Goal: Task Accomplishment & Management: Manage account settings

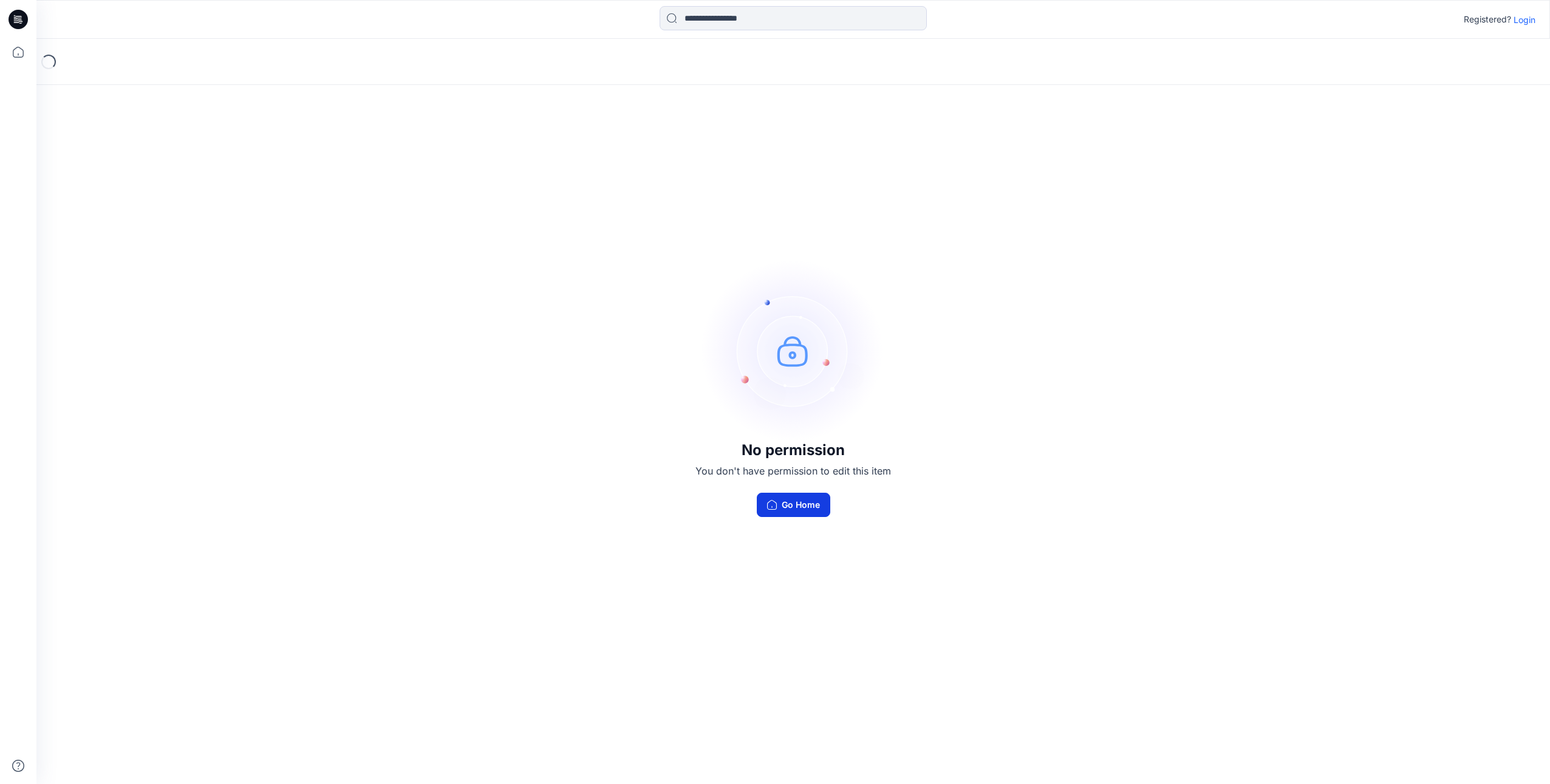
click at [819, 499] on button "Go Home" at bounding box center [793, 504] width 74 height 25
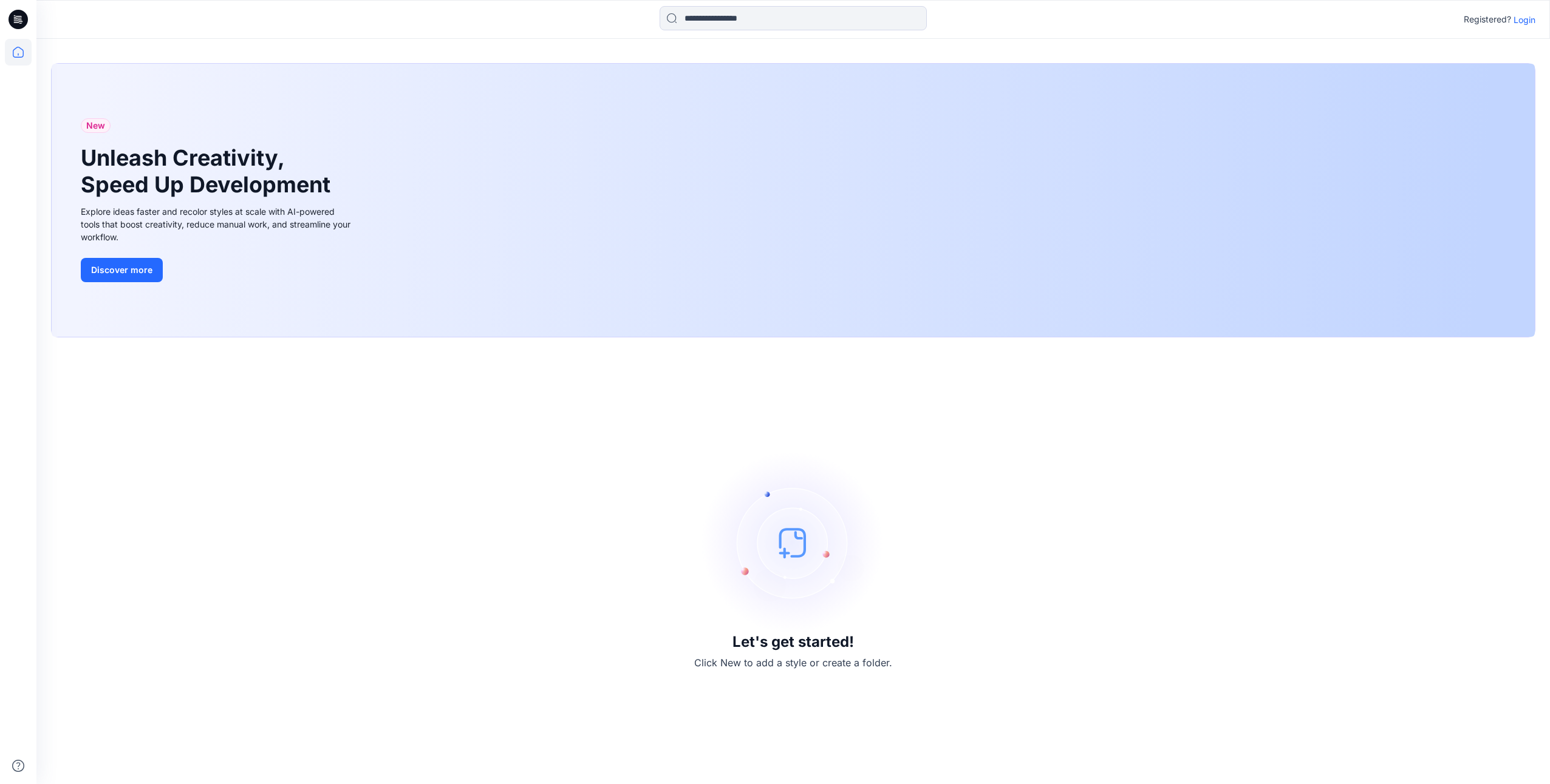
click at [1526, 19] on p "Login" at bounding box center [1524, 20] width 22 height 13
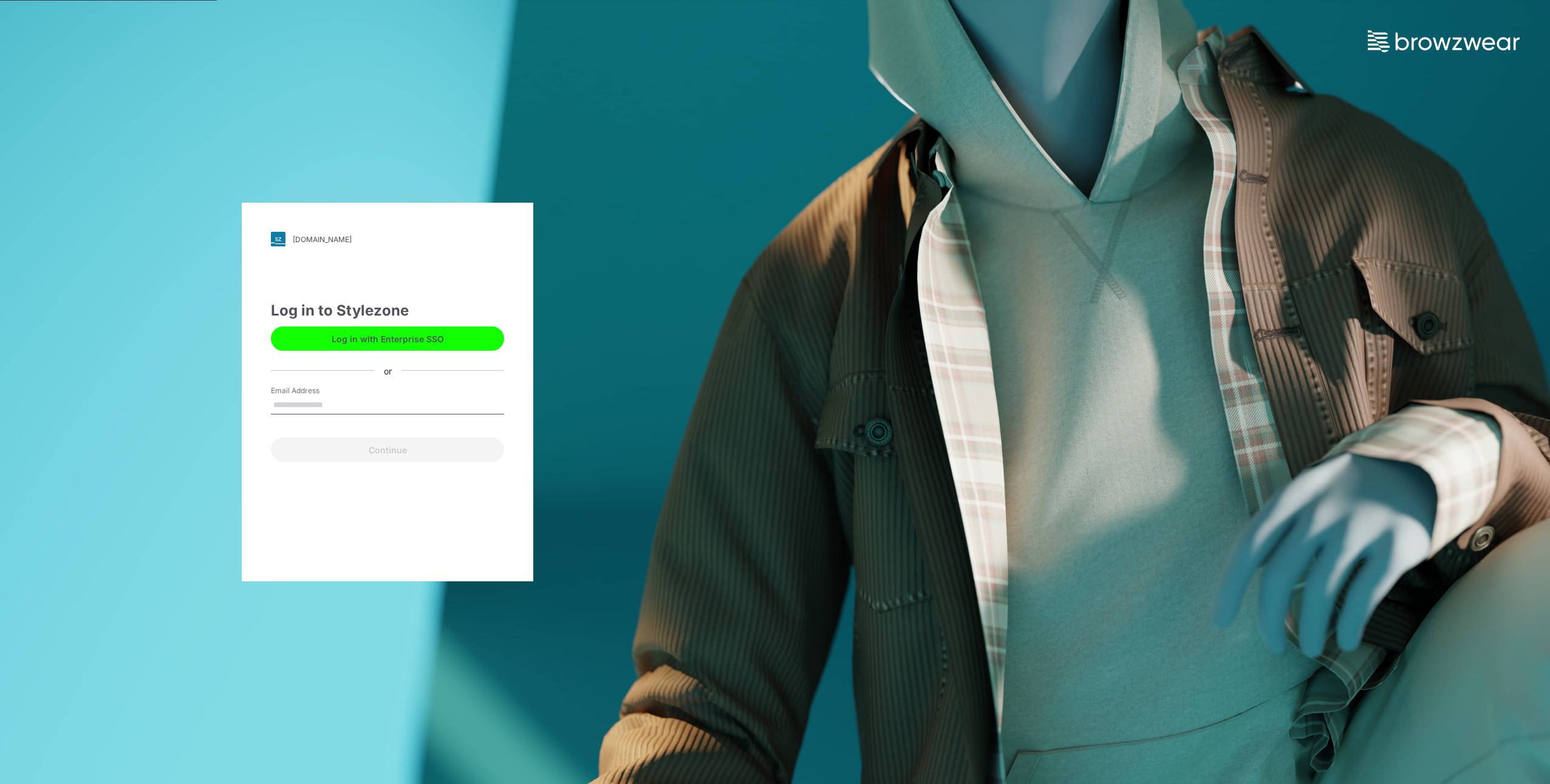
click at [367, 400] on input "Email Address" at bounding box center [387, 406] width 233 height 18
type input "**********"
click at [397, 449] on button "Continue" at bounding box center [387, 450] width 233 height 25
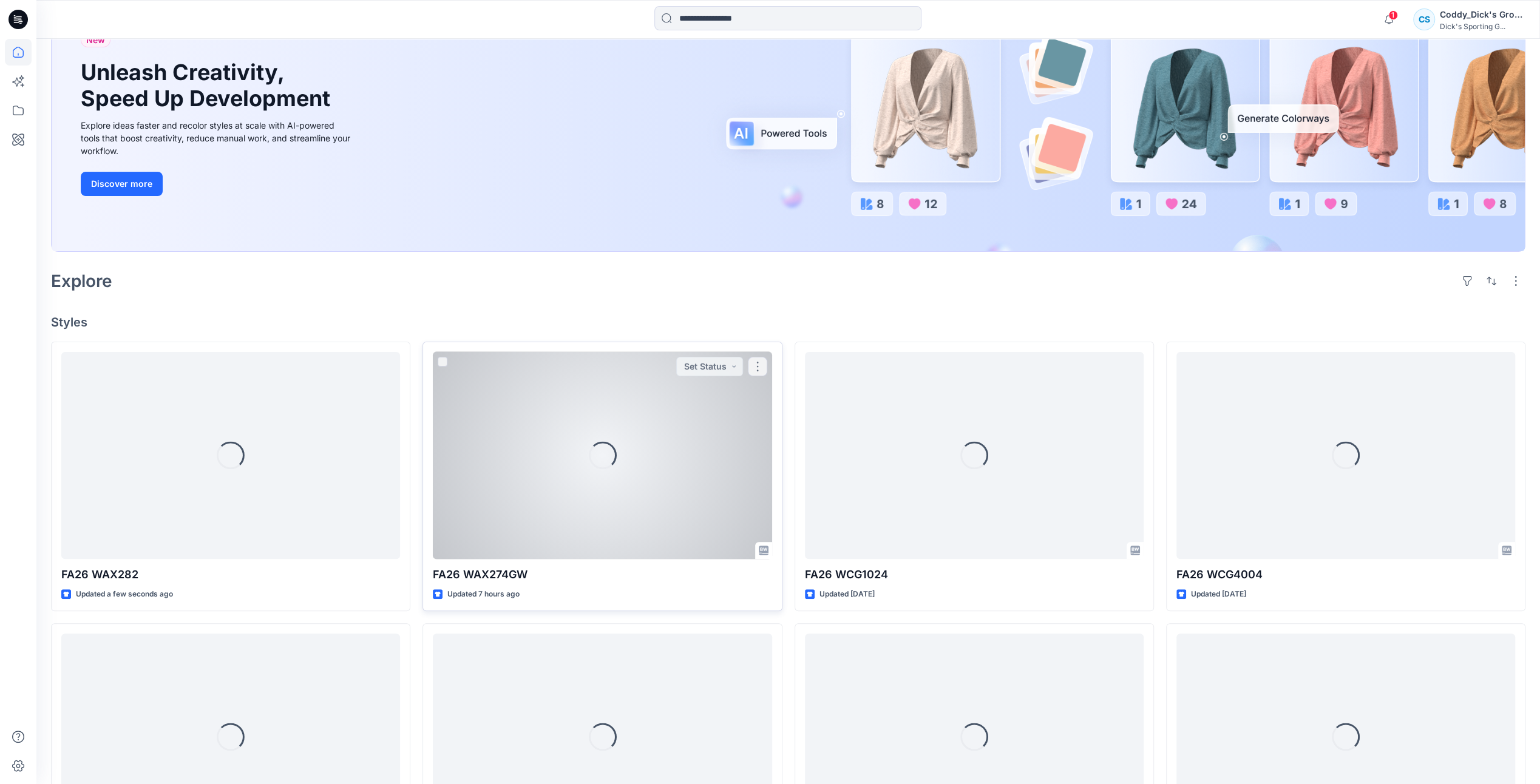
scroll to position [182, 0]
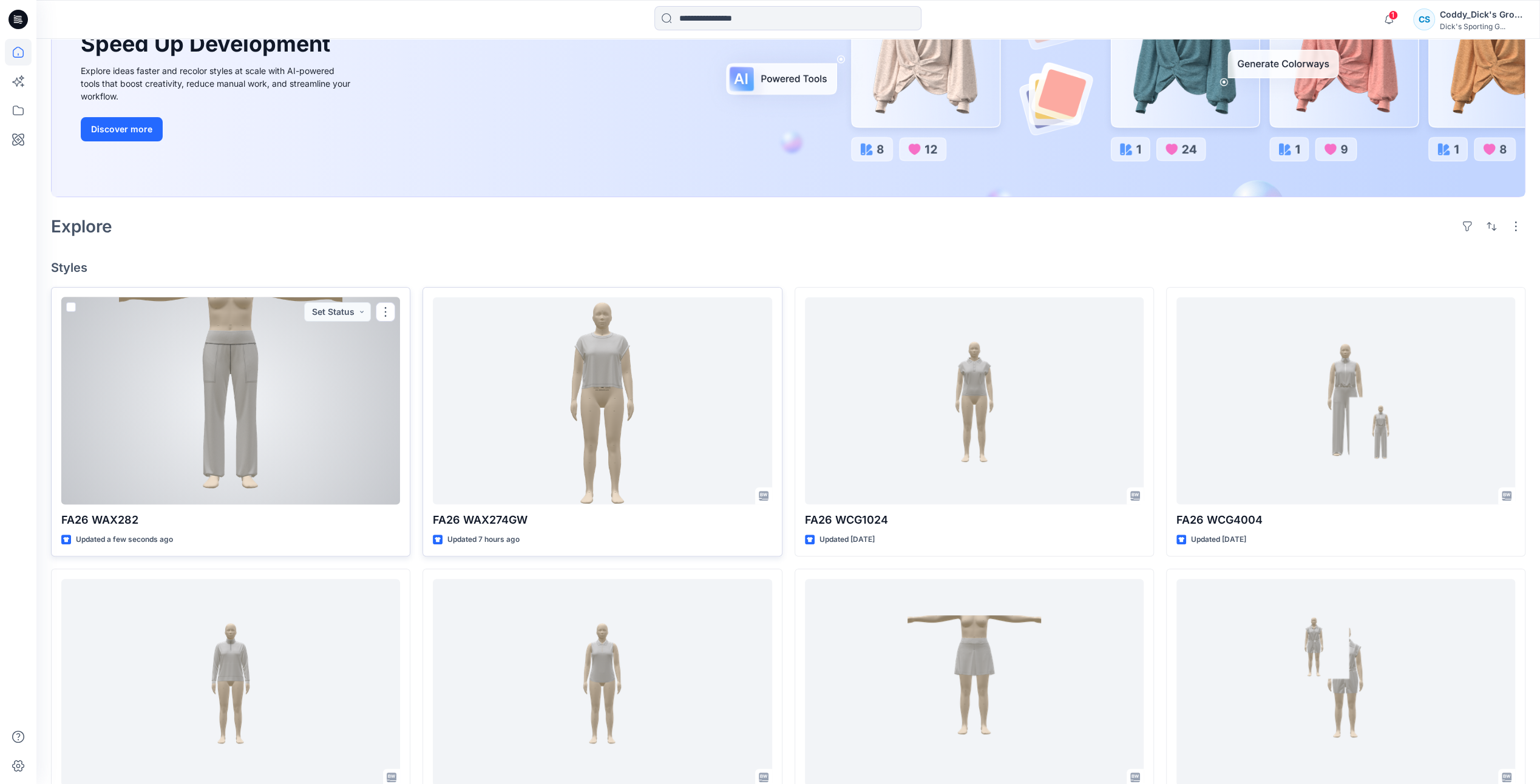
click at [338, 420] on div at bounding box center [231, 401] width 338 height 207
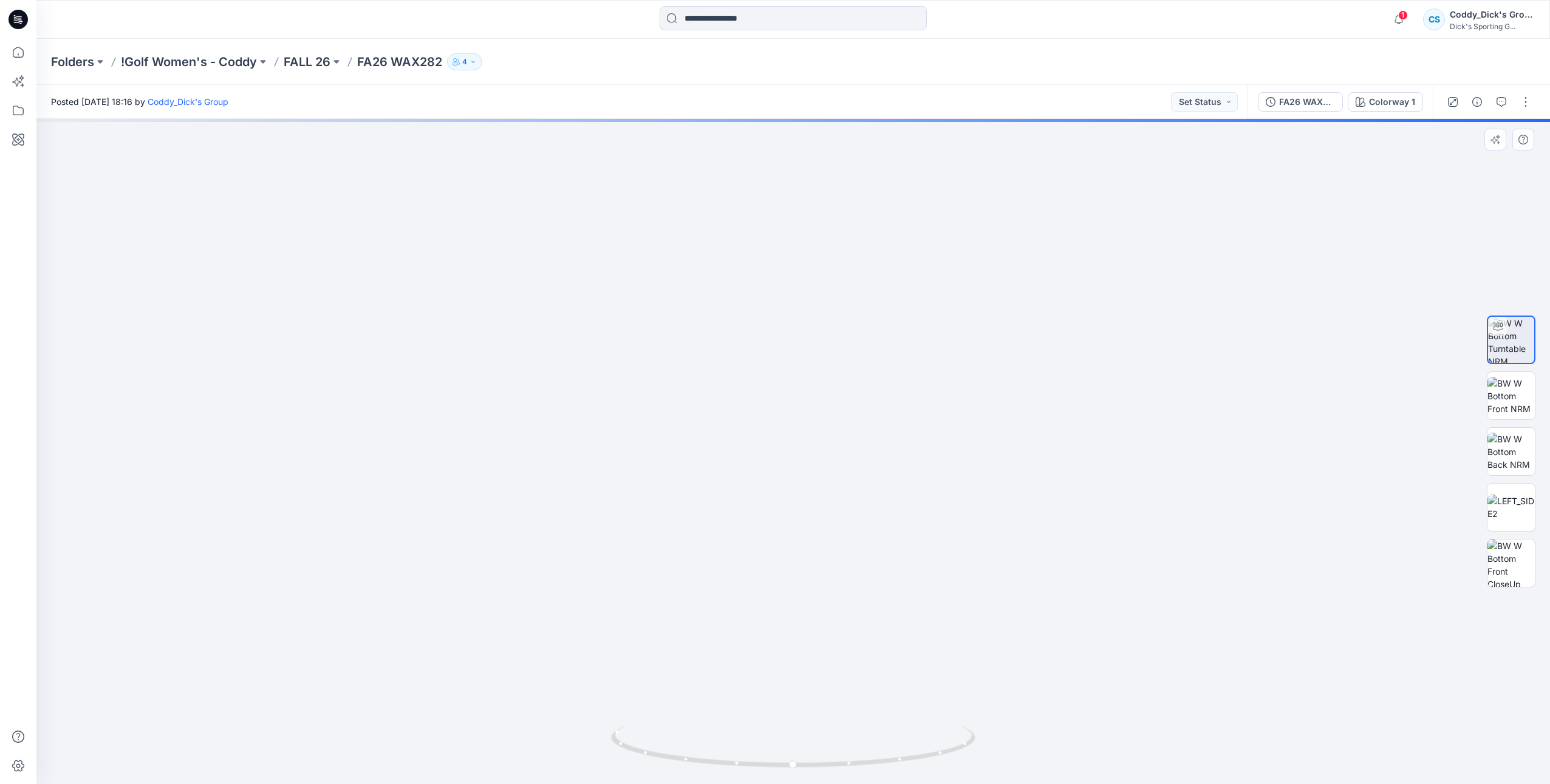
drag, startPoint x: 814, startPoint y: 270, endPoint x: 814, endPoint y: 461, distance: 191.0
click at [814, 461] on img at bounding box center [793, 419] width 1184 height 730
drag, startPoint x: 904, startPoint y: 508, endPoint x: 897, endPoint y: 288, distance: 220.1
click at [897, 288] on img at bounding box center [793, 382] width 1184 height 804
drag, startPoint x: 862, startPoint y: 540, endPoint x: 870, endPoint y: 305, distance: 235.1
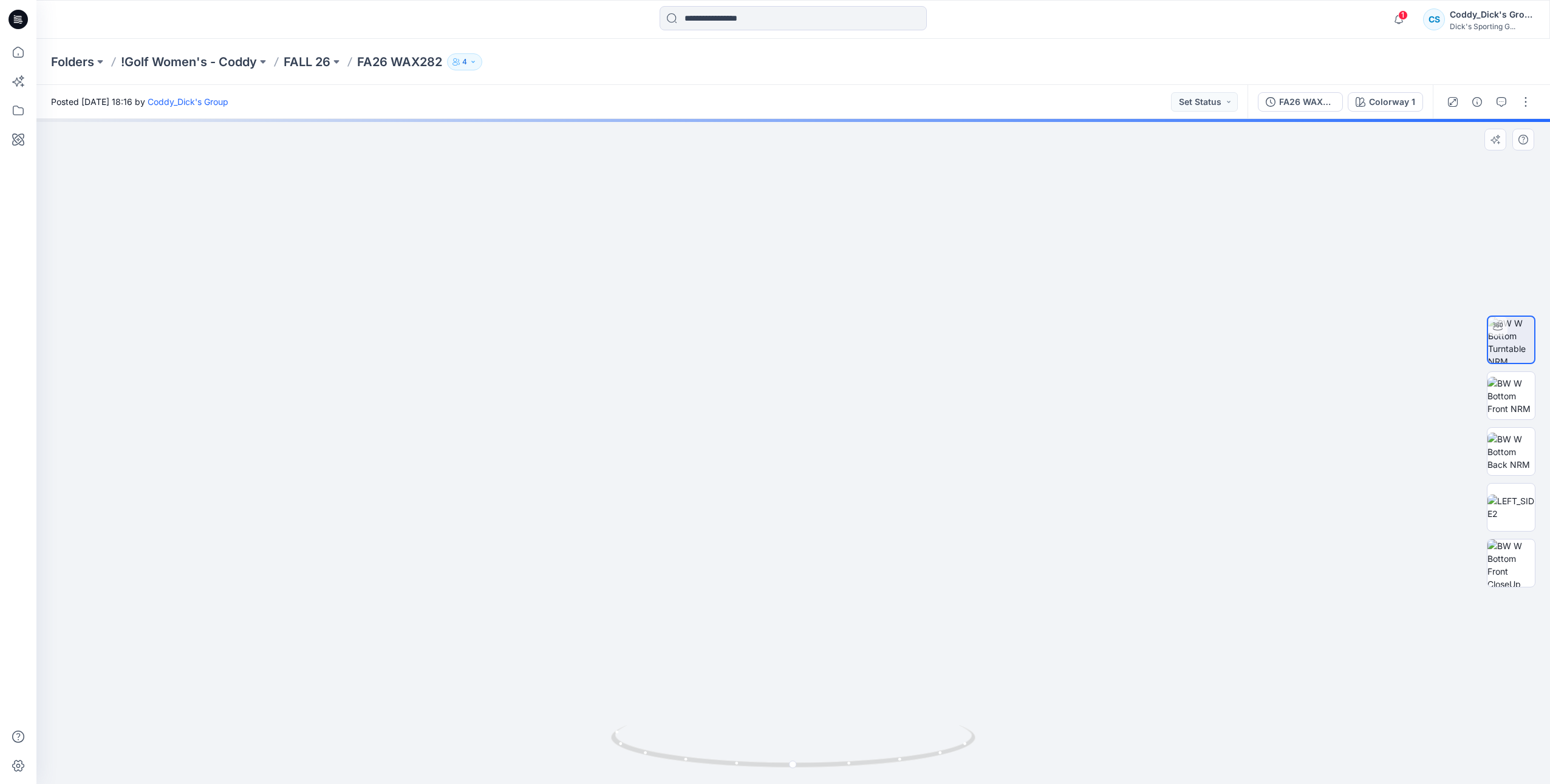
click at [870, 305] on img at bounding box center [793, 272] width 1184 height 1024
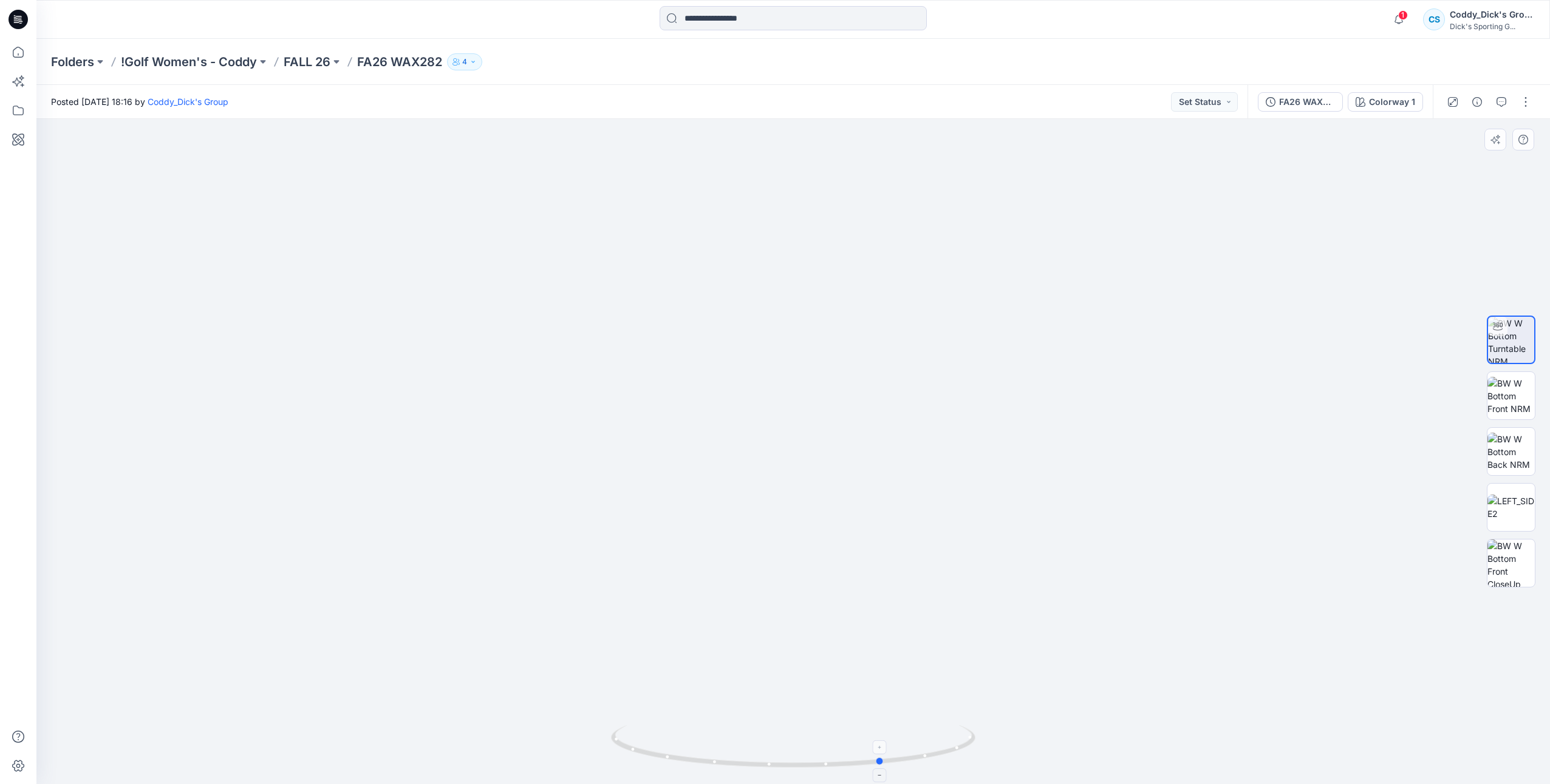
drag, startPoint x: 952, startPoint y: 766, endPoint x: 659, endPoint y: 726, distance: 295.7
click at [647, 731] on icon at bounding box center [795, 748] width 367 height 46
click at [1522, 388] on img at bounding box center [1511, 396] width 48 height 39
click at [1525, 449] on img at bounding box center [1511, 452] width 48 height 39
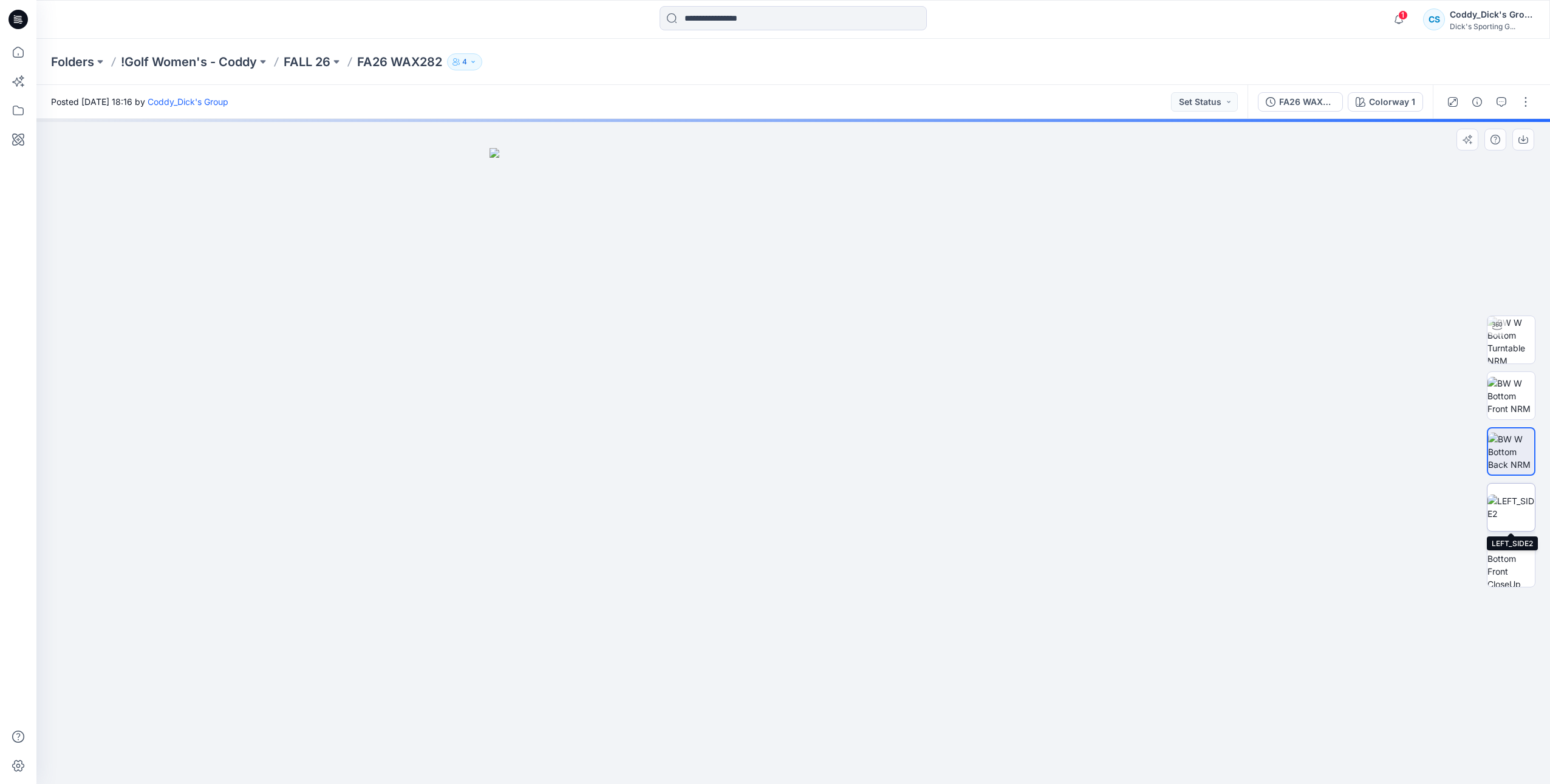
click at [1523, 495] on img at bounding box center [1511, 507] width 48 height 25
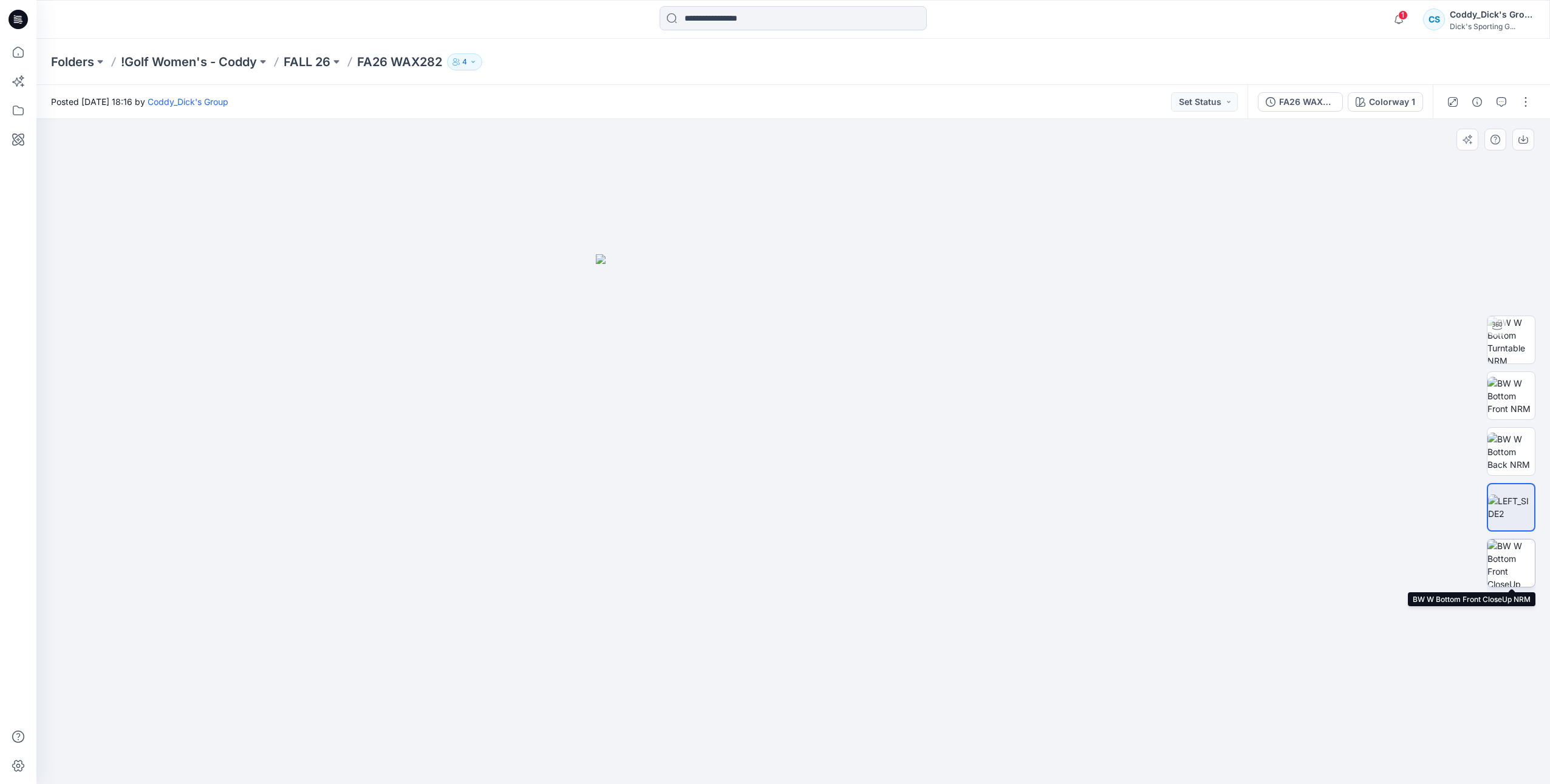
click at [1530, 563] on img at bounding box center [1511, 563] width 48 height 48
click at [1525, 111] on button "button" at bounding box center [1525, 102] width 20 height 20
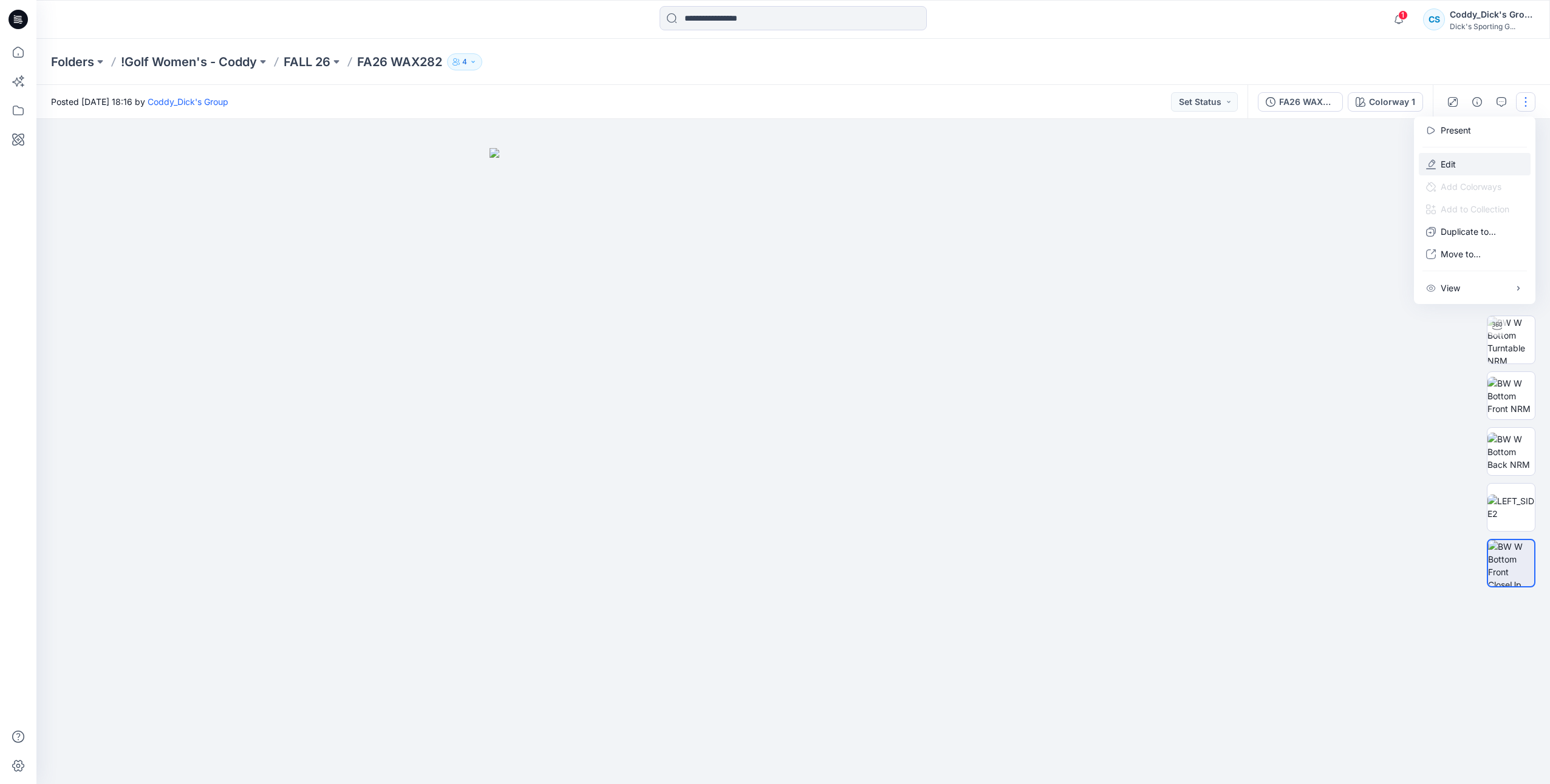
click at [1465, 158] on button "Edit" at bounding box center [1474, 164] width 111 height 22
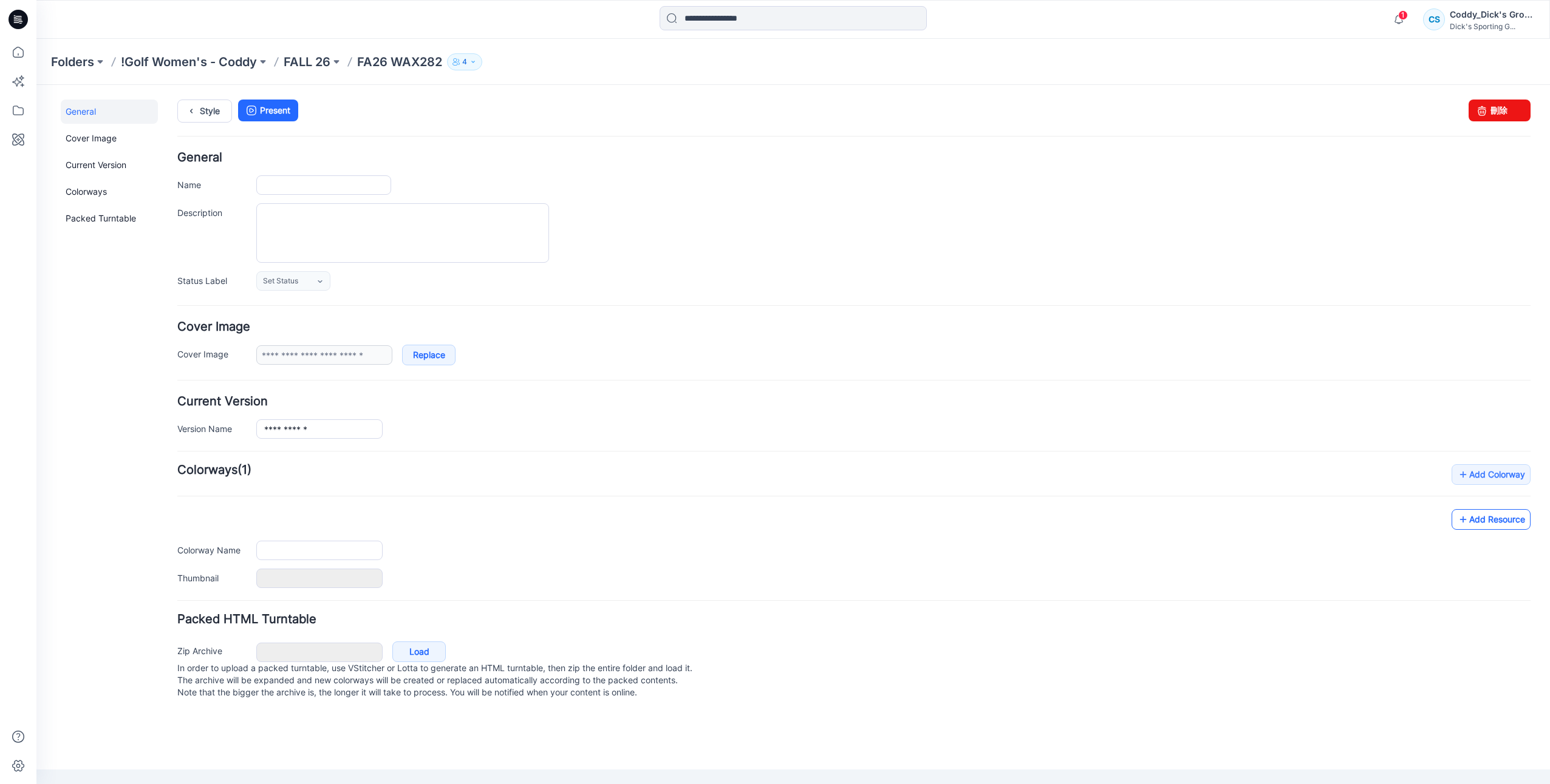
click at [1484, 514] on link "Add Resource" at bounding box center [1491, 519] width 79 height 20
click at [1497, 517] on link "Add Resource" at bounding box center [1491, 519] width 79 height 20
type input "**********"
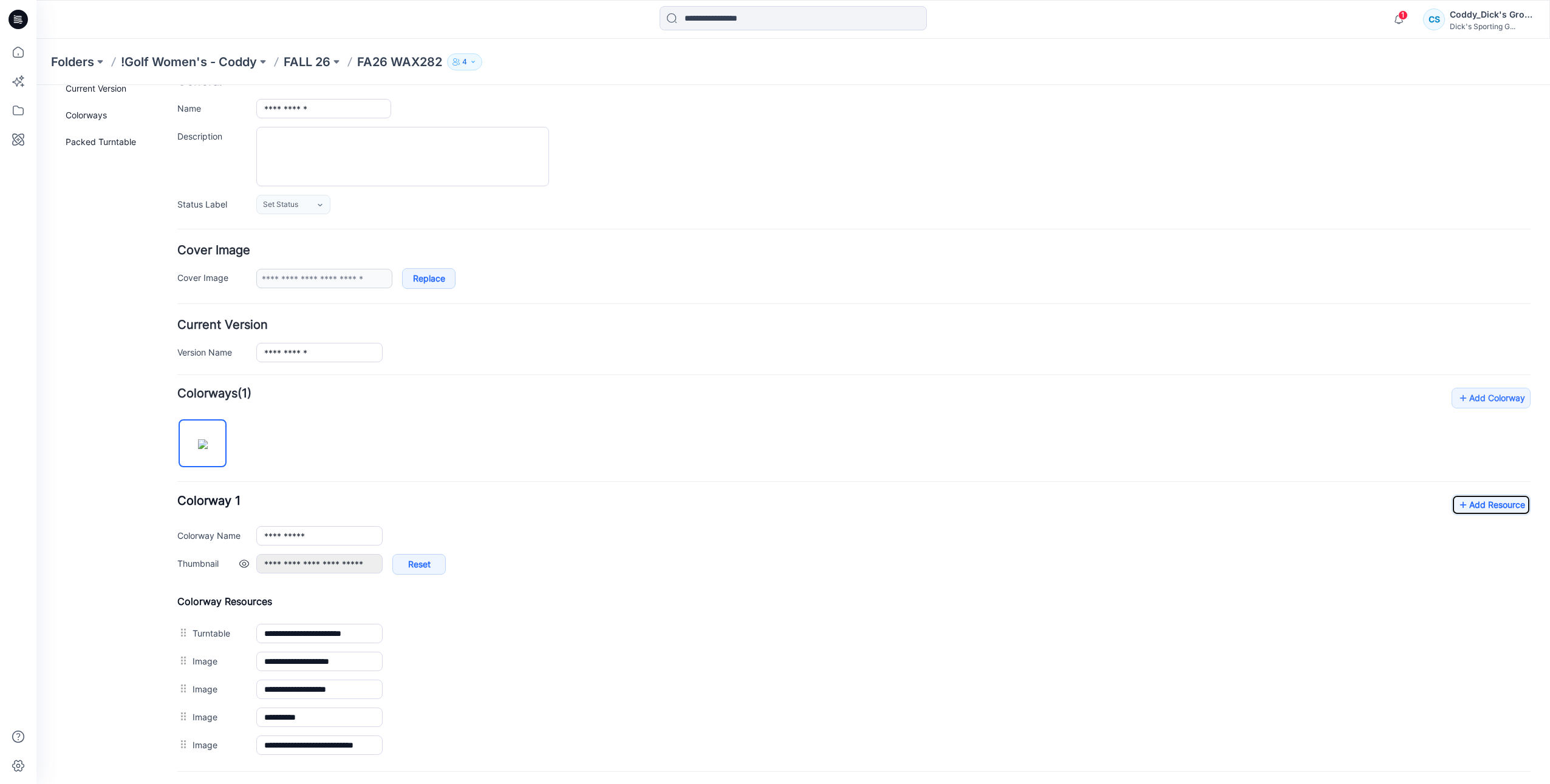
scroll to position [121, 0]
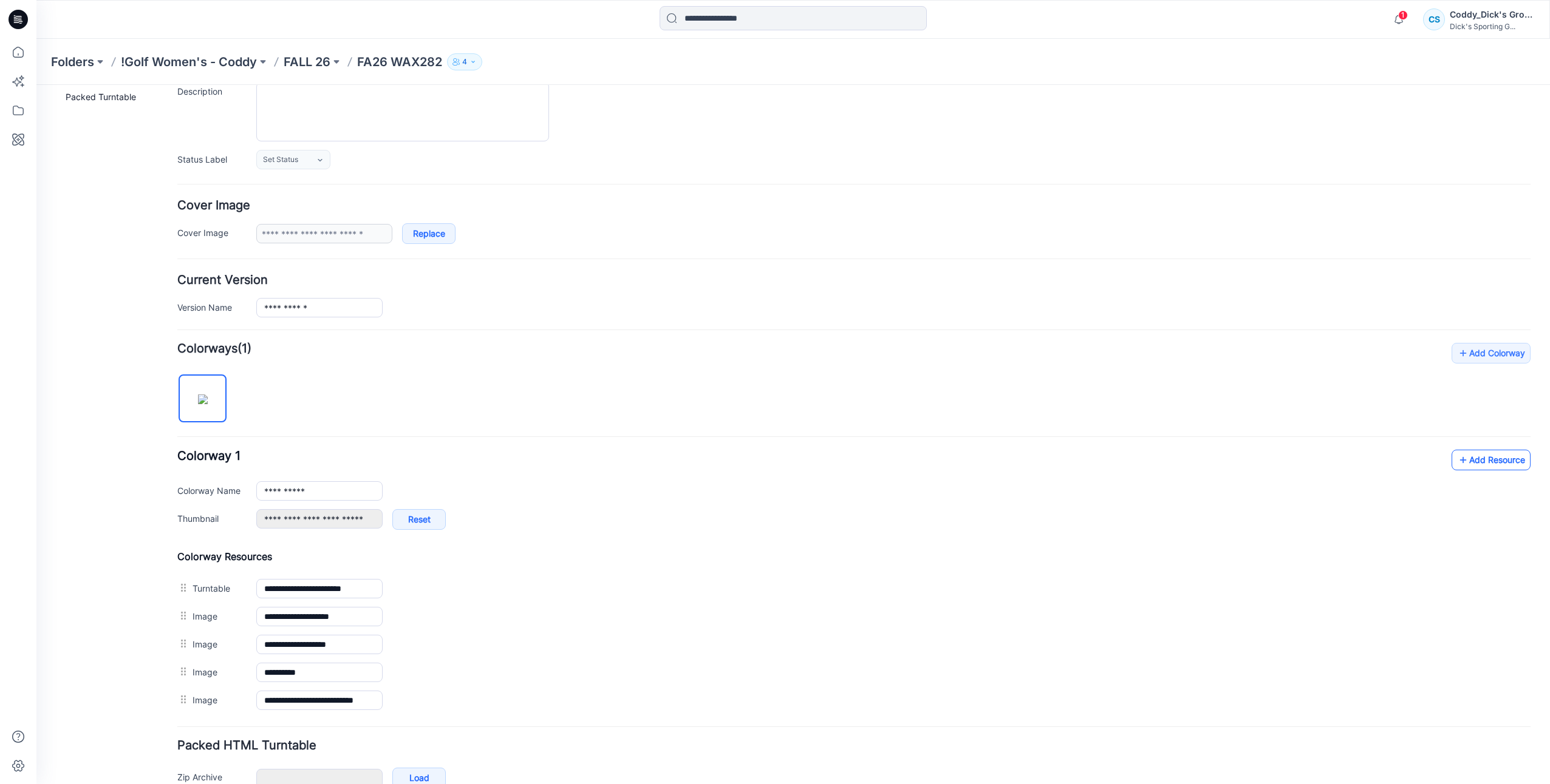
click at [1469, 462] on link "Add Resource" at bounding box center [1491, 460] width 79 height 20
click at [414, 64] on p "FA26 WAX282" at bounding box center [399, 62] width 85 height 17
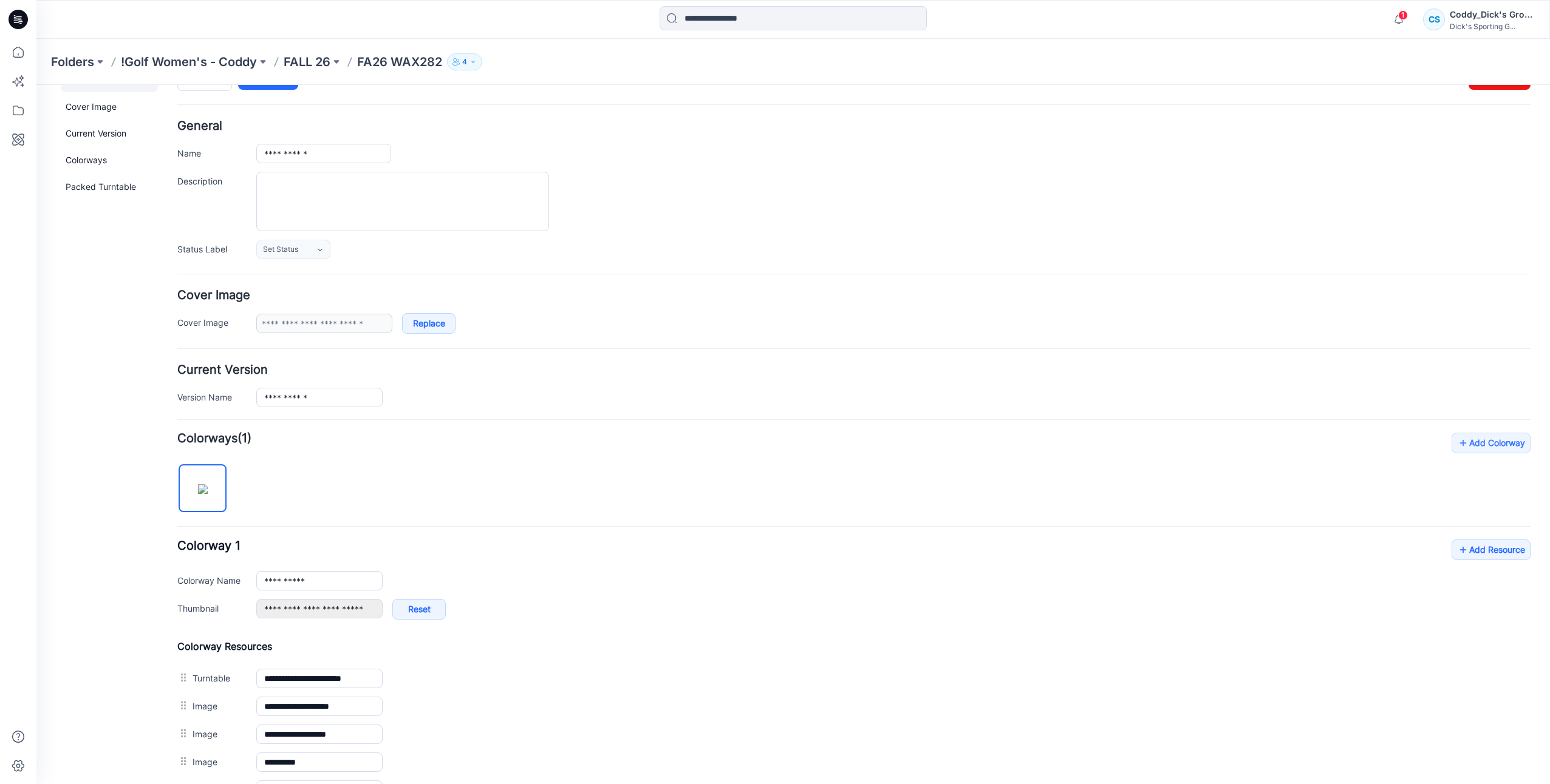
scroll to position [0, 0]
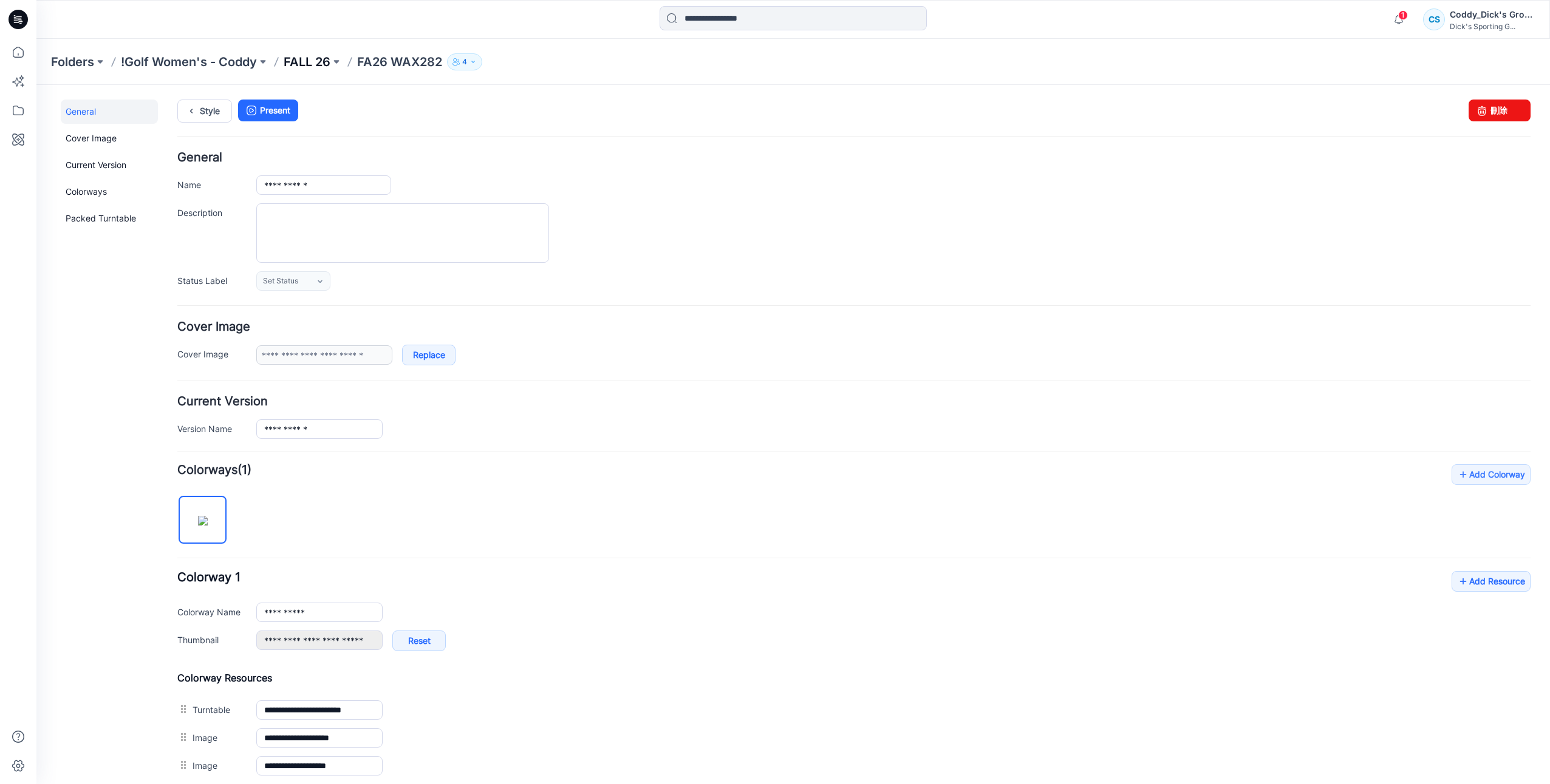
click at [316, 60] on p "FALL 26" at bounding box center [307, 62] width 47 height 17
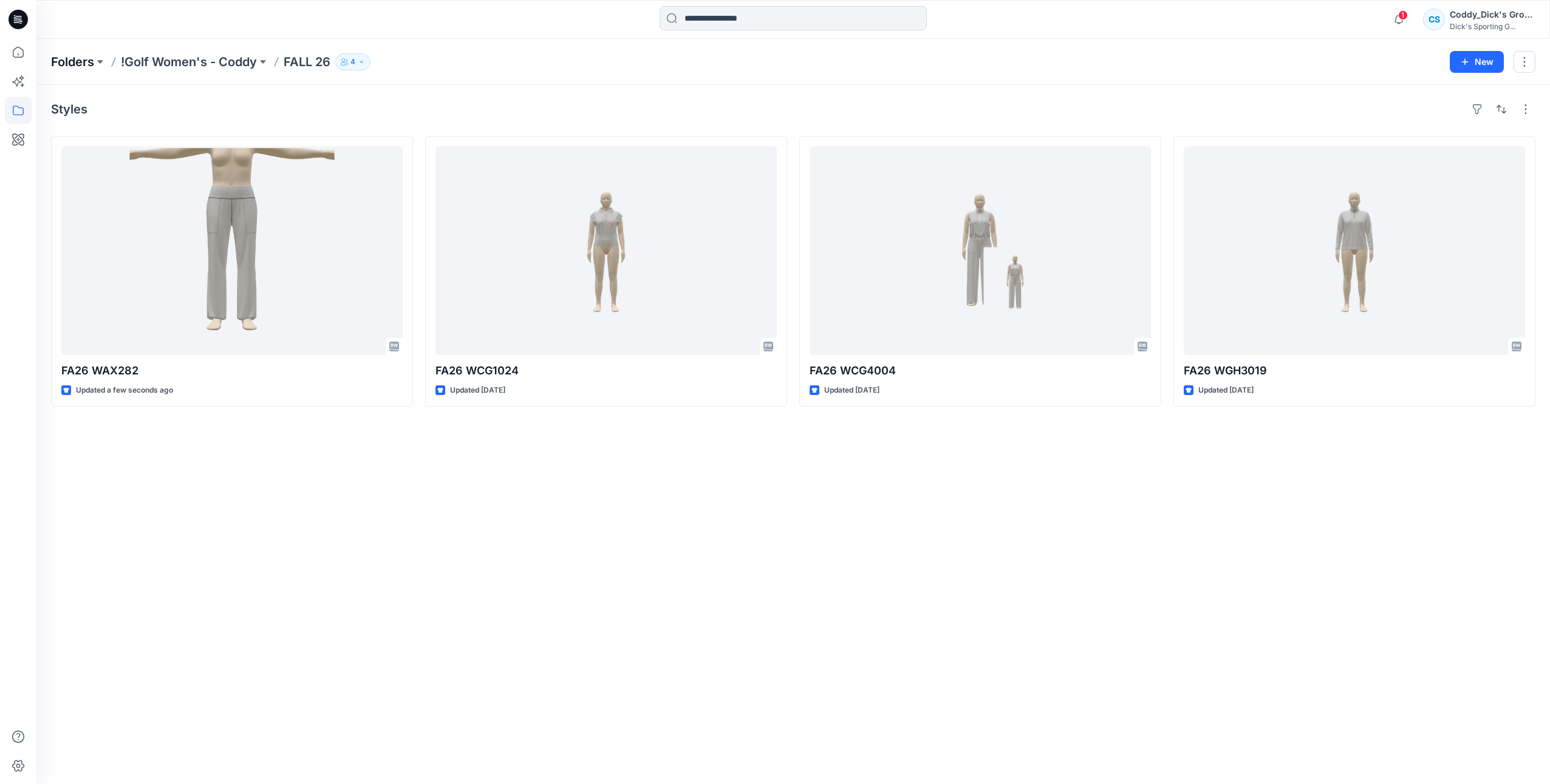
click at [90, 60] on p "Folders" at bounding box center [73, 62] width 43 height 17
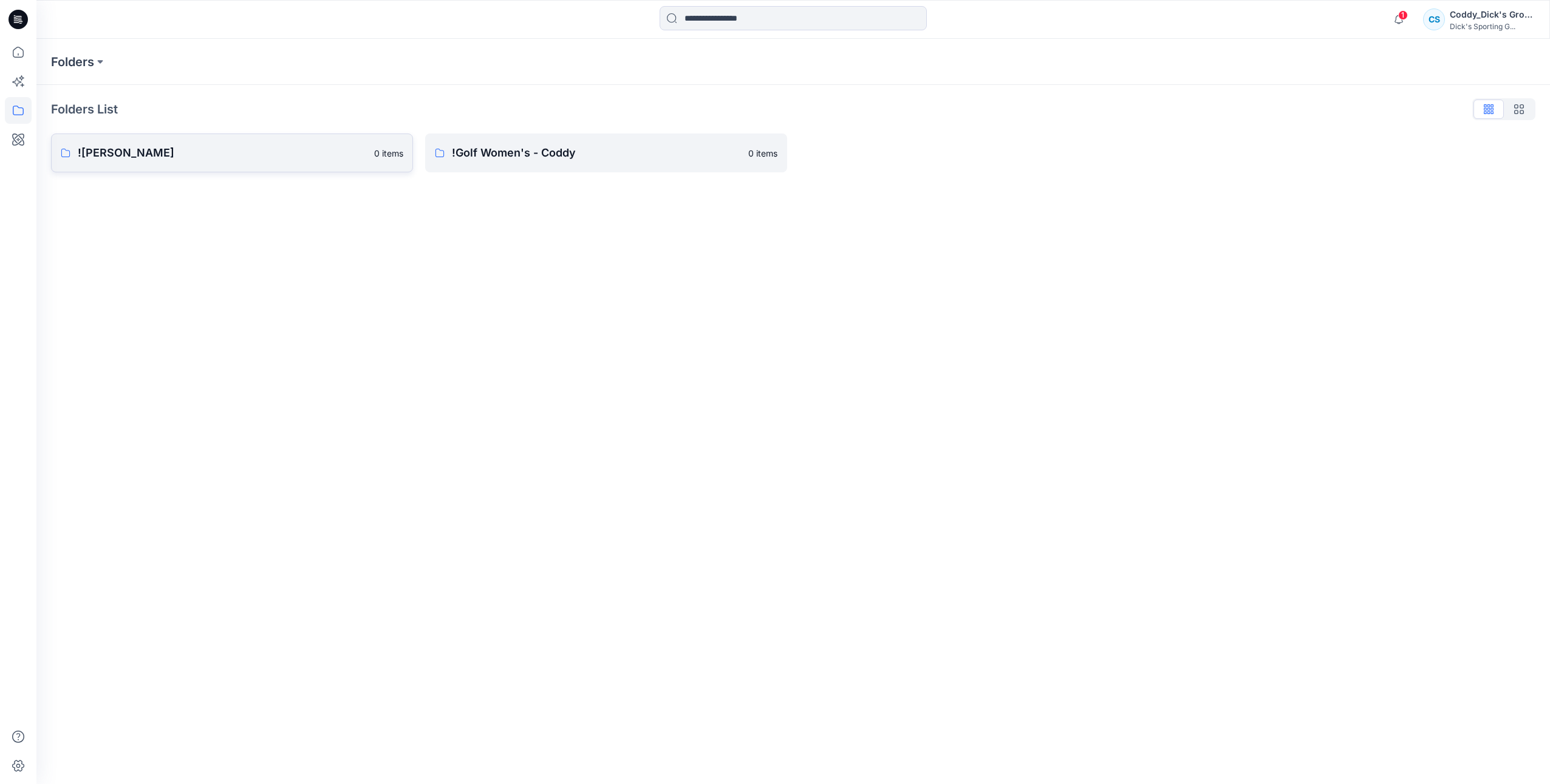
click at [158, 148] on p "![PERSON_NAME]" at bounding box center [222, 153] width 289 height 17
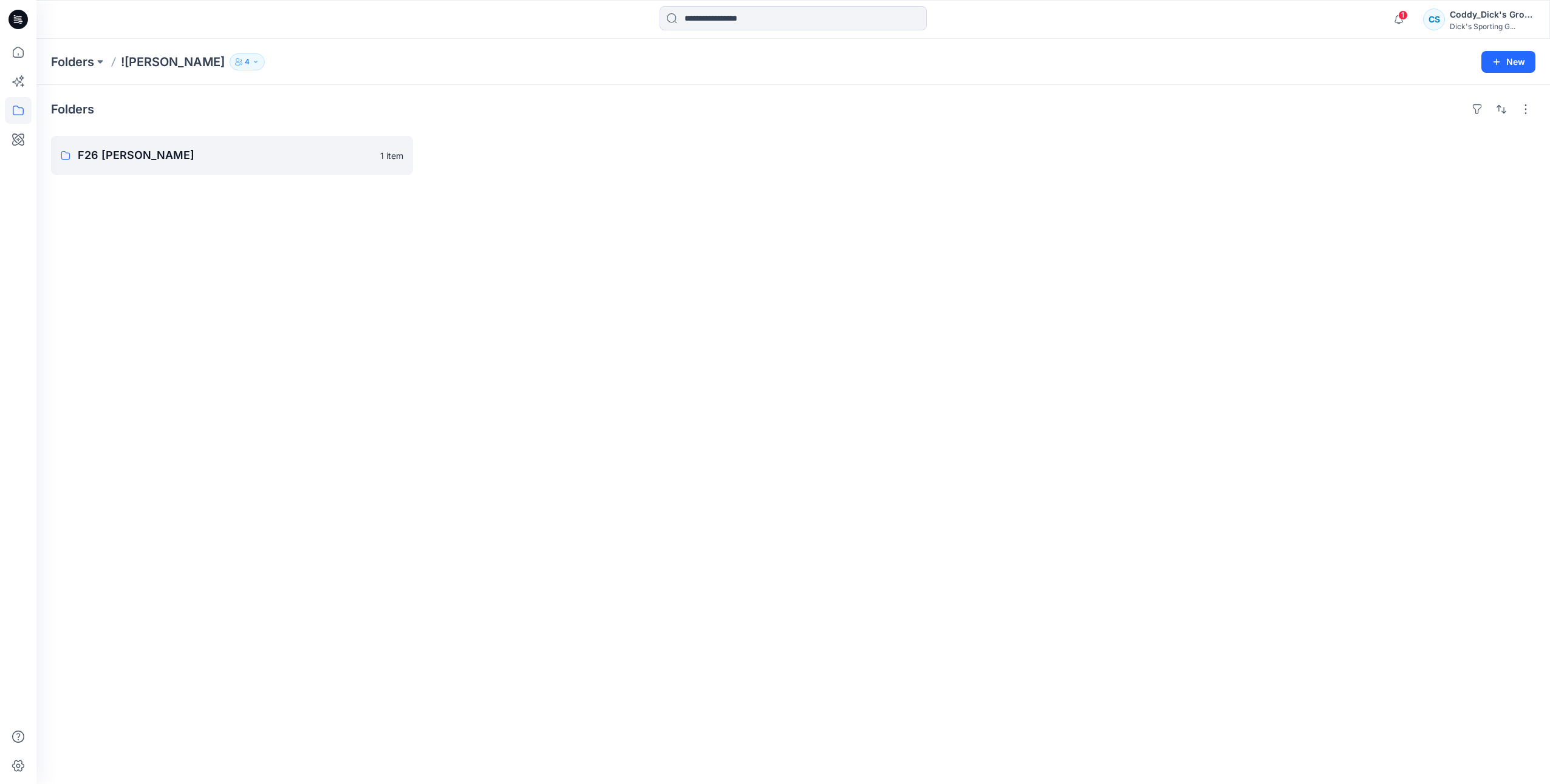
click at [236, 174] on div "Folders F26 CALIA - Coddy 1 item" at bounding box center [793, 434] width 1514 height 699
click at [236, 166] on link "F26 [PERSON_NAME]" at bounding box center [232, 155] width 362 height 39
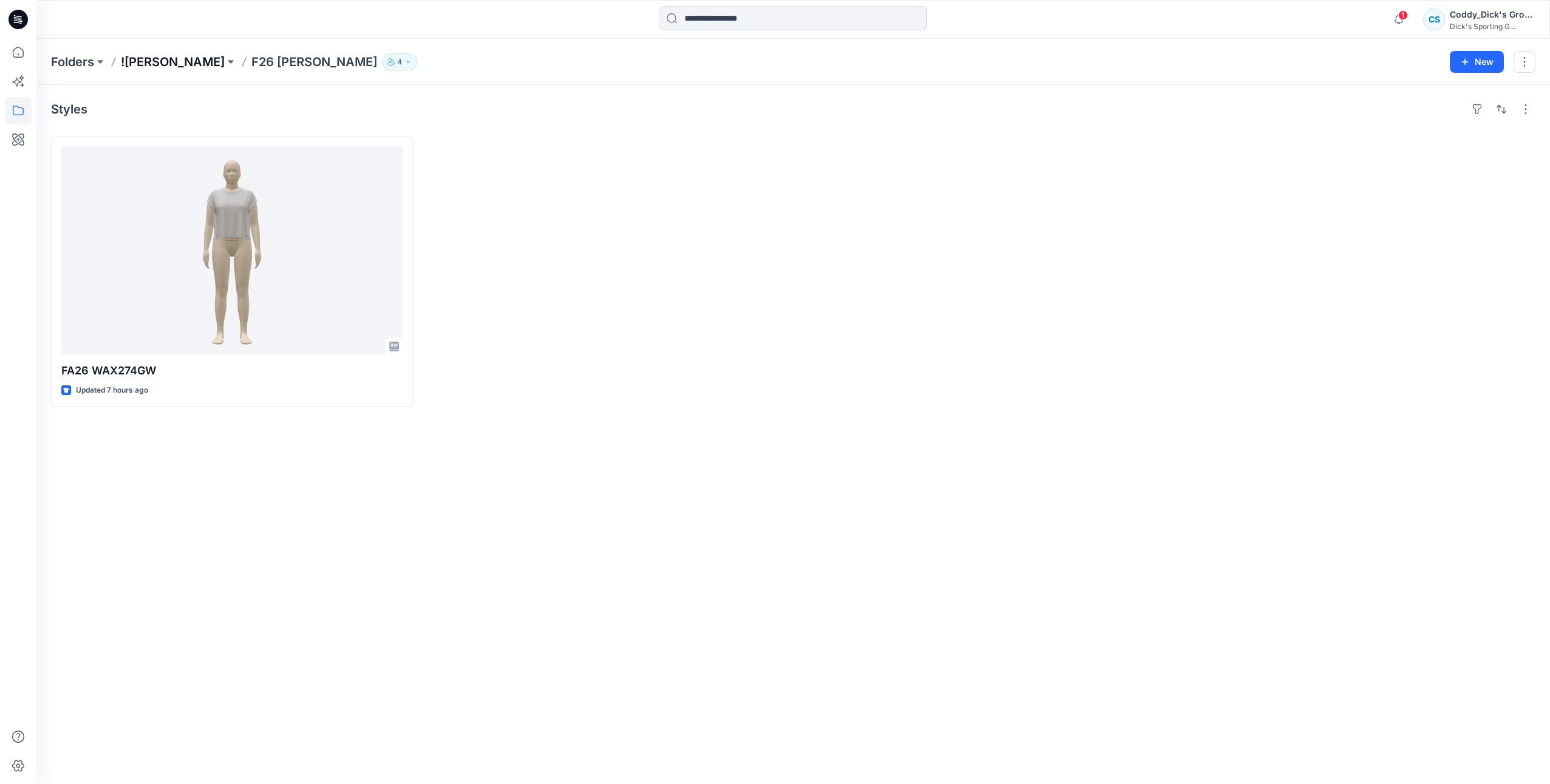
click at [168, 62] on p "![PERSON_NAME]" at bounding box center [172, 62] width 104 height 17
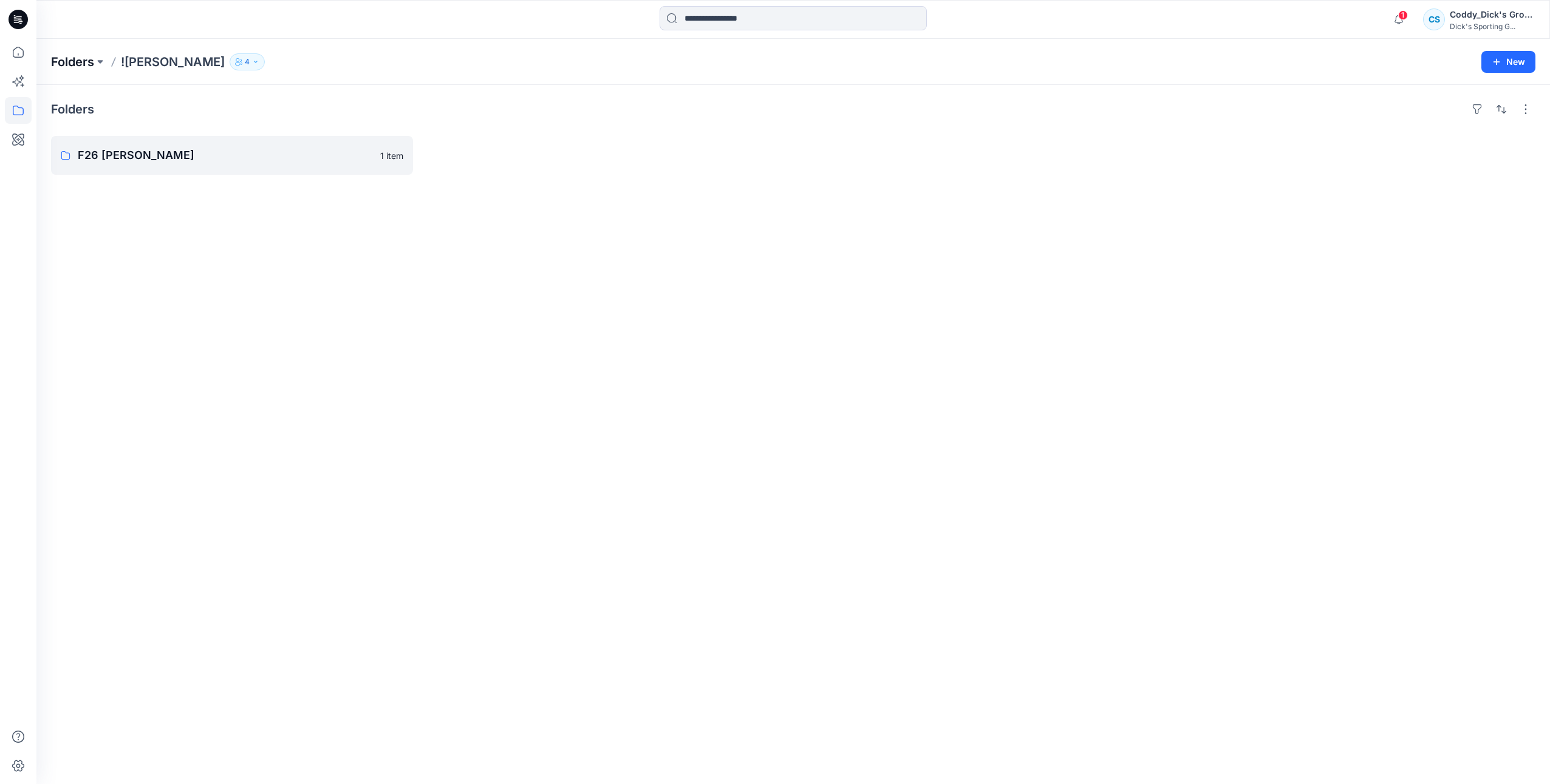
click at [78, 66] on p "Folders" at bounding box center [73, 62] width 43 height 17
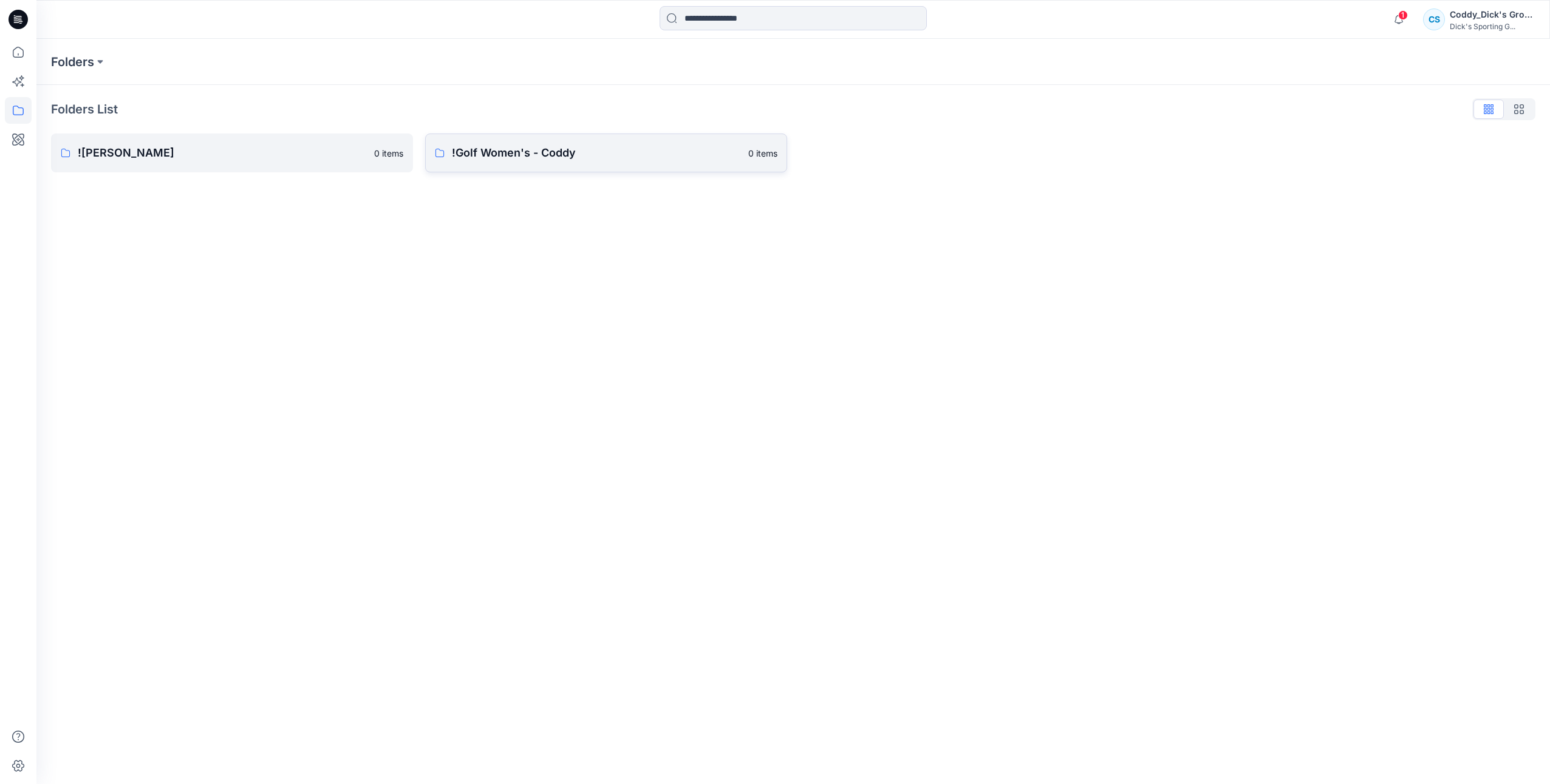
click at [538, 158] on p "!Golf Women's - Coddy" at bounding box center [597, 153] width 289 height 17
click at [523, 151] on p "S26 Golf Women's - Coddy Board" at bounding box center [605, 156] width 306 height 17
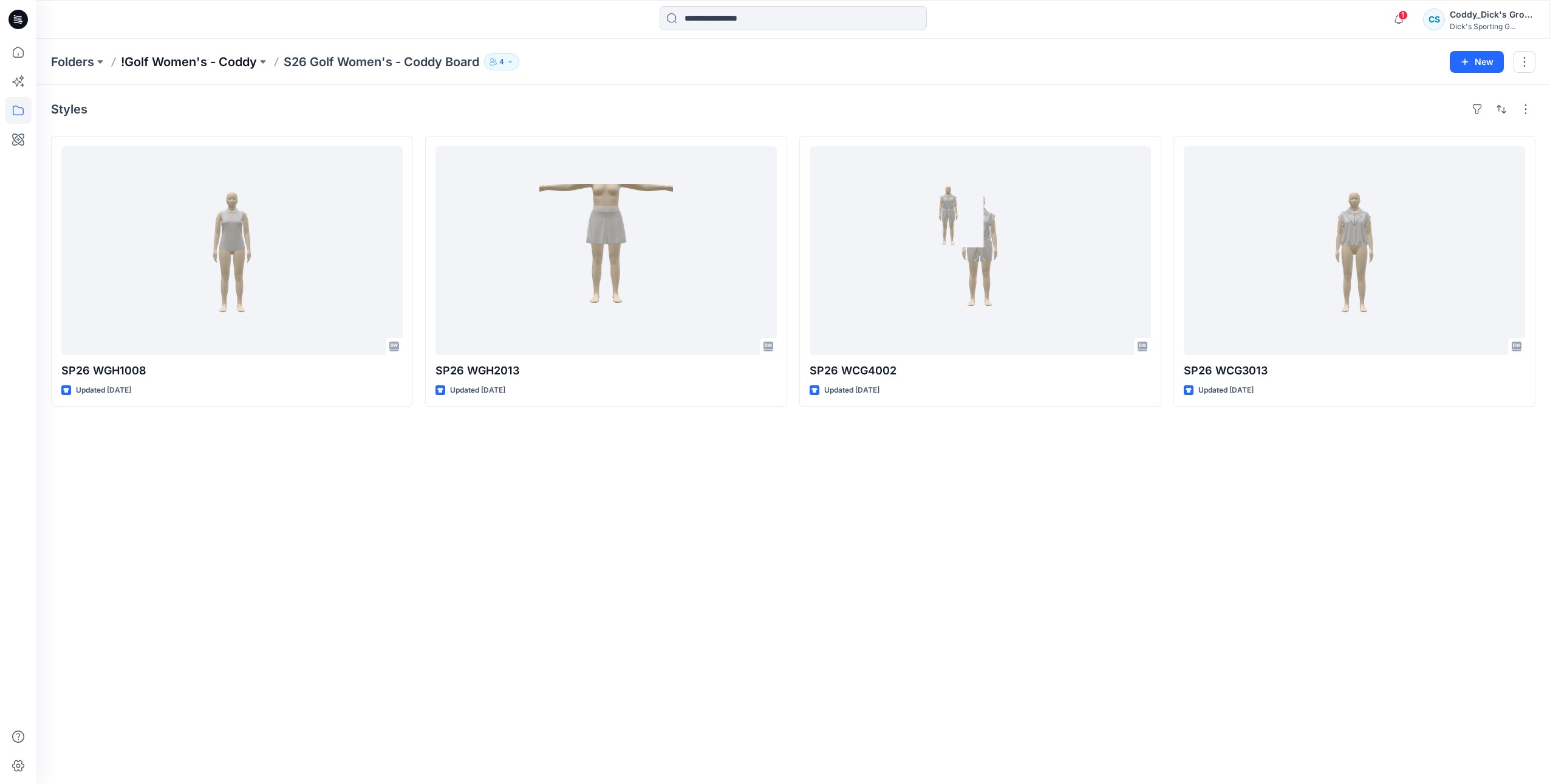
click at [247, 62] on p "!Golf Women's - Coddy" at bounding box center [189, 62] width 136 height 17
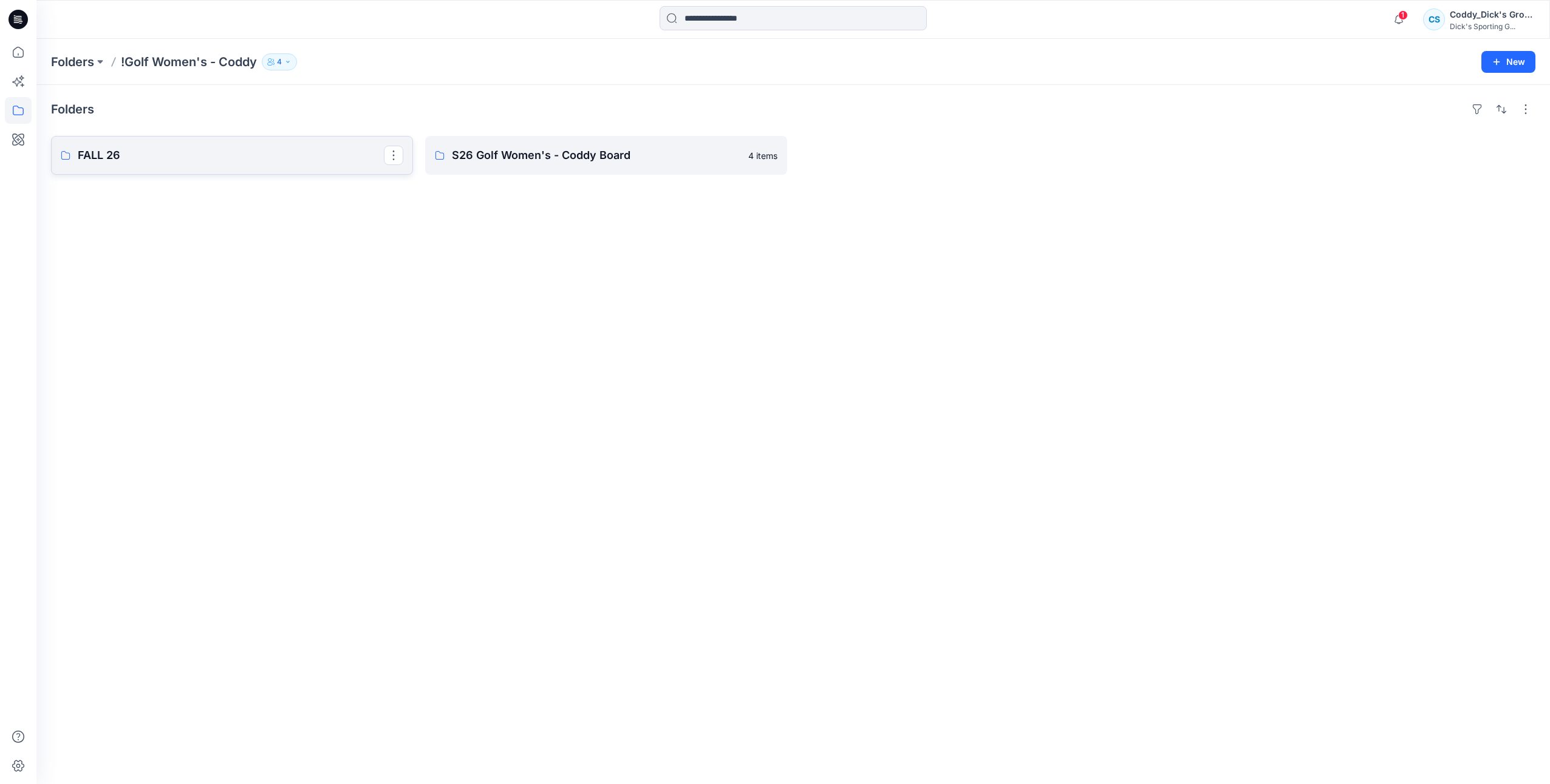
click at [273, 141] on link "FALL 26" at bounding box center [232, 155] width 362 height 39
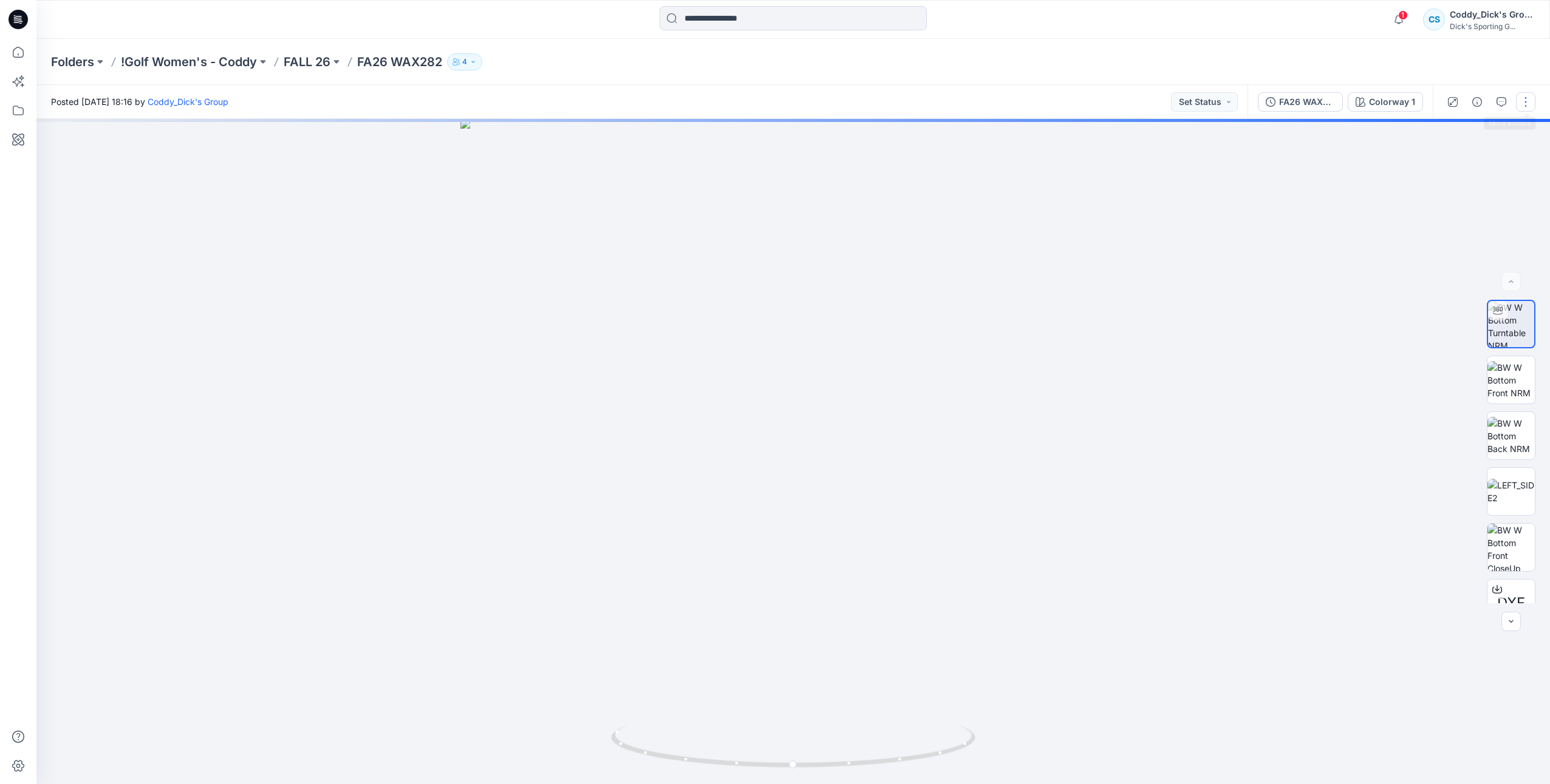
click at [1521, 102] on button "button" at bounding box center [1525, 102] width 20 height 20
click at [1485, 264] on button "Move to..." at bounding box center [1474, 254] width 111 height 22
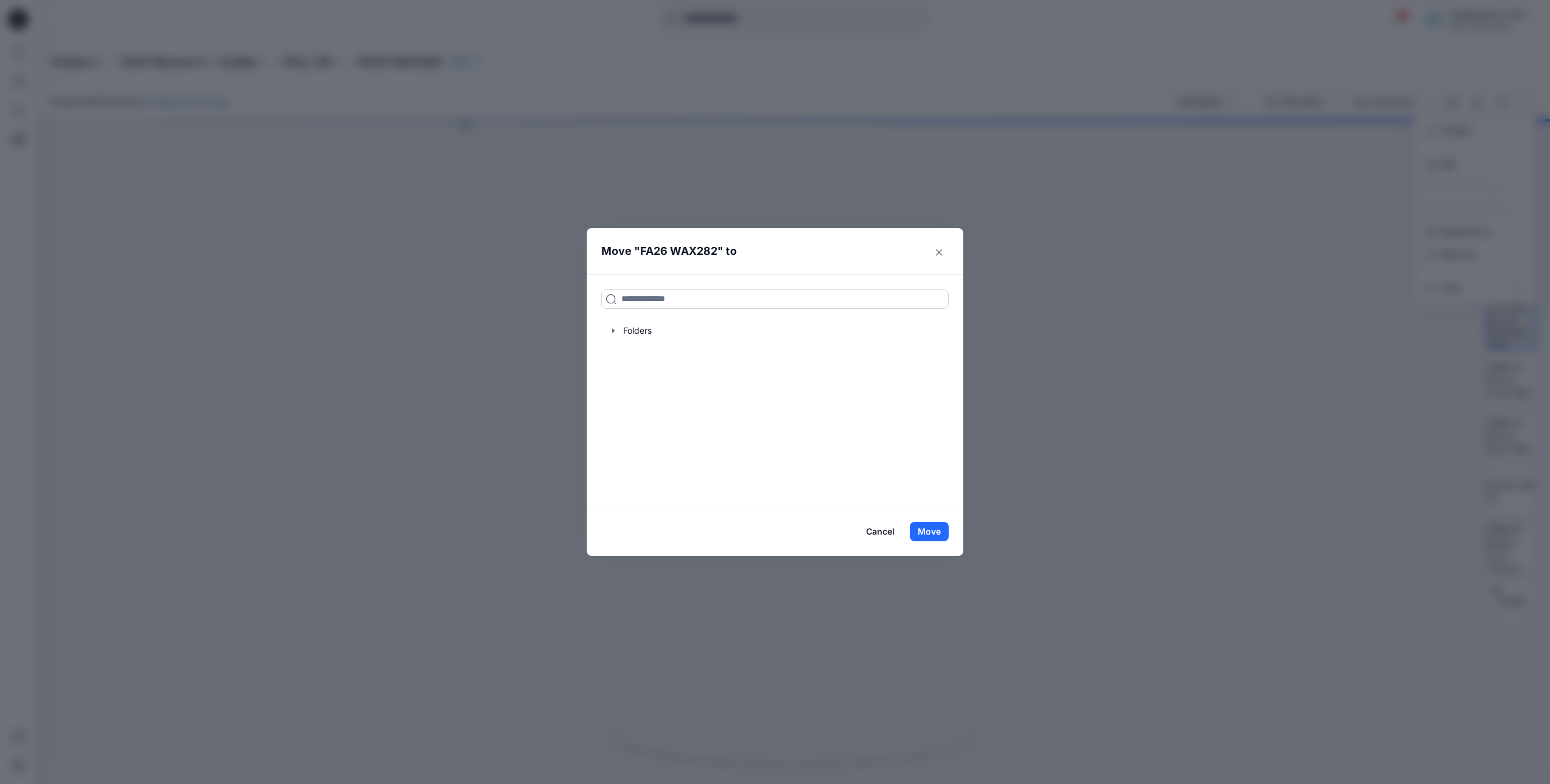
click at [691, 298] on input at bounding box center [775, 299] width 348 height 20
click at [617, 326] on icon "button" at bounding box center [613, 331] width 10 height 10
click at [688, 357] on div at bounding box center [775, 355] width 348 height 25
click at [621, 355] on icon "button" at bounding box center [625, 355] width 10 height 10
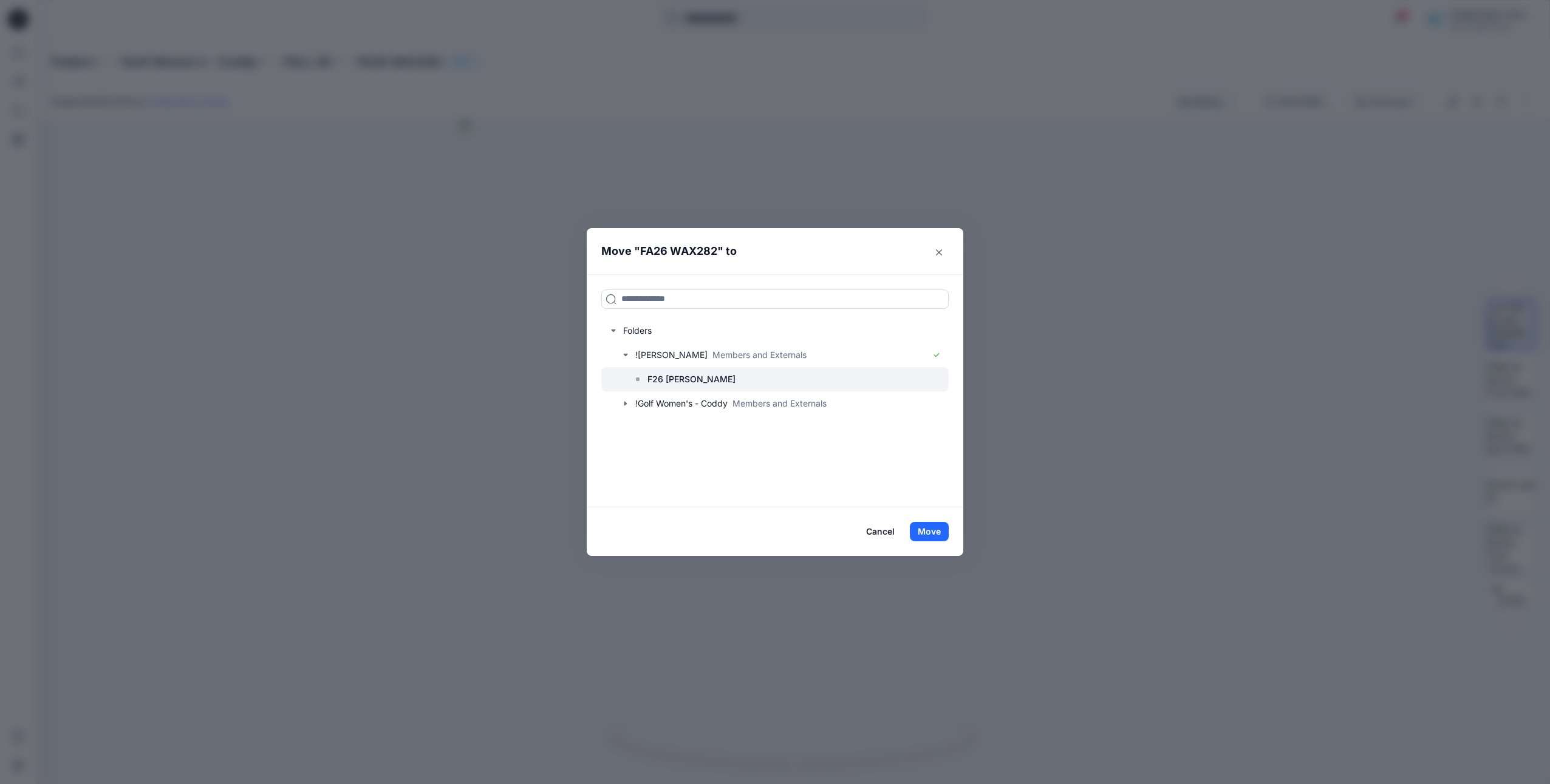
click at [665, 380] on p "F26 [PERSON_NAME]" at bounding box center [692, 379] width 88 height 15
click at [940, 529] on button "Move" at bounding box center [929, 532] width 39 height 20
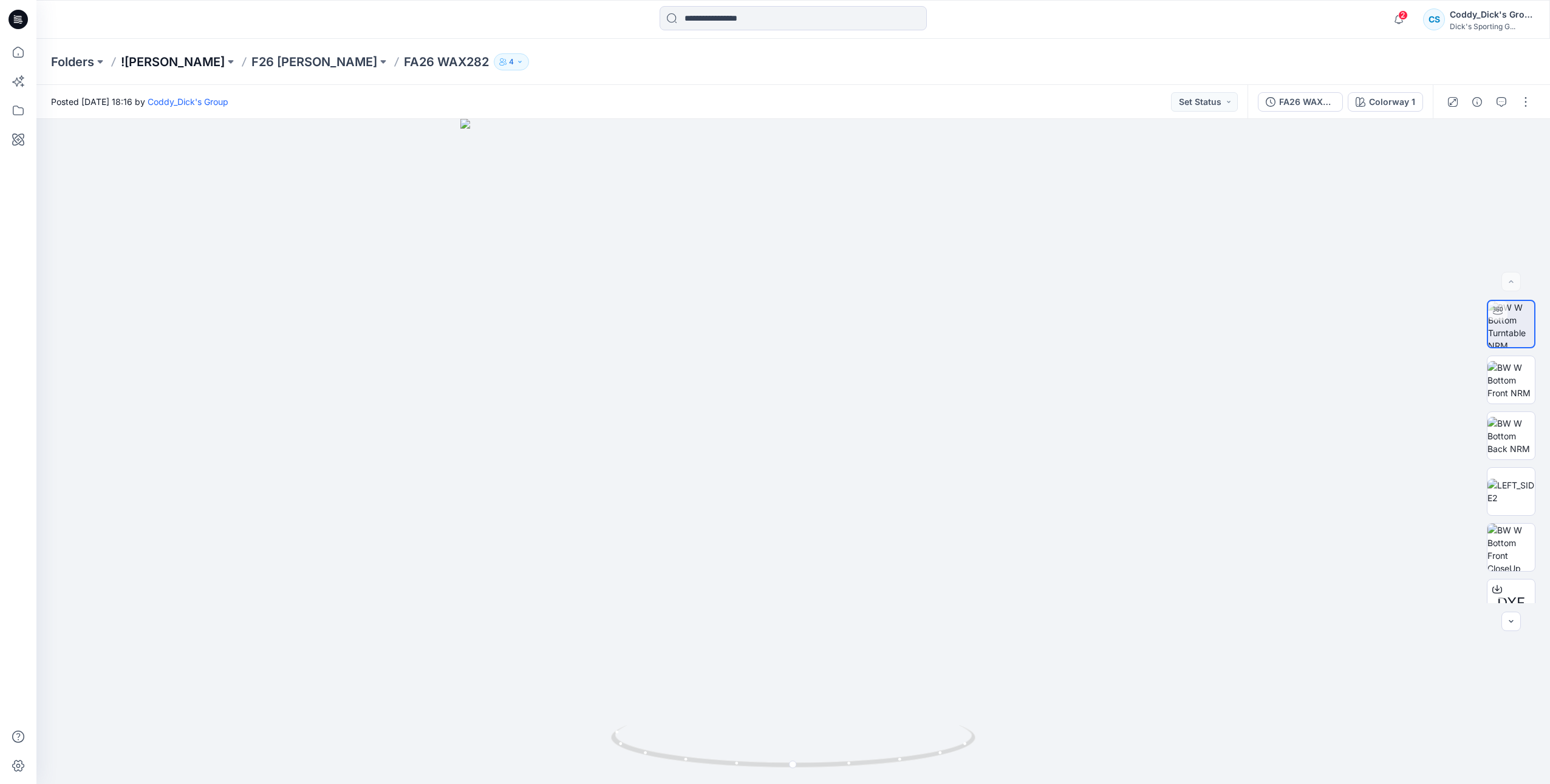
click at [151, 56] on p "![PERSON_NAME]" at bounding box center [172, 62] width 104 height 17
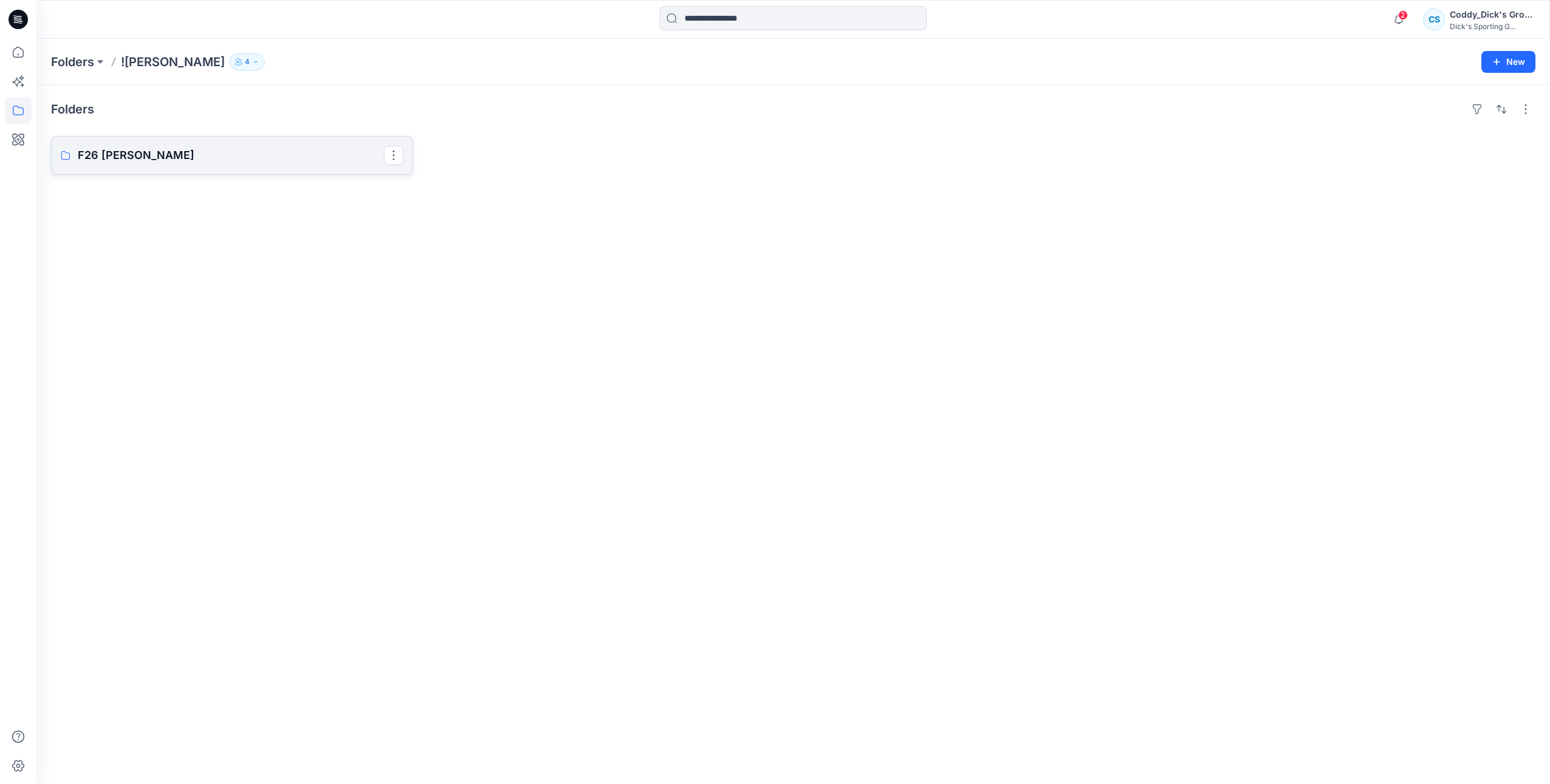
click at [124, 158] on p "F26 [PERSON_NAME]" at bounding box center [231, 156] width 306 height 17
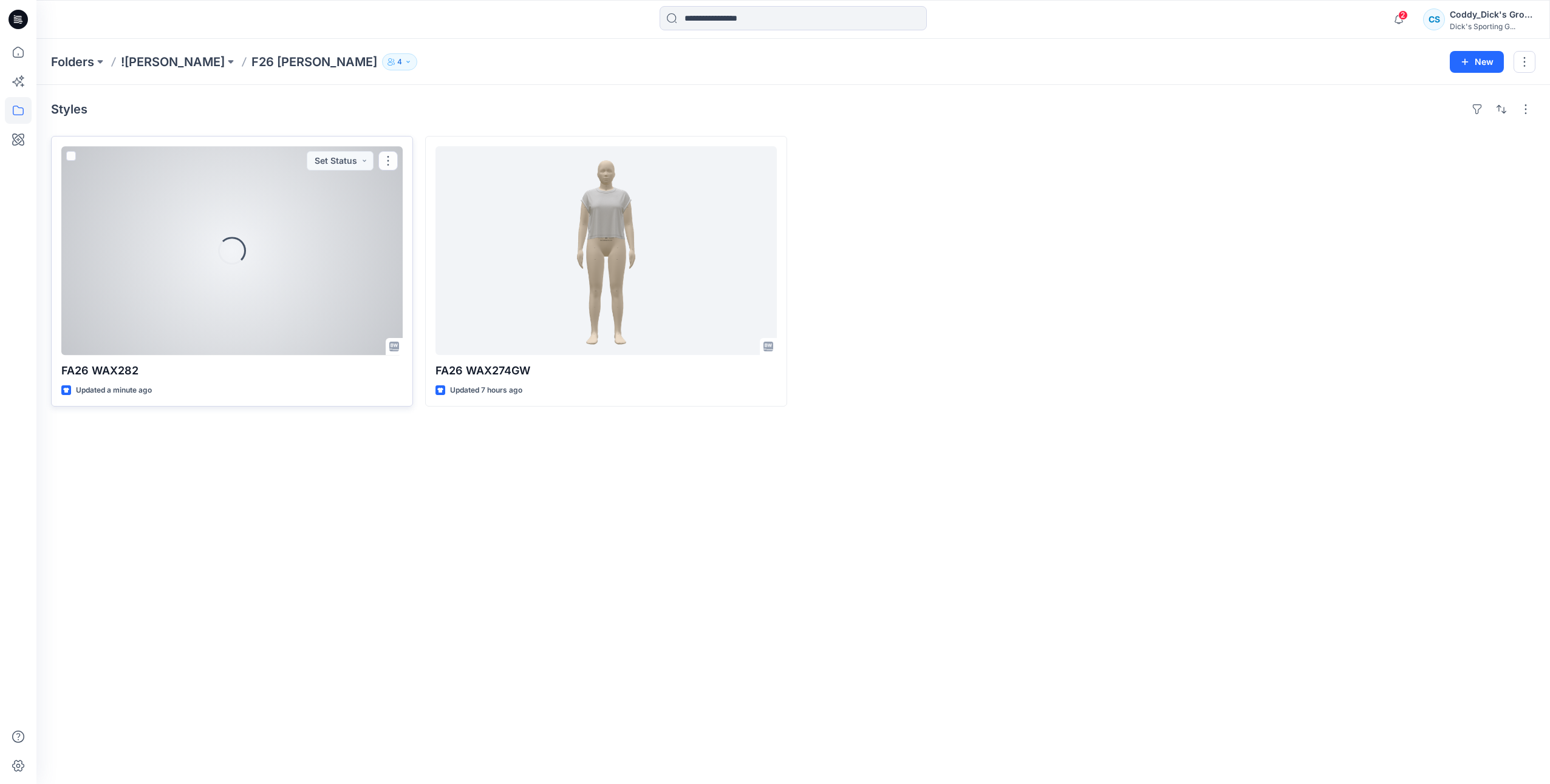
click at [320, 221] on div "Loading..." at bounding box center [232, 251] width 341 height 209
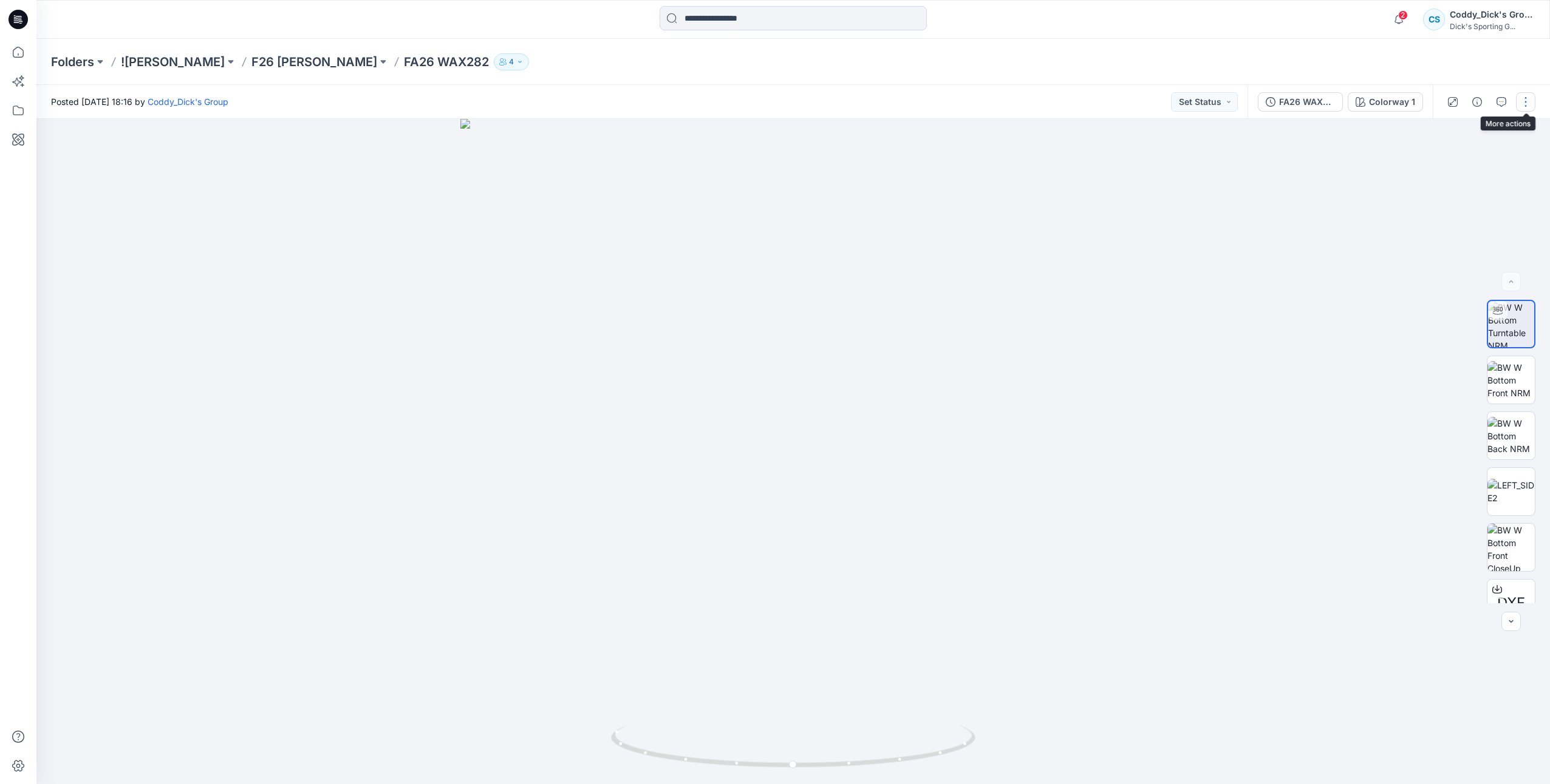
click at [1527, 96] on button "button" at bounding box center [1525, 102] width 20 height 20
click at [1472, 165] on button "Edit" at bounding box center [1474, 164] width 111 height 22
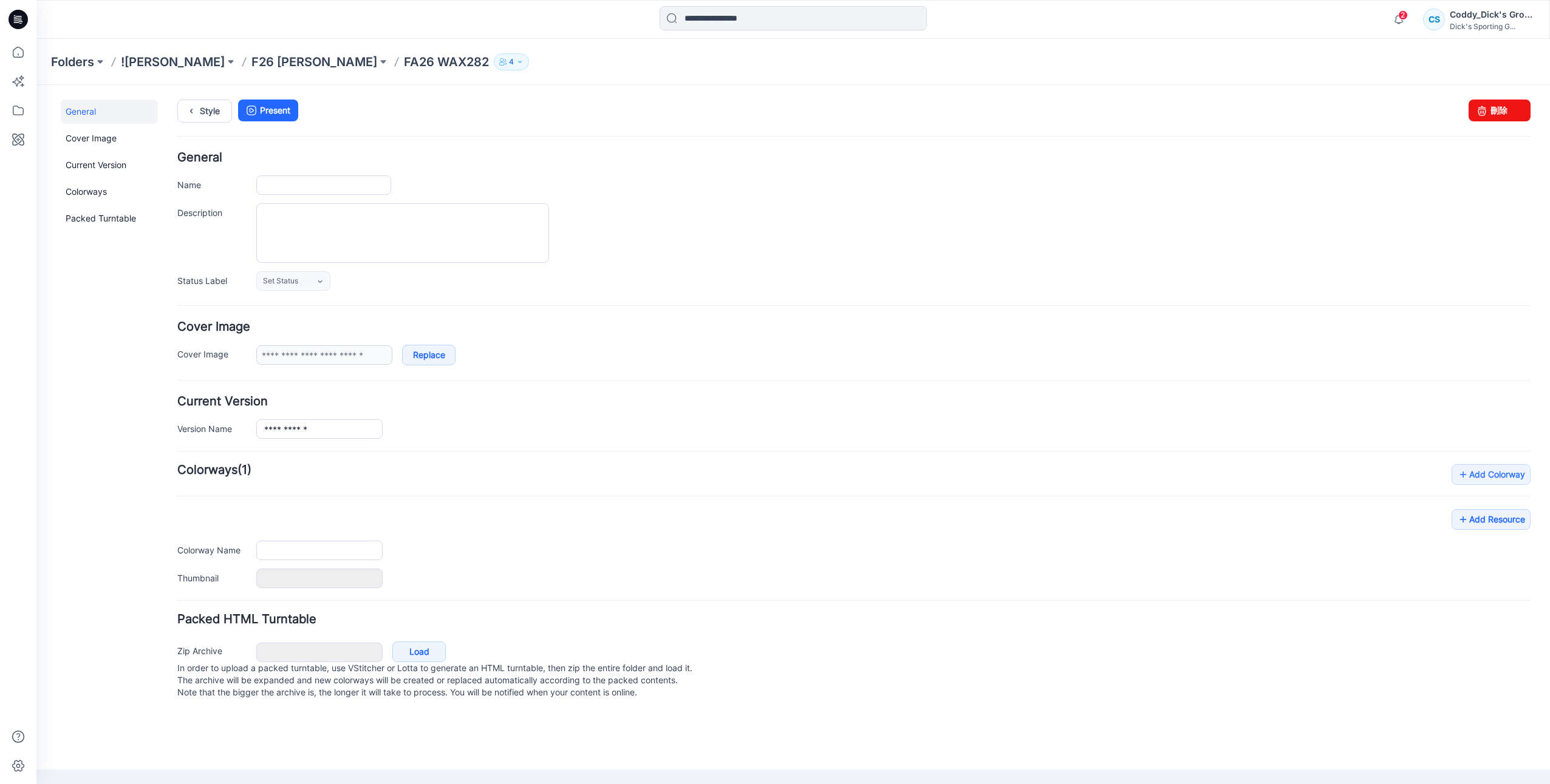
type input "**********"
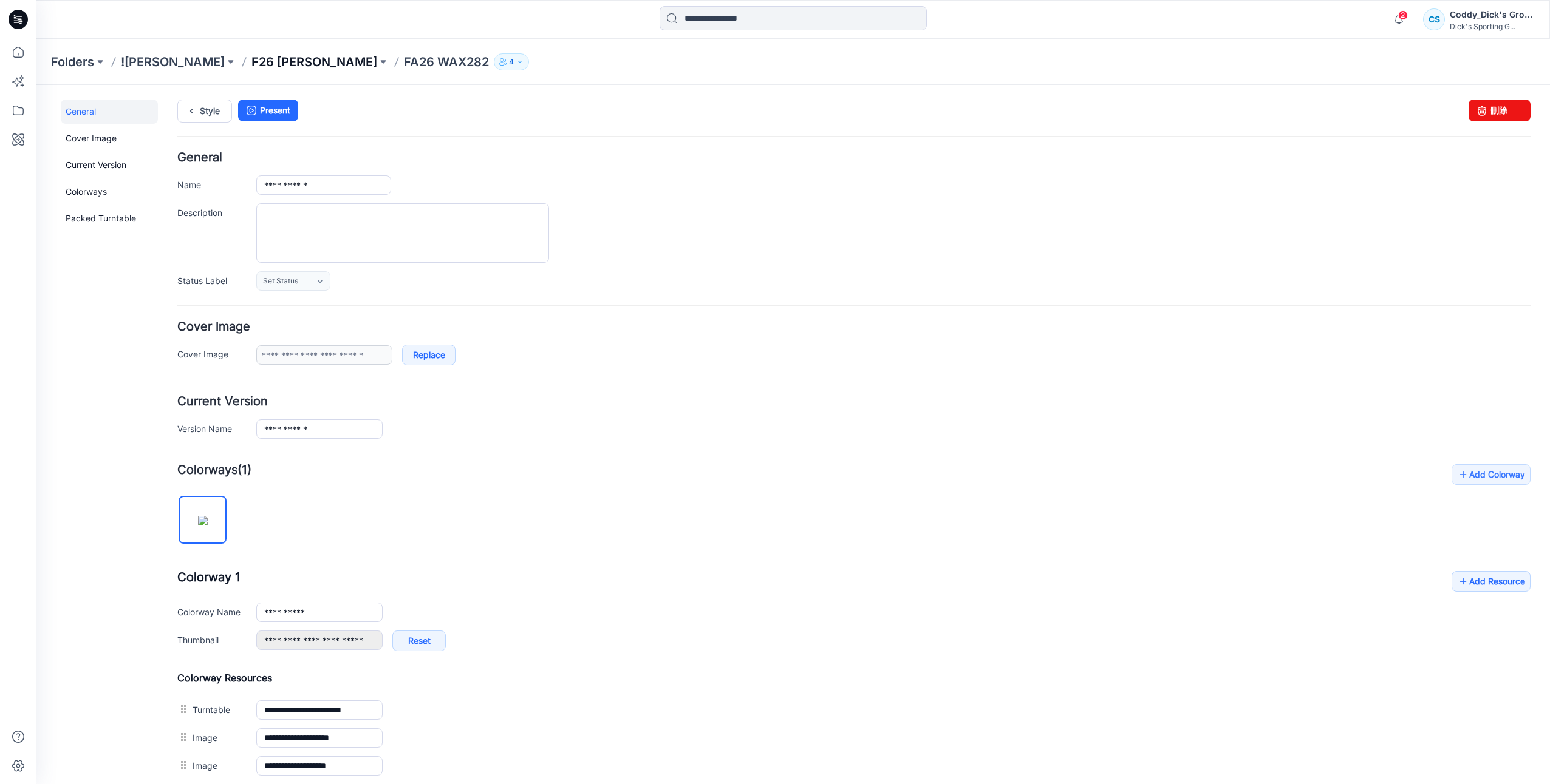
click at [277, 63] on p "F26 [PERSON_NAME]" at bounding box center [314, 62] width 125 height 17
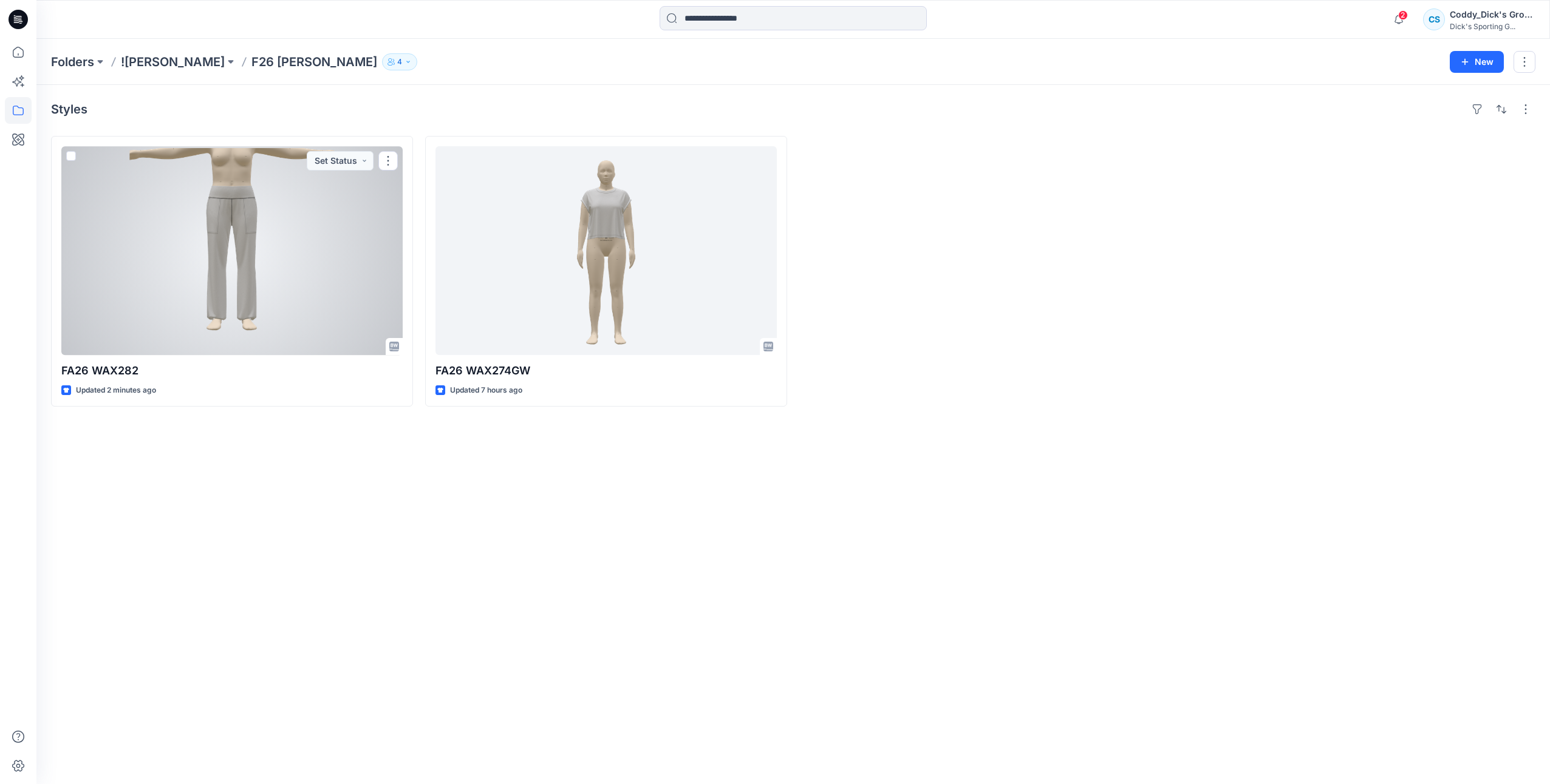
click at [229, 245] on div at bounding box center [232, 251] width 341 height 209
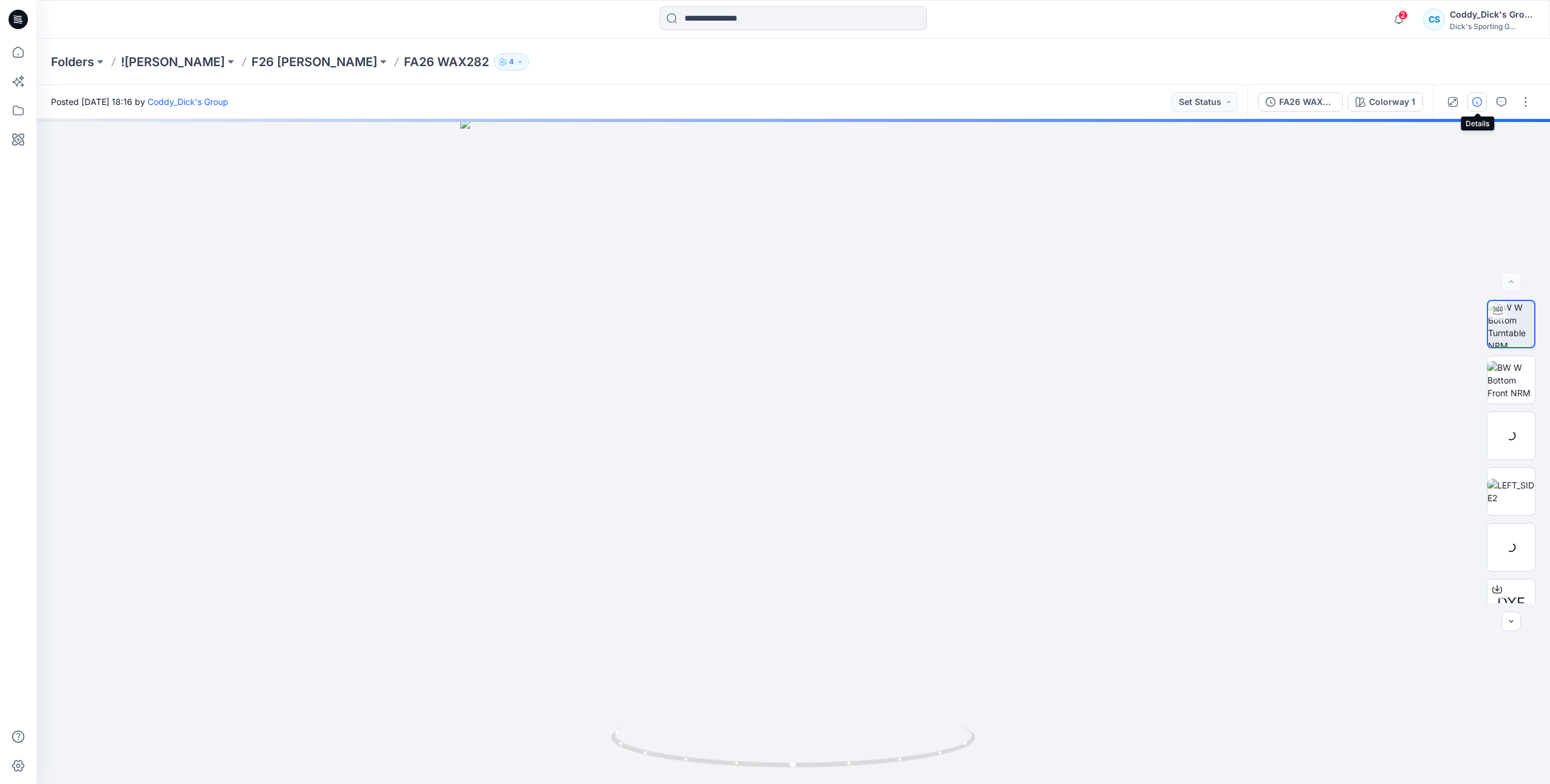
click at [1480, 102] on icon "button" at bounding box center [1477, 102] width 10 height 10
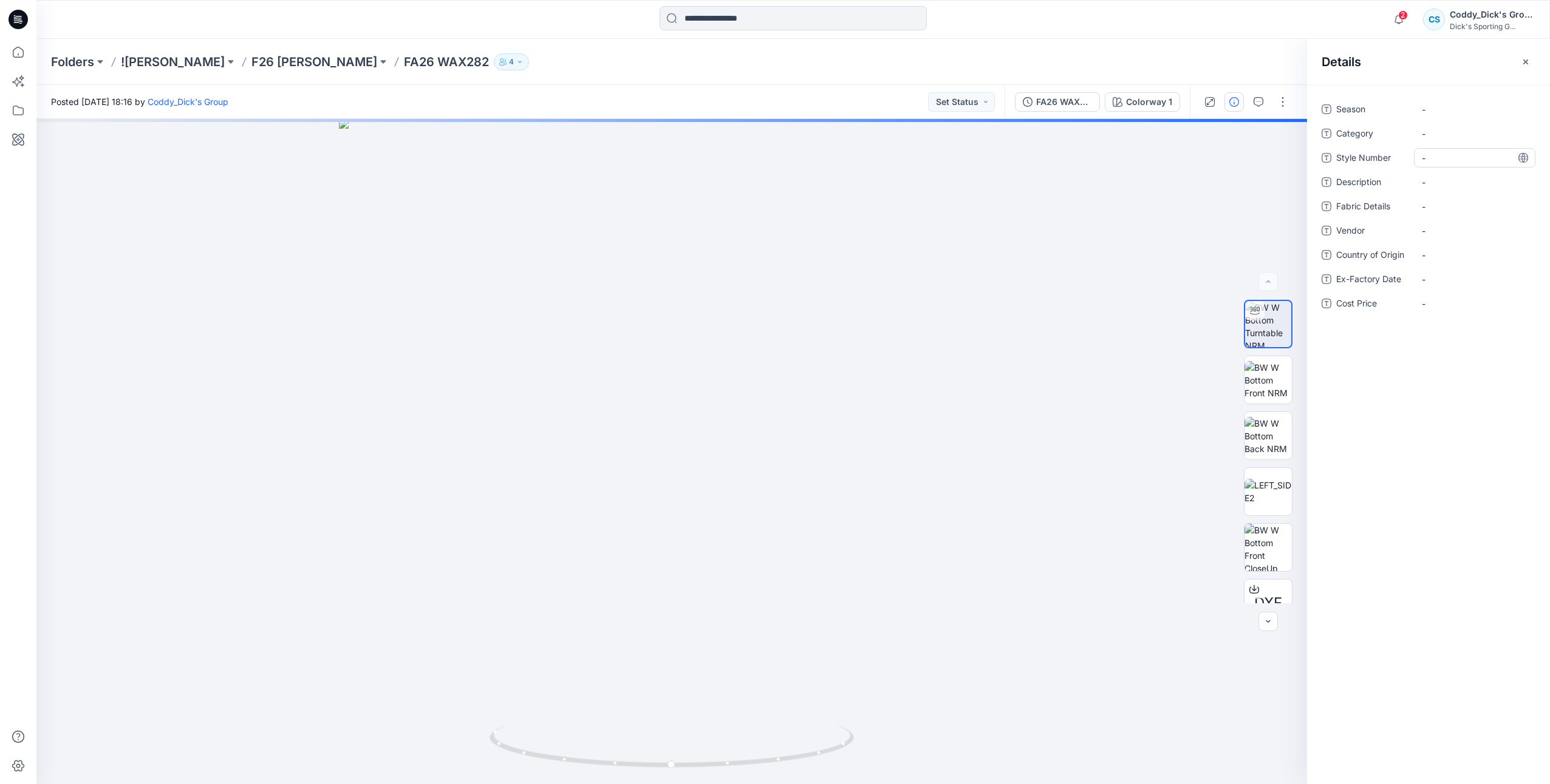
click at [1450, 153] on Number "-" at bounding box center [1474, 158] width 106 height 13
type textarea "********"
click at [1429, 111] on span "-" at bounding box center [1474, 109] width 106 height 13
type textarea "**********"
click at [1437, 176] on span "-" at bounding box center [1474, 182] width 106 height 13
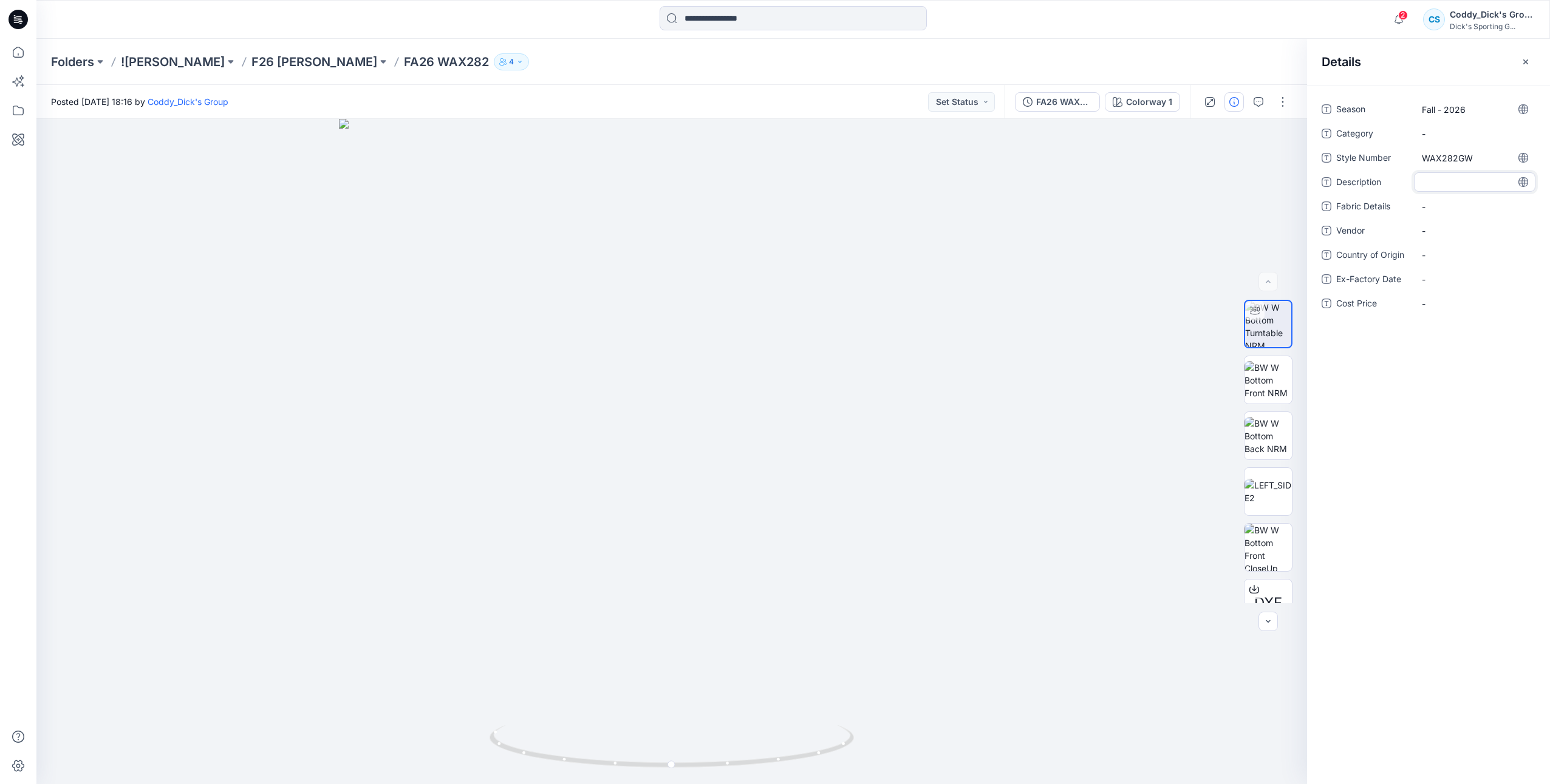
type textarea "**********"
click at [1453, 212] on Details "-" at bounding box center [1474, 214] width 106 height 13
type textarea "**********"
click at [280, 55] on p "F26 [PERSON_NAME]" at bounding box center [314, 62] width 125 height 17
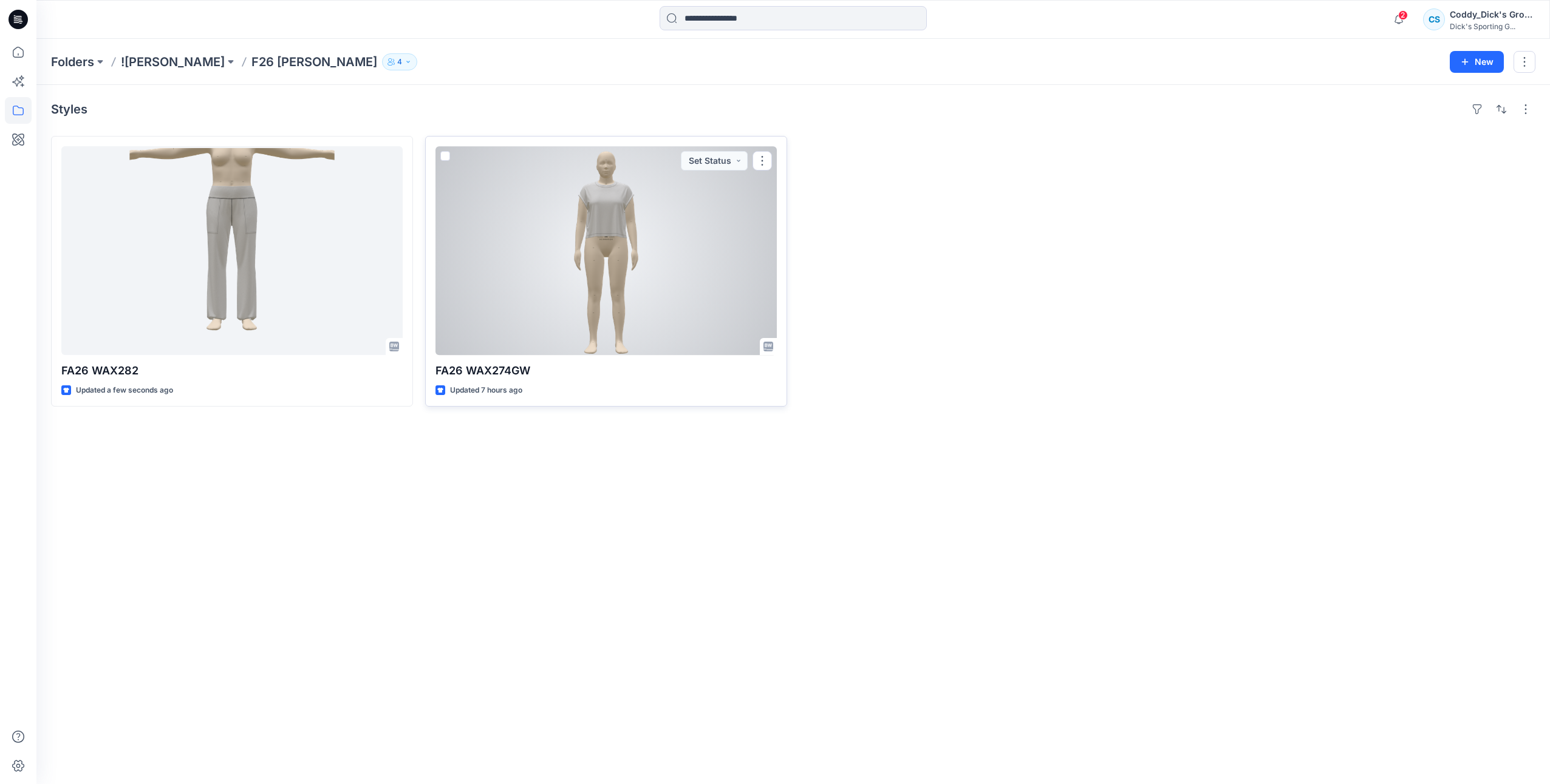
click at [593, 240] on div at bounding box center [606, 251] width 341 height 209
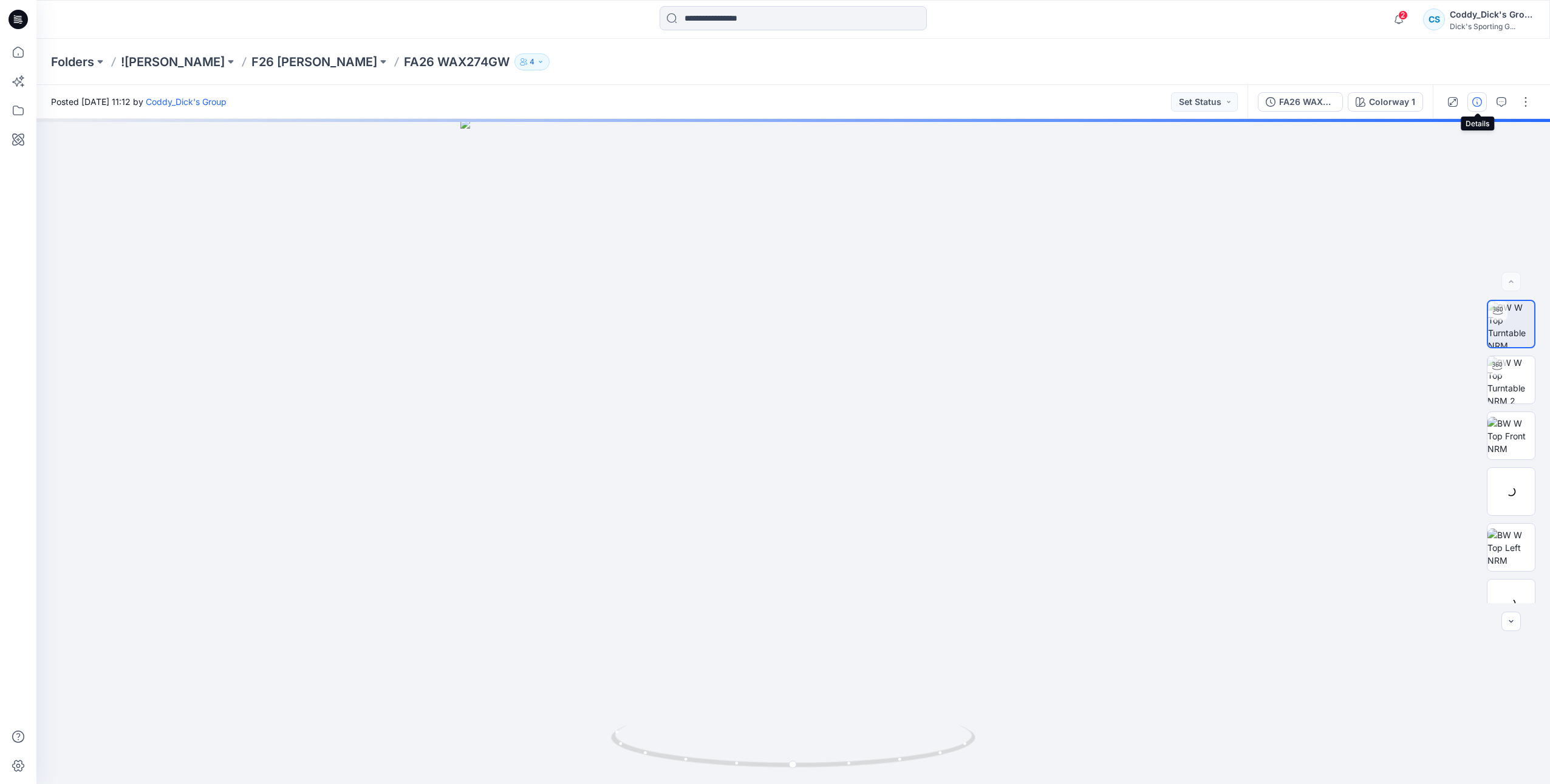
click at [1477, 103] on icon "button" at bounding box center [1477, 102] width 10 height 10
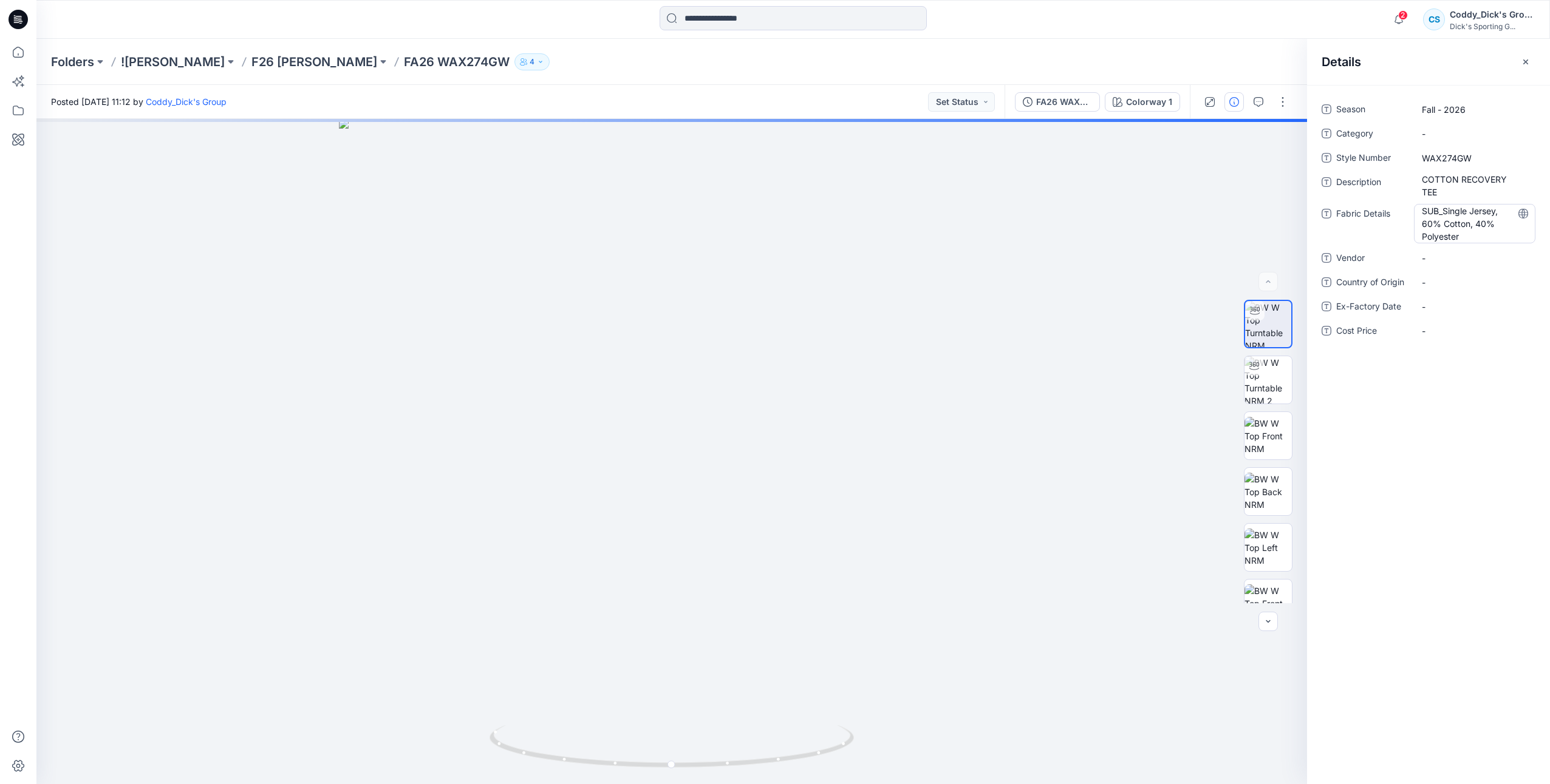
click at [1493, 223] on Details "SUB_Single Jersey, 60% Cotton, 40% Polyester" at bounding box center [1474, 223] width 106 height 39
click at [1460, 229] on textarea "**********" at bounding box center [1474, 223] width 121 height 39
drag, startPoint x: 1481, startPoint y: 235, endPoint x: 1413, endPoint y: 211, distance: 72.1
click at [1413, 211] on div "**********" at bounding box center [1428, 223] width 214 height 39
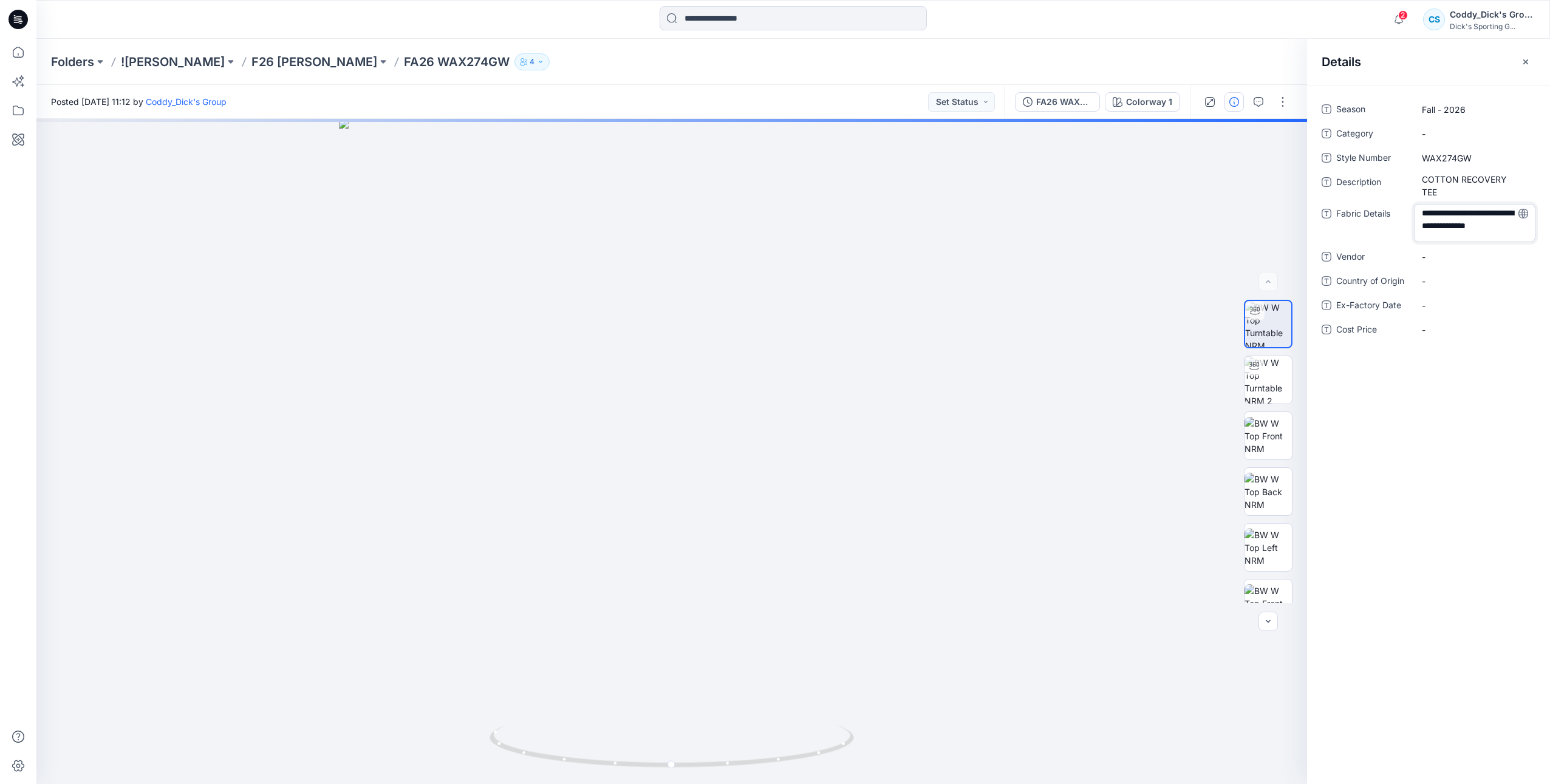
type textarea "**********"
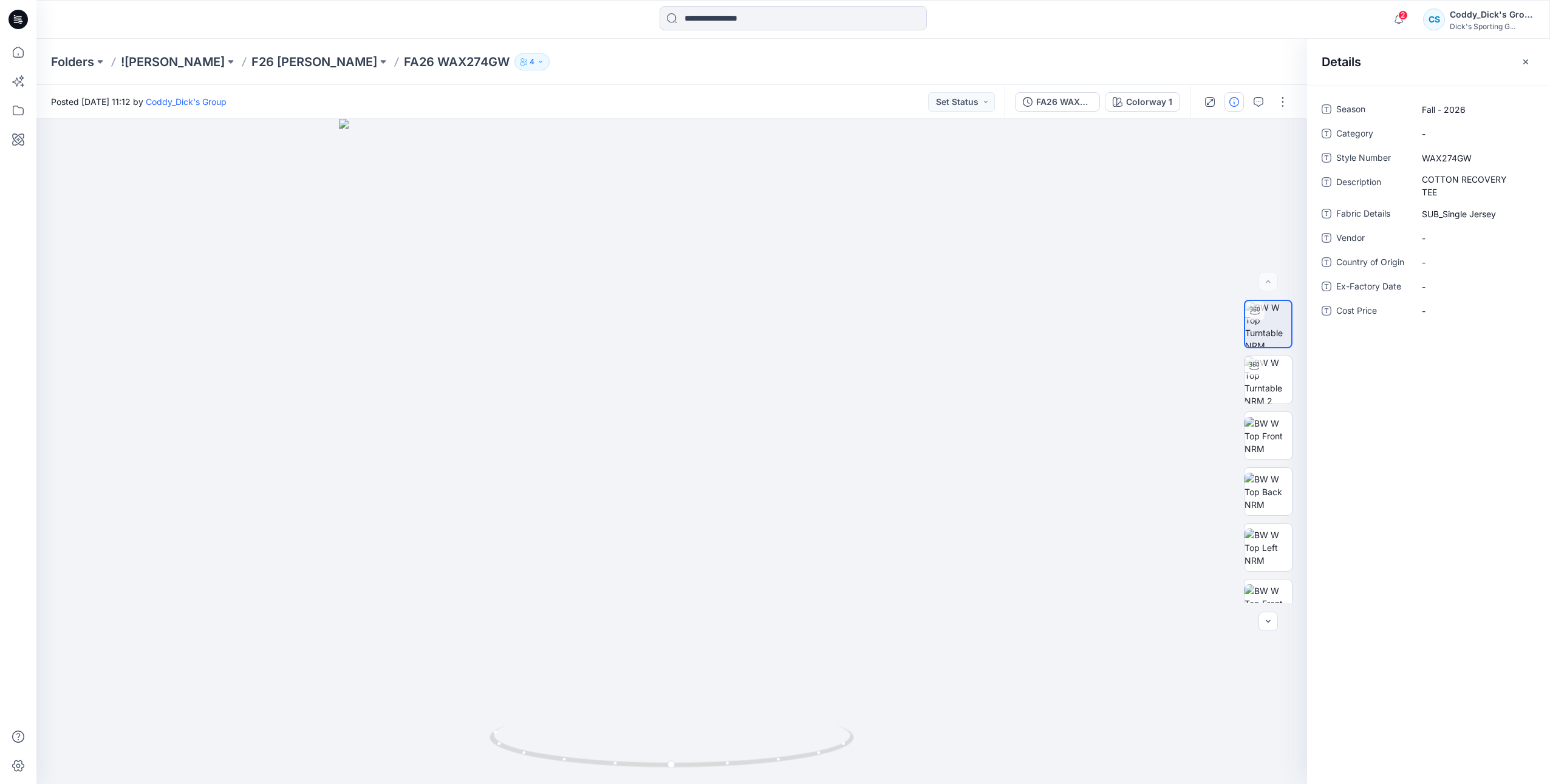
click at [430, 58] on p "FA26 WAX274GW" at bounding box center [456, 62] width 106 height 17
click at [377, 63] on button at bounding box center [383, 62] width 12 height 17
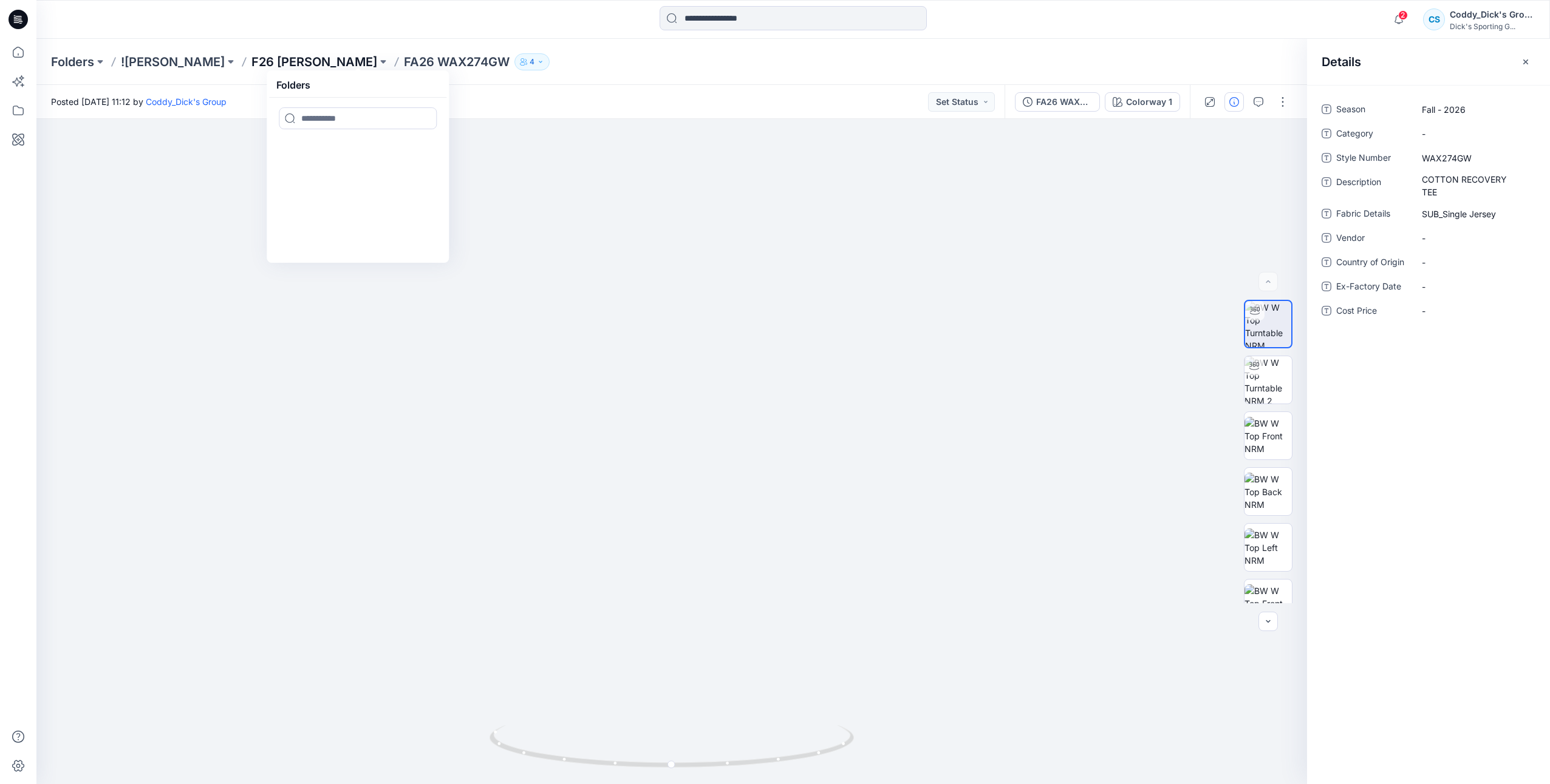
click at [325, 56] on p "F26 [PERSON_NAME]" at bounding box center [314, 62] width 125 height 17
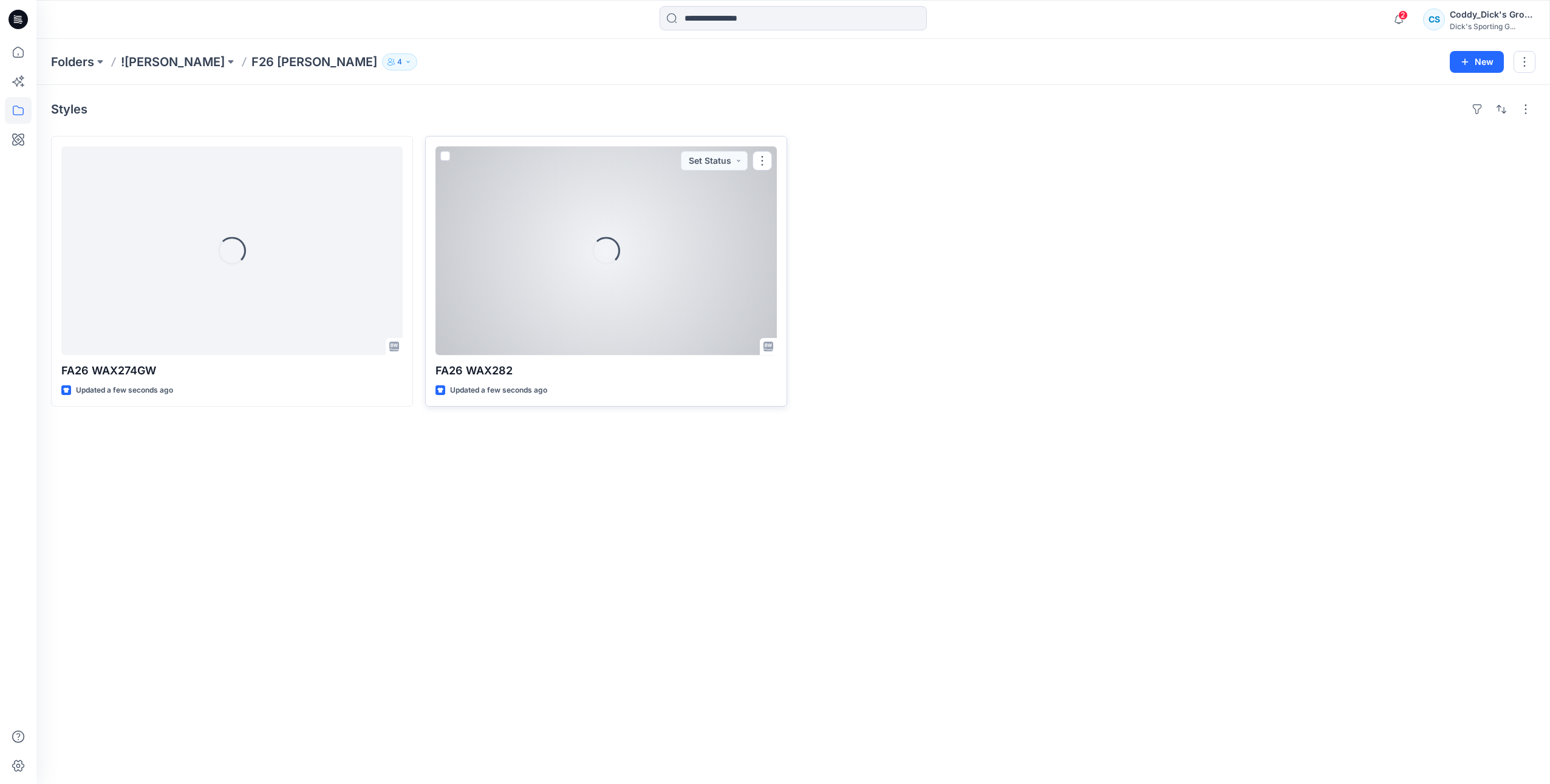
click at [595, 243] on div "Loading..." at bounding box center [606, 251] width 38 height 38
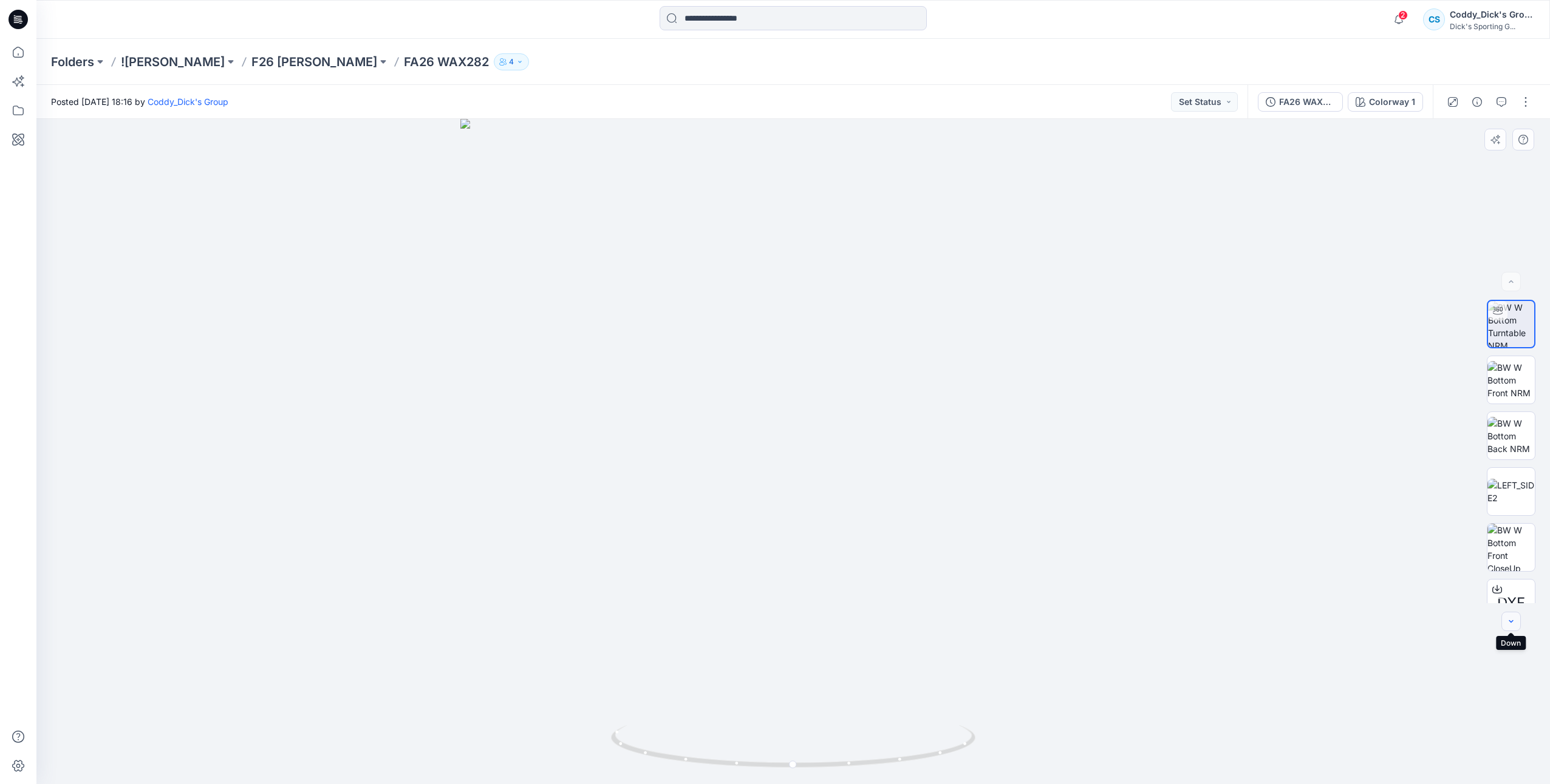
click at [1507, 625] on icon "button" at bounding box center [1511, 621] width 10 height 10
drag, startPoint x: 952, startPoint y: 754, endPoint x: 796, endPoint y: 762, distance: 156.2
click at [796, 762] on icon at bounding box center [795, 748] width 367 height 46
drag, startPoint x: 934, startPoint y: 761, endPoint x: 758, endPoint y: 755, distance: 176.1
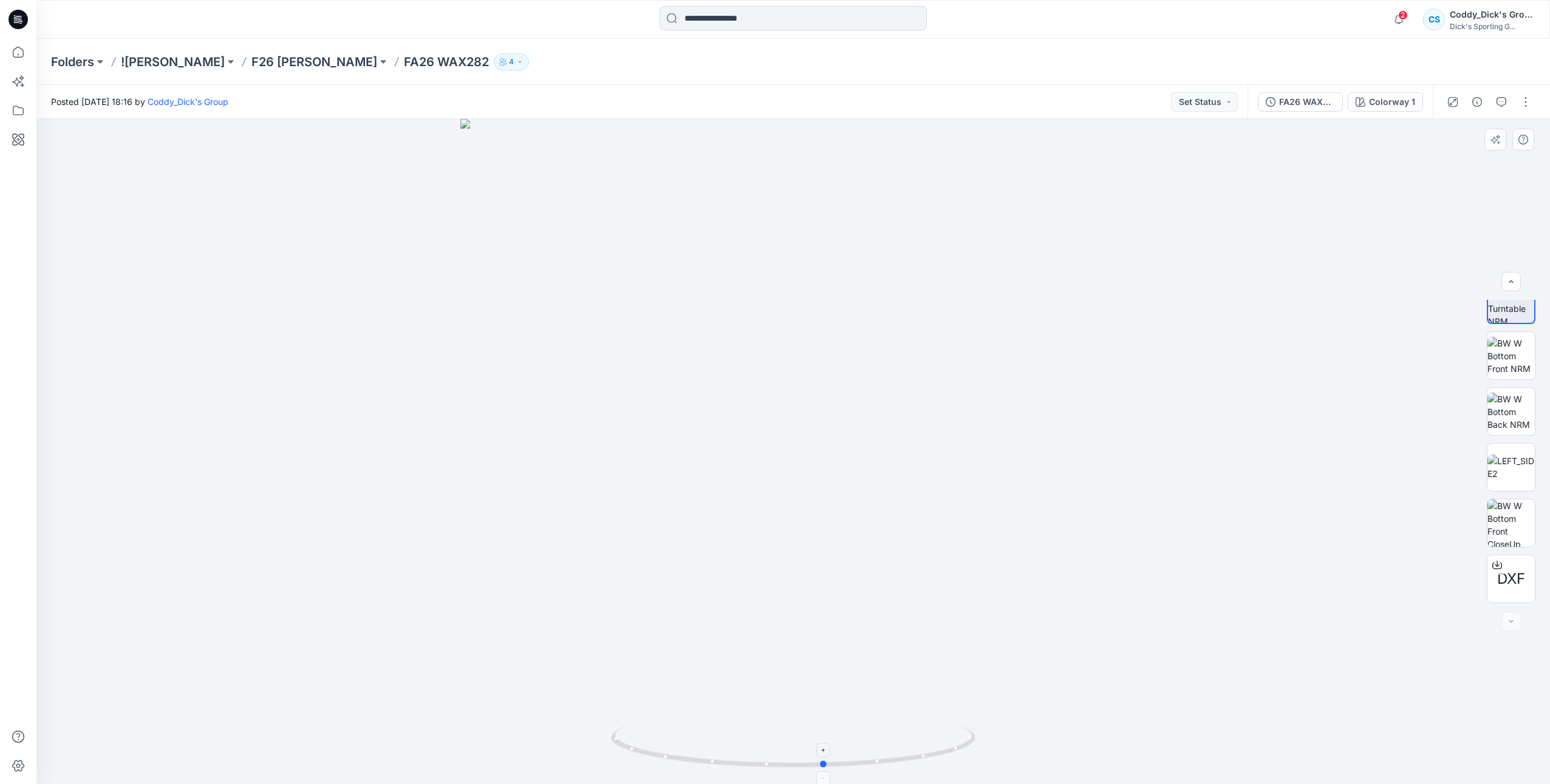
click at [758, 755] on icon at bounding box center [795, 748] width 367 height 46
click at [1502, 355] on img at bounding box center [1511, 356] width 48 height 39
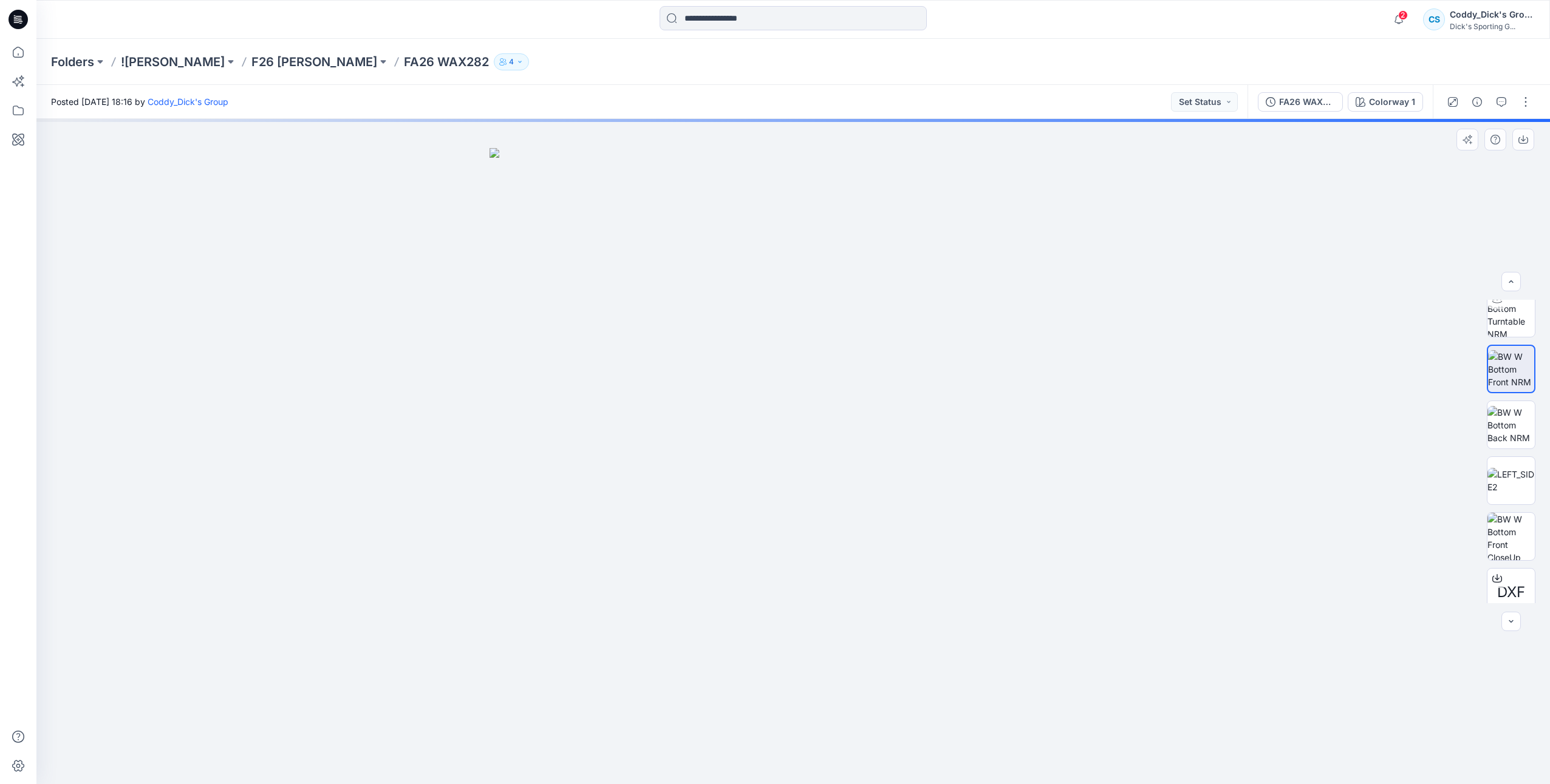
scroll to position [0, 0]
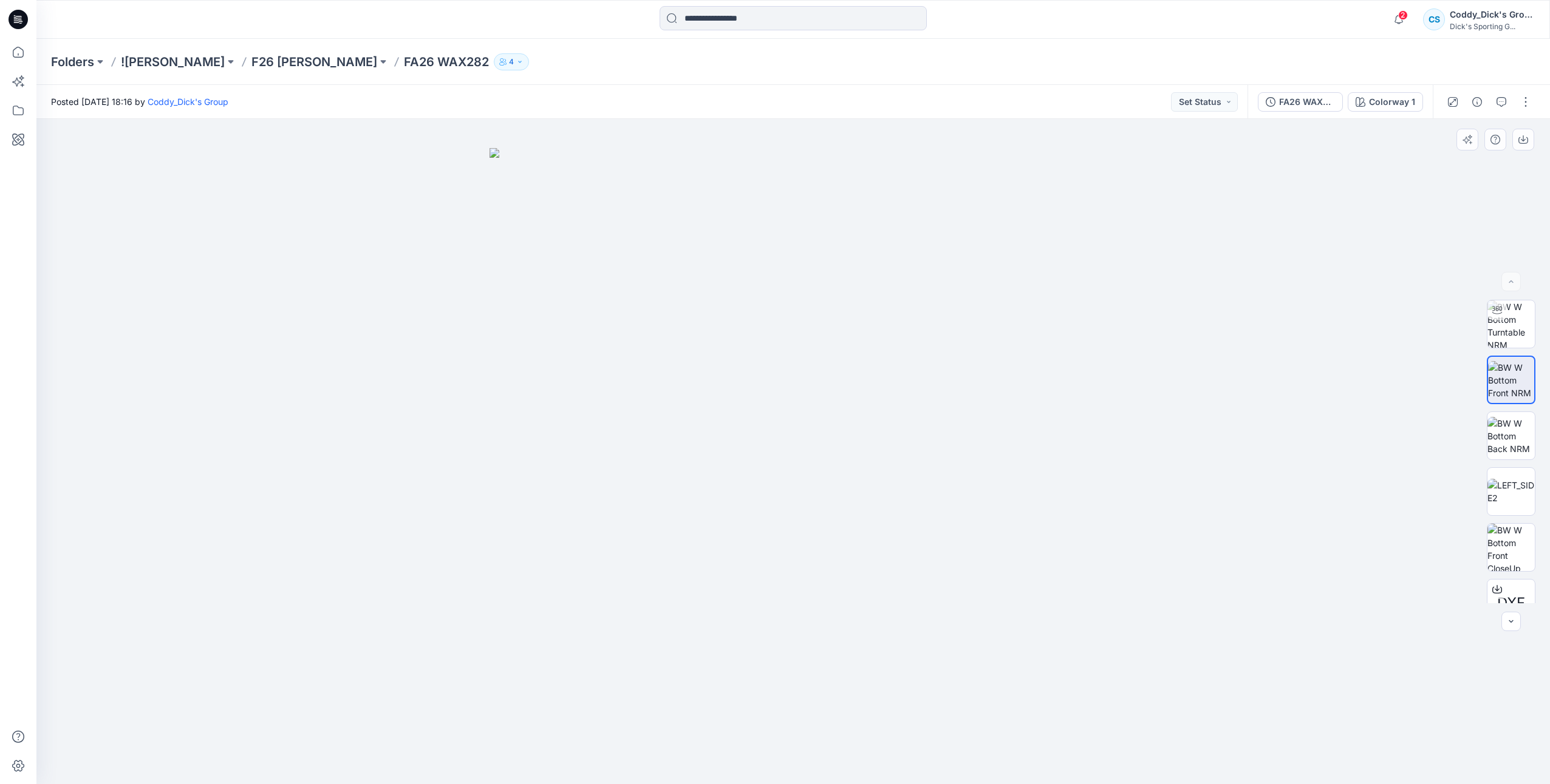
click at [878, 727] on img at bounding box center [793, 466] width 607 height 636
drag, startPoint x: 880, startPoint y: 715, endPoint x: 761, endPoint y: 661, distance: 130.7
click at [725, 706] on img at bounding box center [793, 466] width 607 height 636
click at [1499, 434] on img at bounding box center [1511, 436] width 48 height 39
click at [1509, 488] on img at bounding box center [1511, 492] width 48 height 25
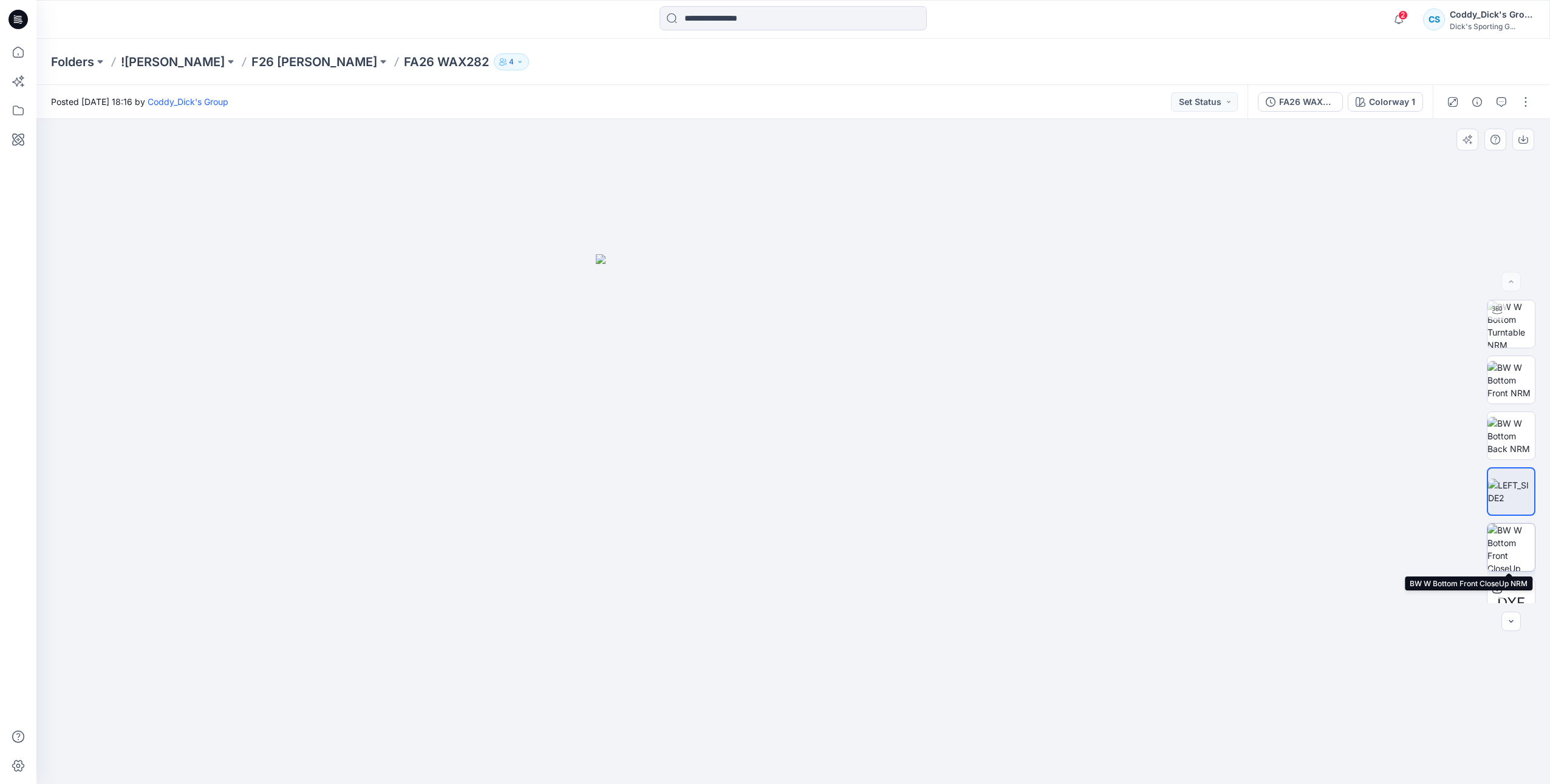
click at [1515, 530] on img at bounding box center [1511, 548] width 48 height 48
click at [1518, 492] on img at bounding box center [1511, 492] width 48 height 25
click at [1518, 325] on img at bounding box center [1511, 324] width 48 height 48
drag, startPoint x: 895, startPoint y: 757, endPoint x: 720, endPoint y: 762, distance: 175.1
click at [720, 762] on icon at bounding box center [795, 748] width 367 height 46
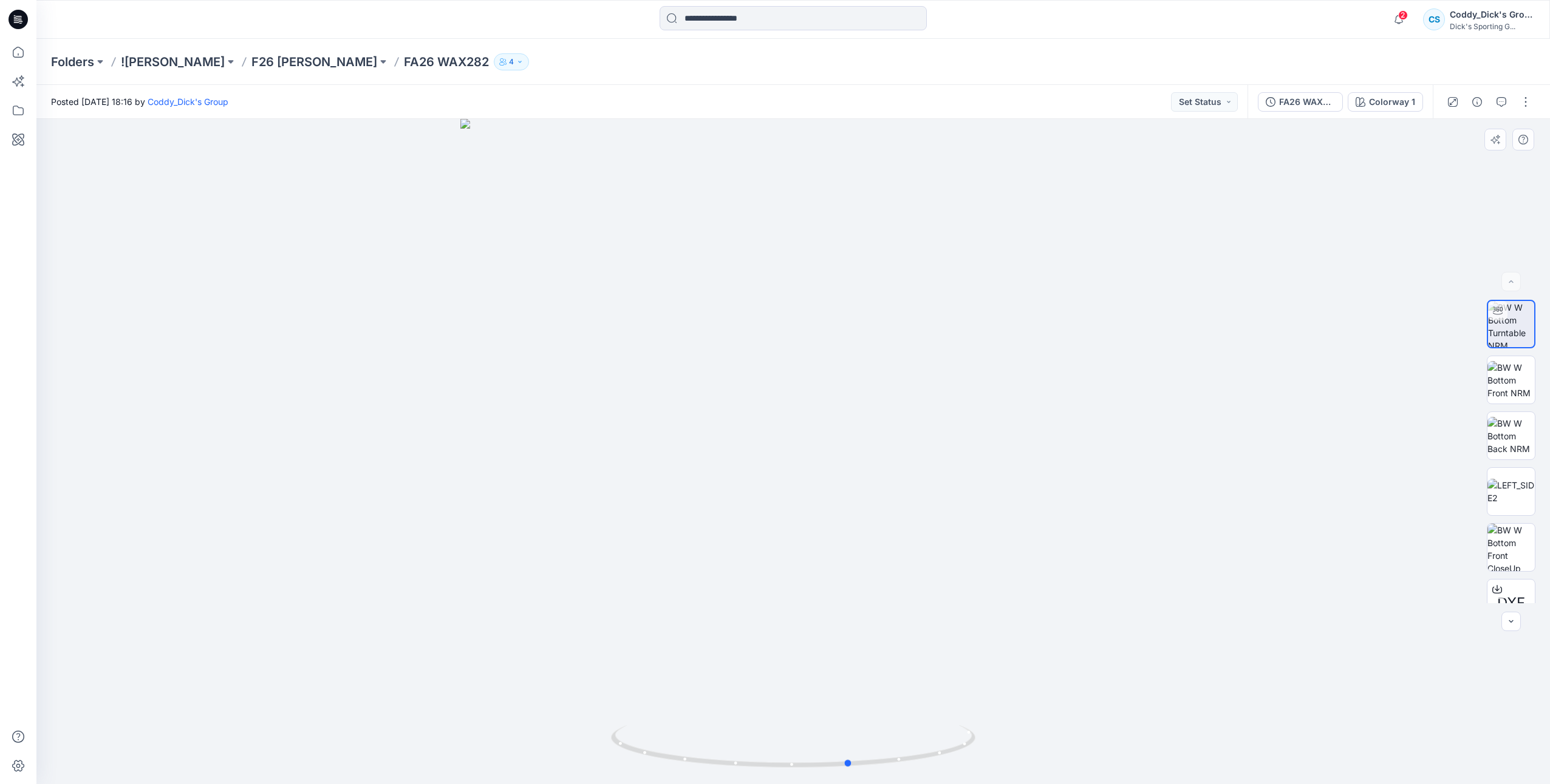
drag, startPoint x: 720, startPoint y: 762, endPoint x: 585, endPoint y: 760, distance: 135.0
click at [587, 760] on div at bounding box center [793, 452] width 1514 height 666
click at [385, 366] on div at bounding box center [793, 452] width 1514 height 666
click at [340, 58] on p "F26 [PERSON_NAME]" at bounding box center [314, 62] width 125 height 17
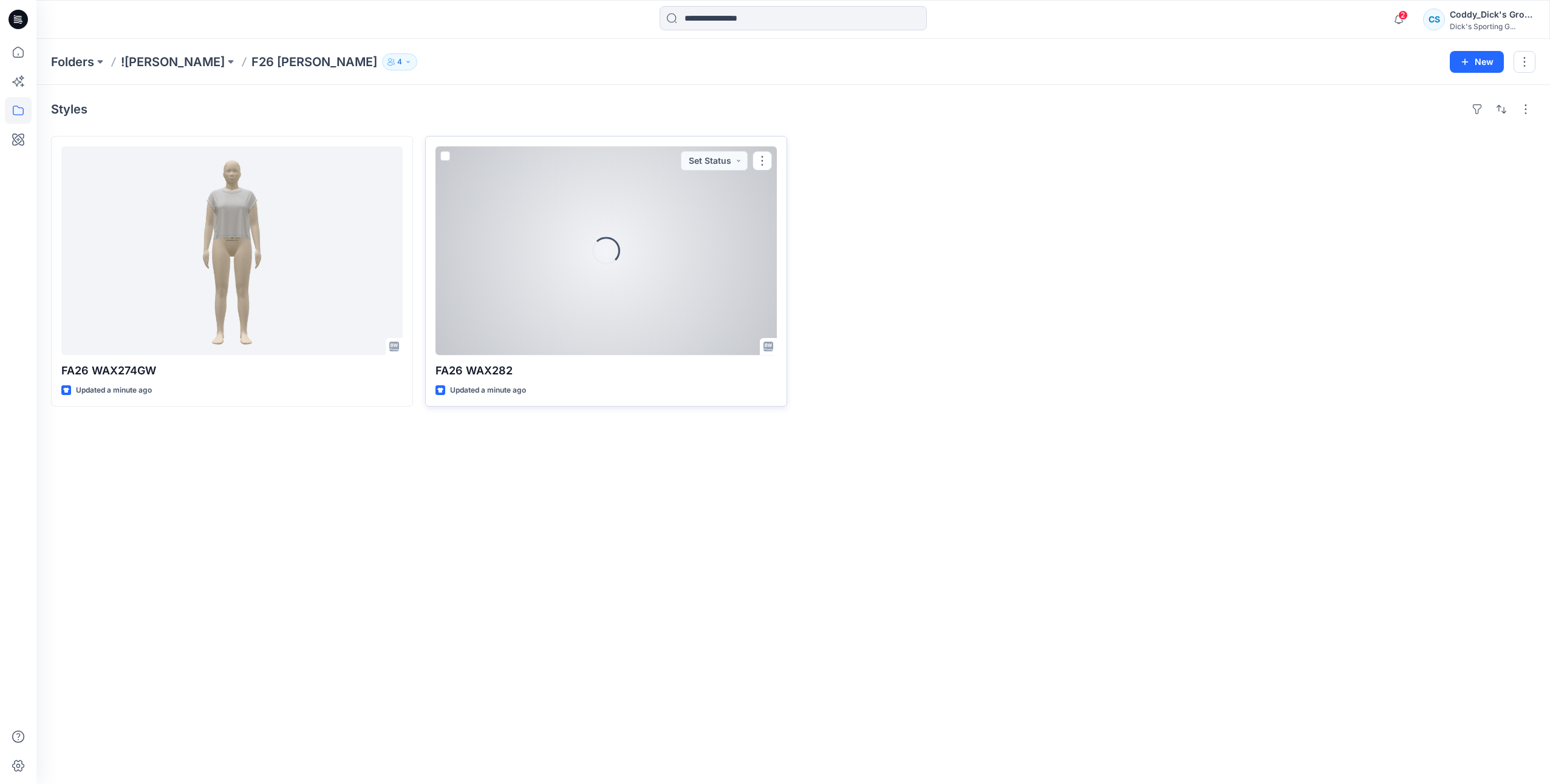
click at [643, 258] on div "Loading..." at bounding box center [606, 251] width 341 height 209
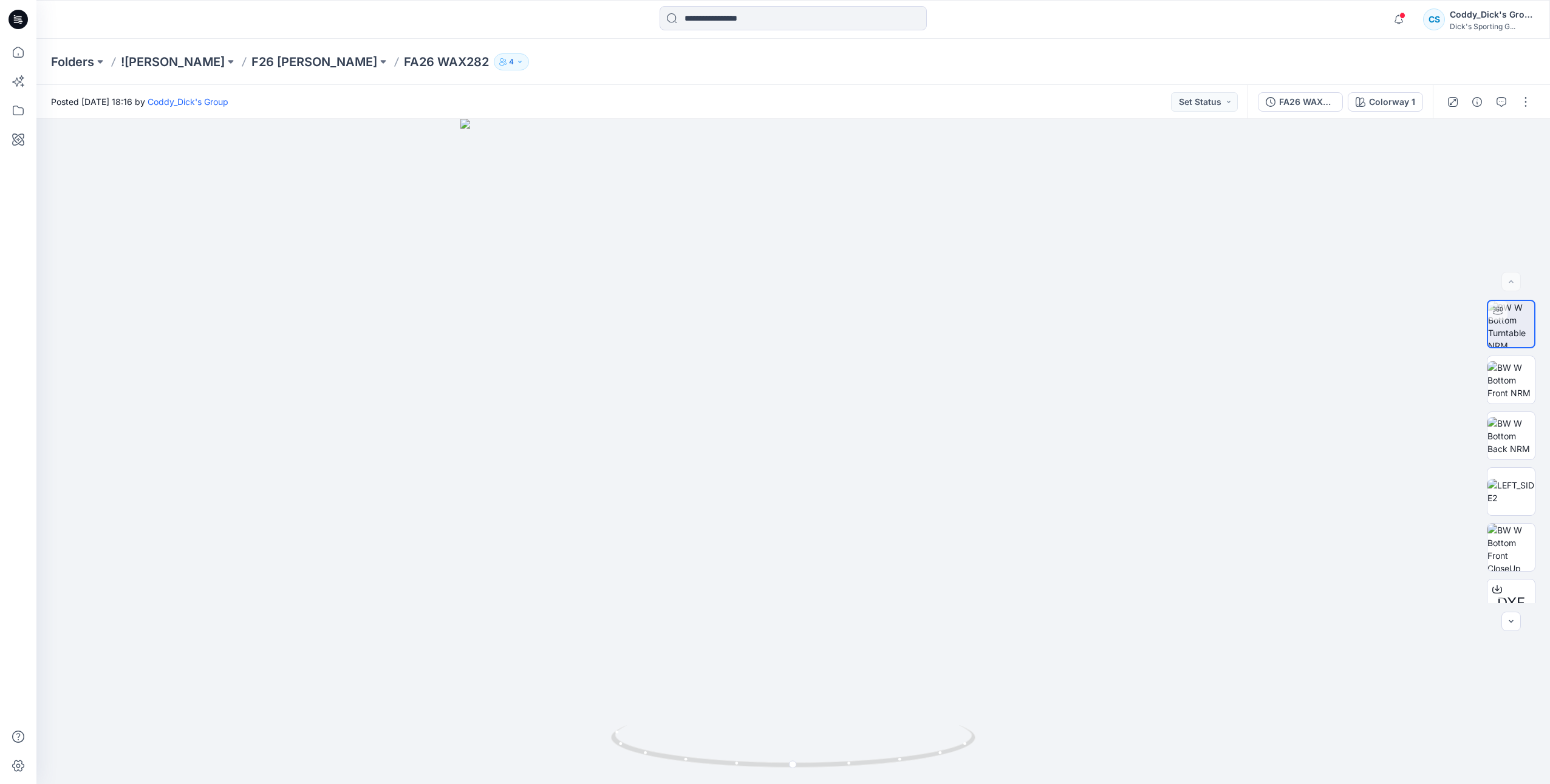
click at [404, 63] on p "FA26 WAX282" at bounding box center [446, 62] width 85 height 17
click at [428, 62] on p "FA26 WAX282" at bounding box center [446, 62] width 85 height 17
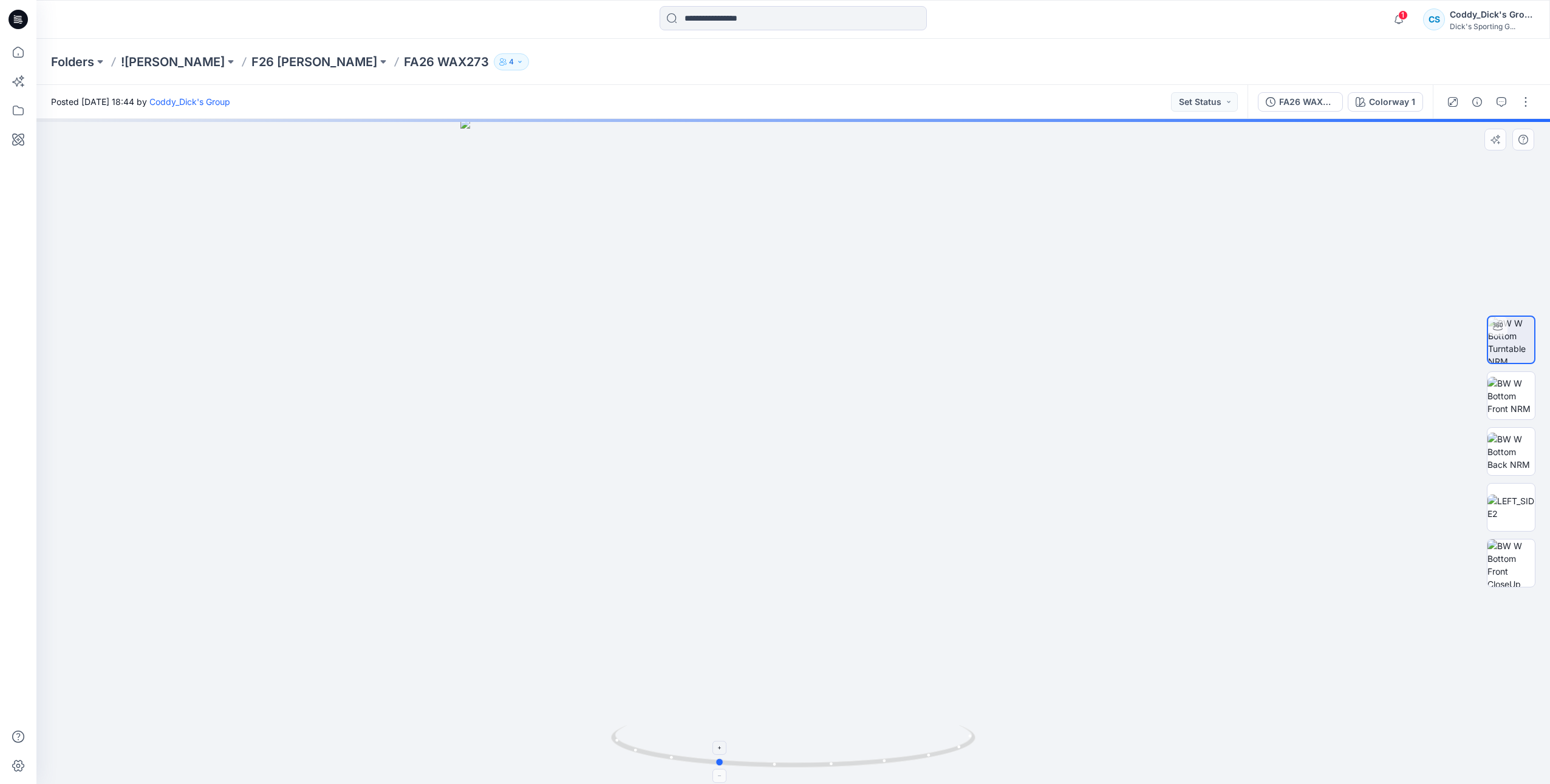
drag, startPoint x: 946, startPoint y: 759, endPoint x: 870, endPoint y: 761, distance: 76.0
click at [870, 761] on icon at bounding box center [795, 748] width 367 height 46
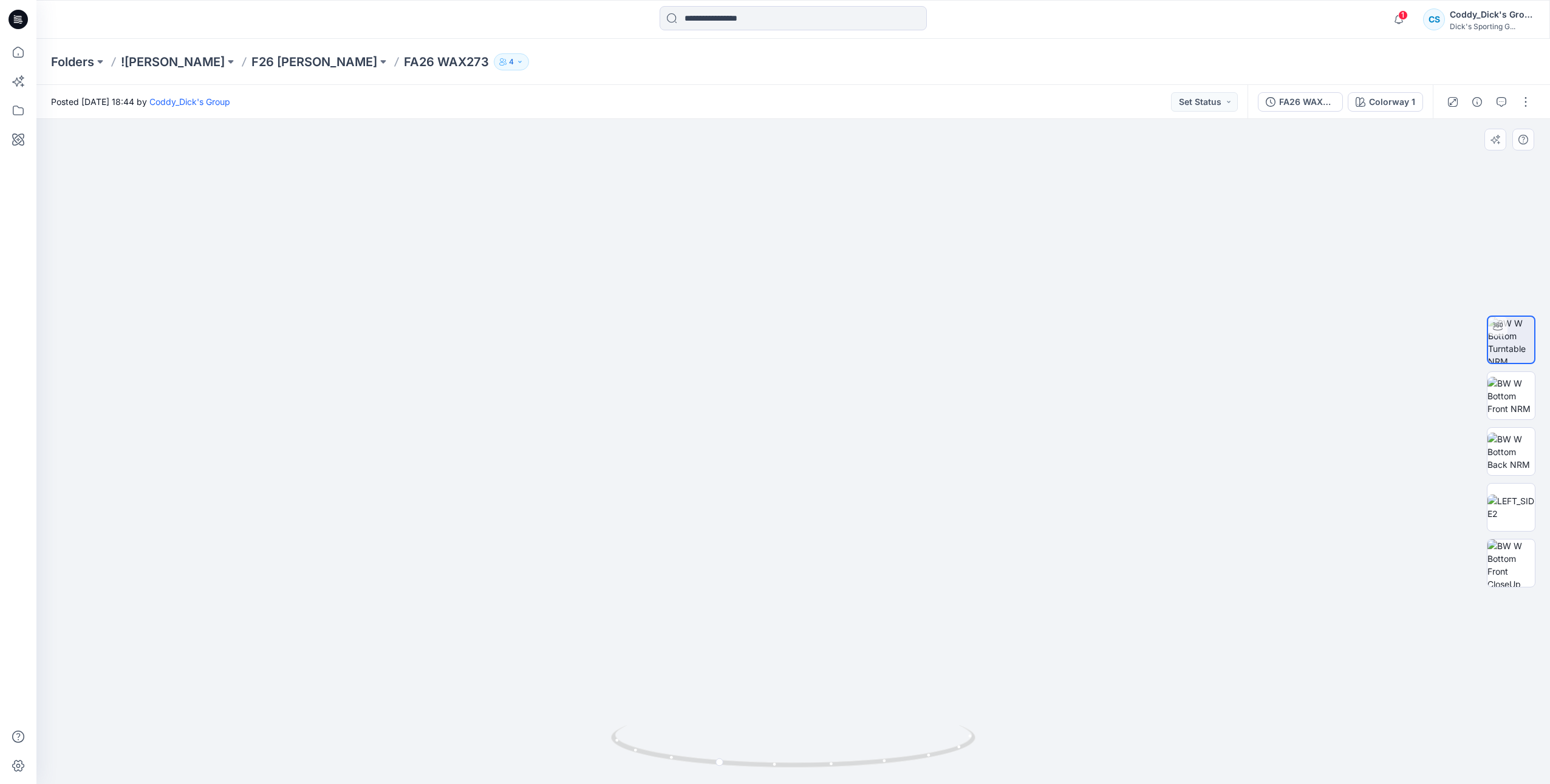
drag, startPoint x: 917, startPoint y: 441, endPoint x: 916, endPoint y: 521, distance: 80.0
click at [916, 521] on img at bounding box center [793, 436] width 793 height 696
click at [905, 420] on img at bounding box center [793, 452] width 962 height 666
drag, startPoint x: 930, startPoint y: 415, endPoint x: 909, endPoint y: 441, distance: 33.4
click at [925, 326] on img at bounding box center [792, 348] width 1089 height 871
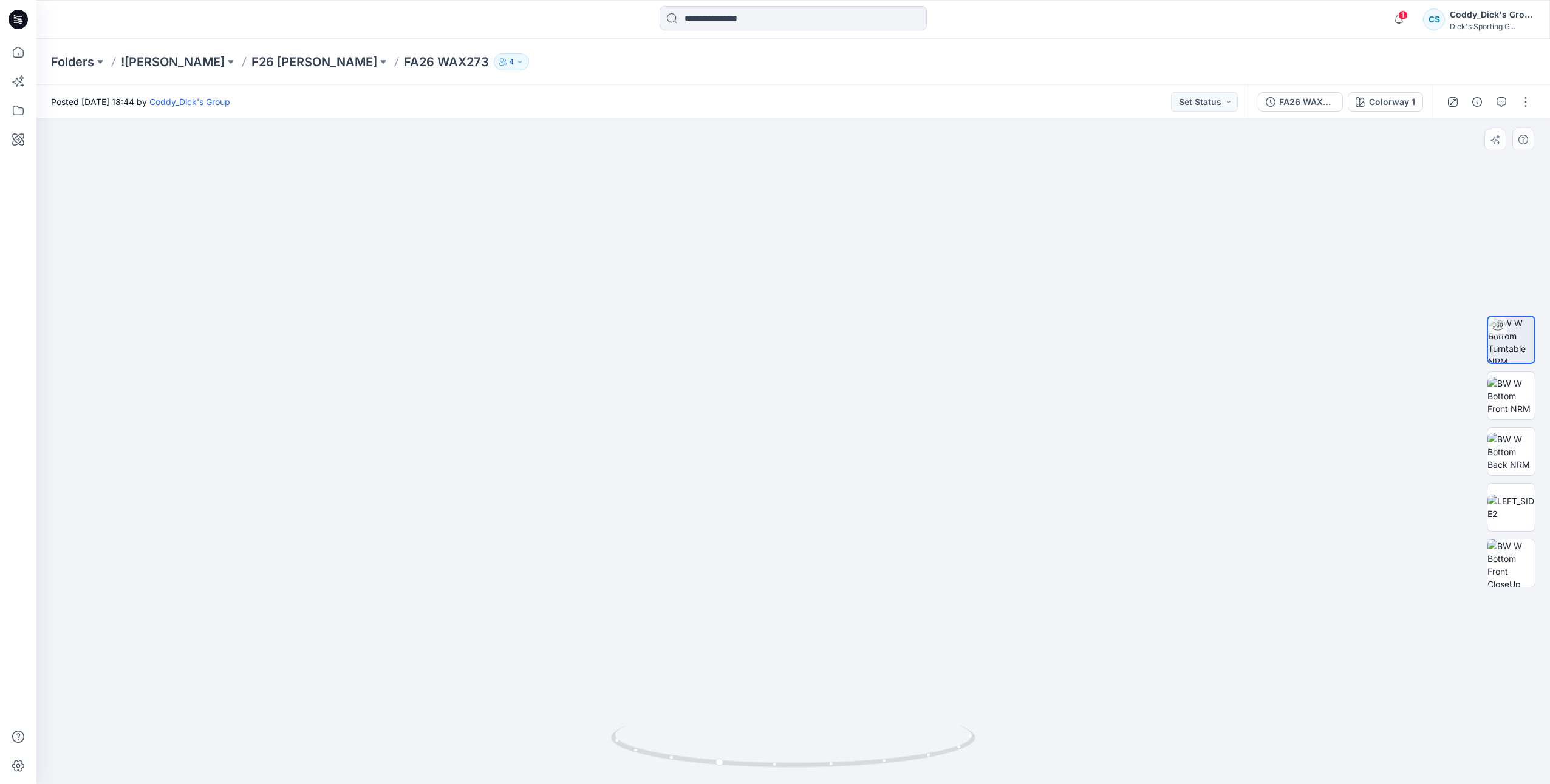
drag, startPoint x: 911, startPoint y: 521, endPoint x: 902, endPoint y: 417, distance: 104.4
click at [911, 356] on img at bounding box center [792, 316] width 1089 height 937
drag, startPoint x: 902, startPoint y: 511, endPoint x: 906, endPoint y: 523, distance: 12.6
click at [908, 481] on img at bounding box center [792, 240] width 1089 height 1088
drag, startPoint x: 921, startPoint y: 764, endPoint x: 820, endPoint y: 757, distance: 101.2
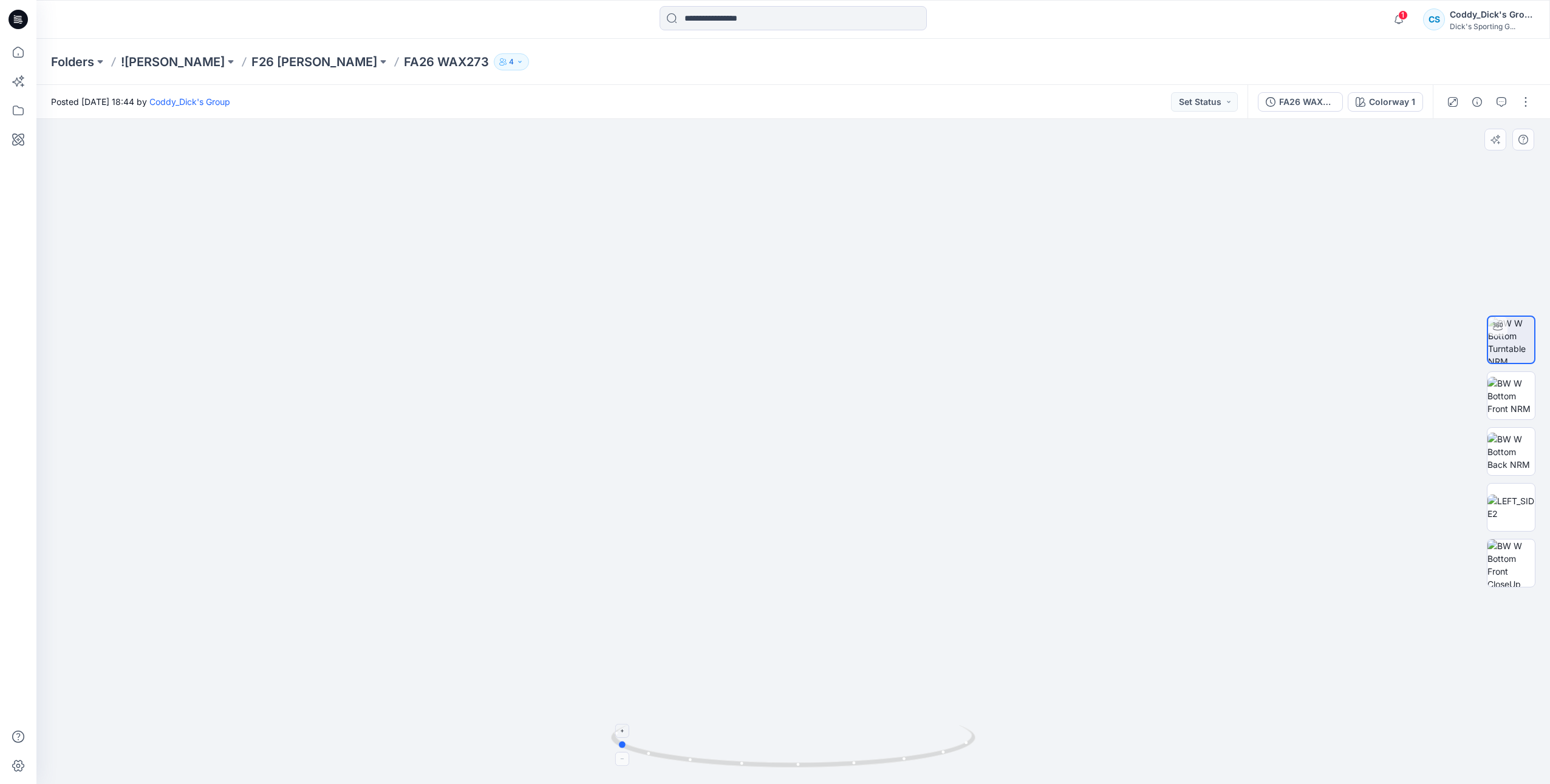
click at [820, 757] on icon at bounding box center [795, 748] width 367 height 46
drag, startPoint x: 977, startPoint y: 562, endPoint x: 889, endPoint y: 565, distance: 88.1
click at [889, 565] on img at bounding box center [793, 194] width 1184 height 1180
drag, startPoint x: 907, startPoint y: 761, endPoint x: 875, endPoint y: 701, distance: 68.0
click at [871, 755] on icon at bounding box center [795, 748] width 367 height 46
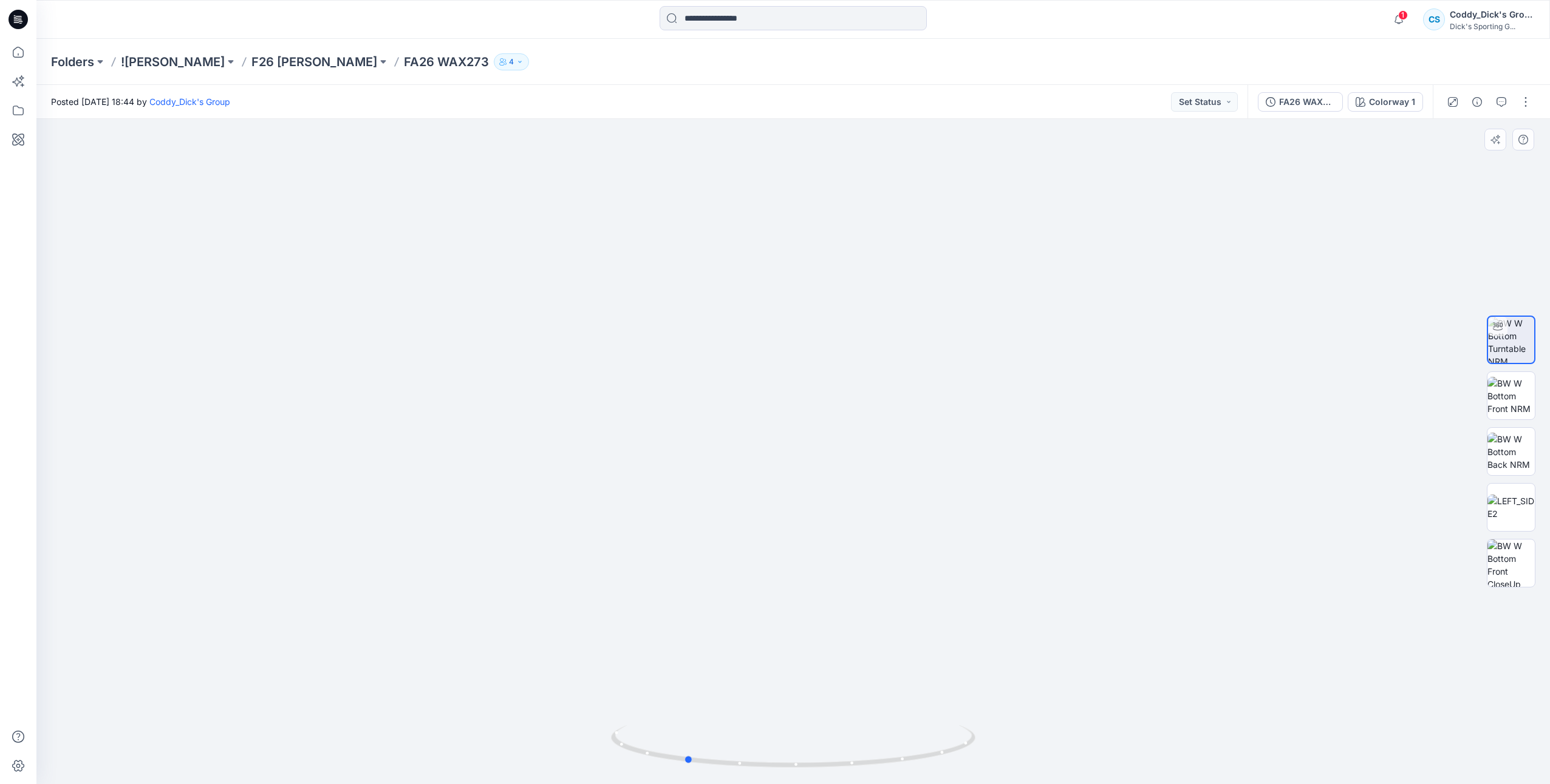
drag, startPoint x: 855, startPoint y: 769, endPoint x: 979, endPoint y: 753, distance: 125.0
click at [979, 753] on div at bounding box center [793, 452] width 1514 height 666
drag, startPoint x: 918, startPoint y: 749, endPoint x: 988, endPoint y: 733, distance: 71.8
click at [988, 733] on div at bounding box center [793, 452] width 1514 height 666
drag, startPoint x: 918, startPoint y: 750, endPoint x: 716, endPoint y: 729, distance: 203.1
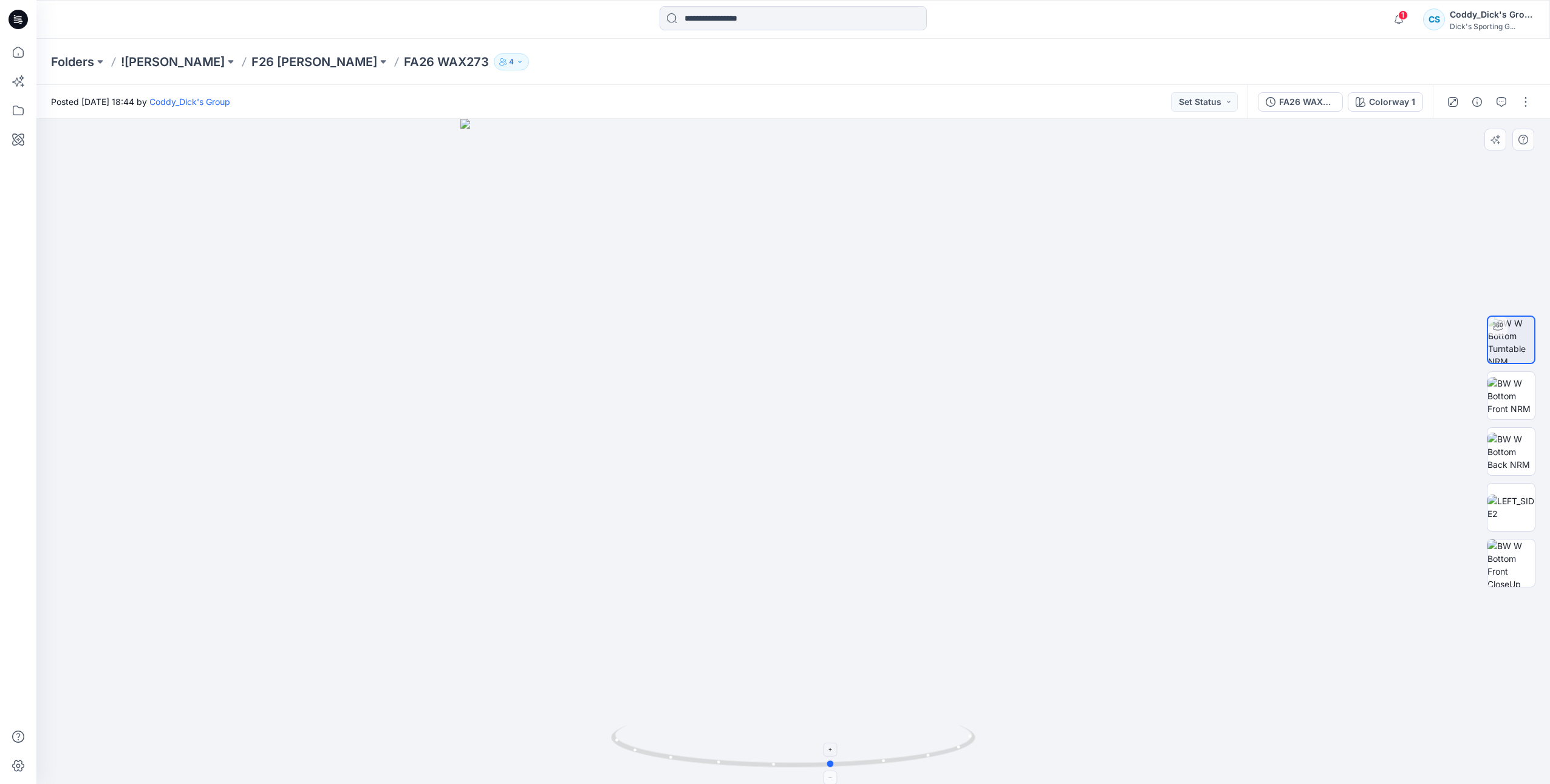
click at [713, 731] on icon at bounding box center [795, 748] width 367 height 46
click at [1507, 388] on img at bounding box center [1511, 396] width 48 height 39
click at [1522, 450] on img at bounding box center [1511, 452] width 48 height 39
click at [1525, 497] on img at bounding box center [1511, 507] width 48 height 25
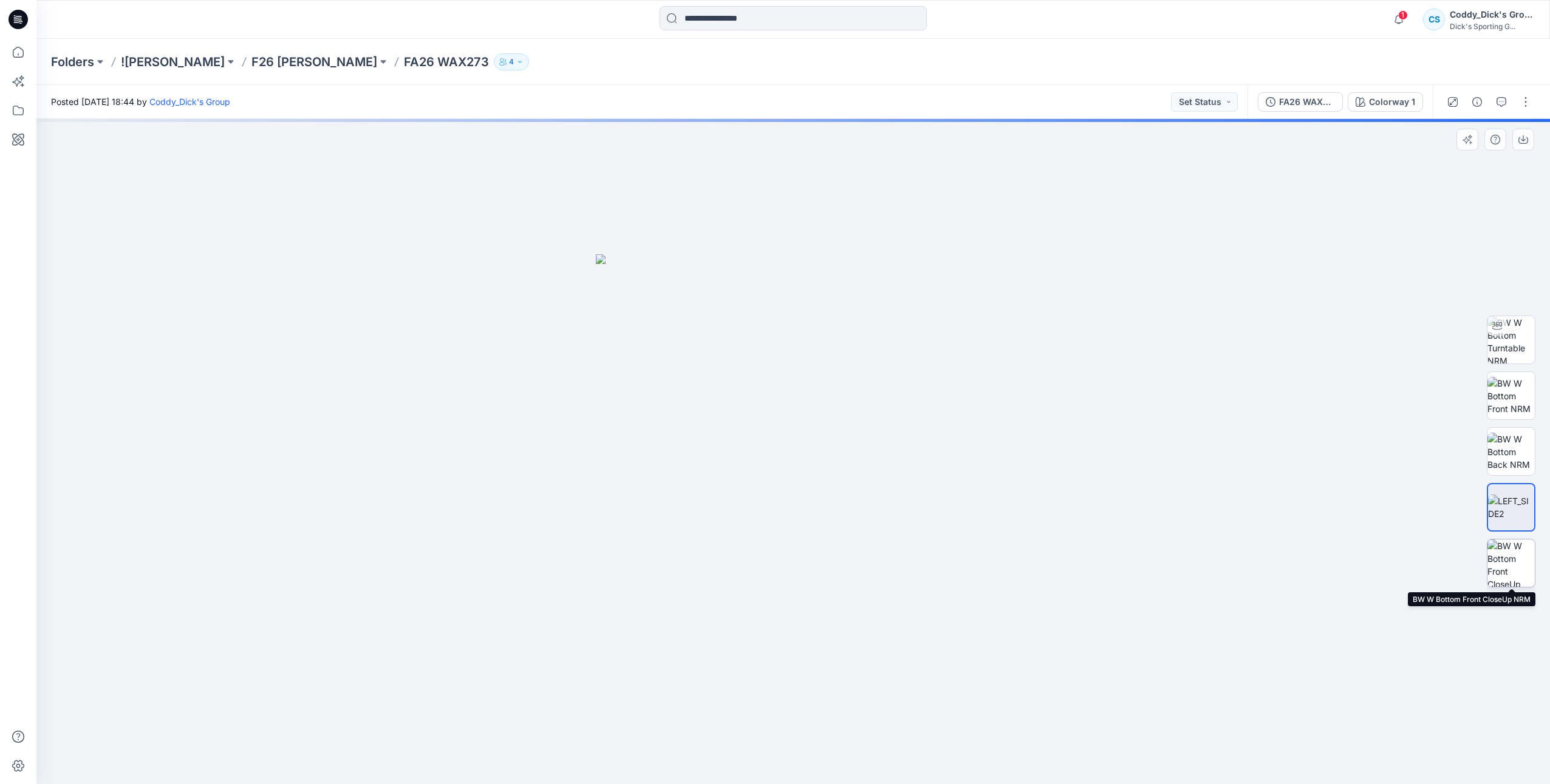
click at [1518, 556] on img at bounding box center [1511, 563] width 48 height 48
